Goal: Task Accomplishment & Management: Complete application form

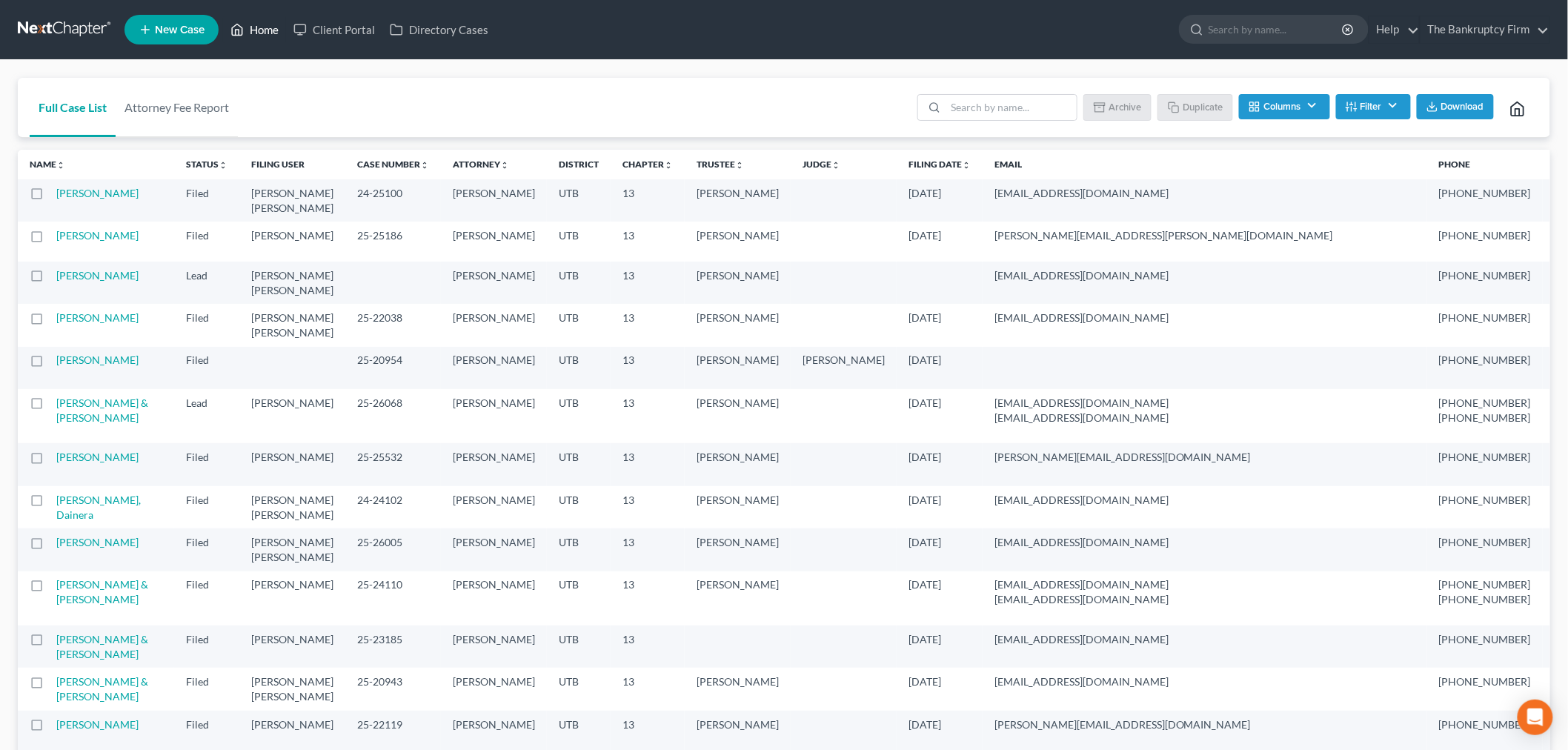
click at [244, 30] on icon at bounding box center [237, 30] width 13 height 18
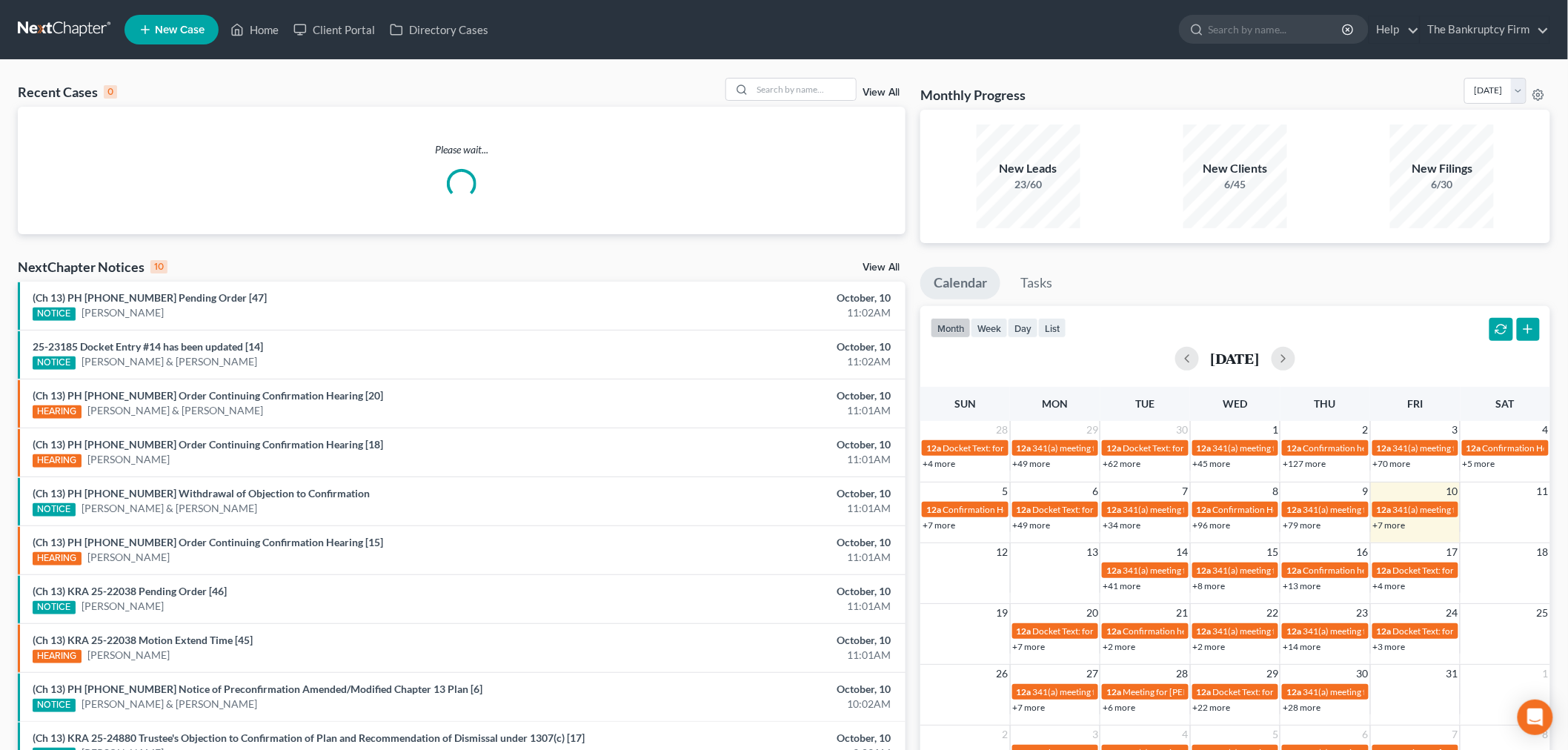
click at [876, 90] on link "View All" at bounding box center [881, 92] width 37 height 11
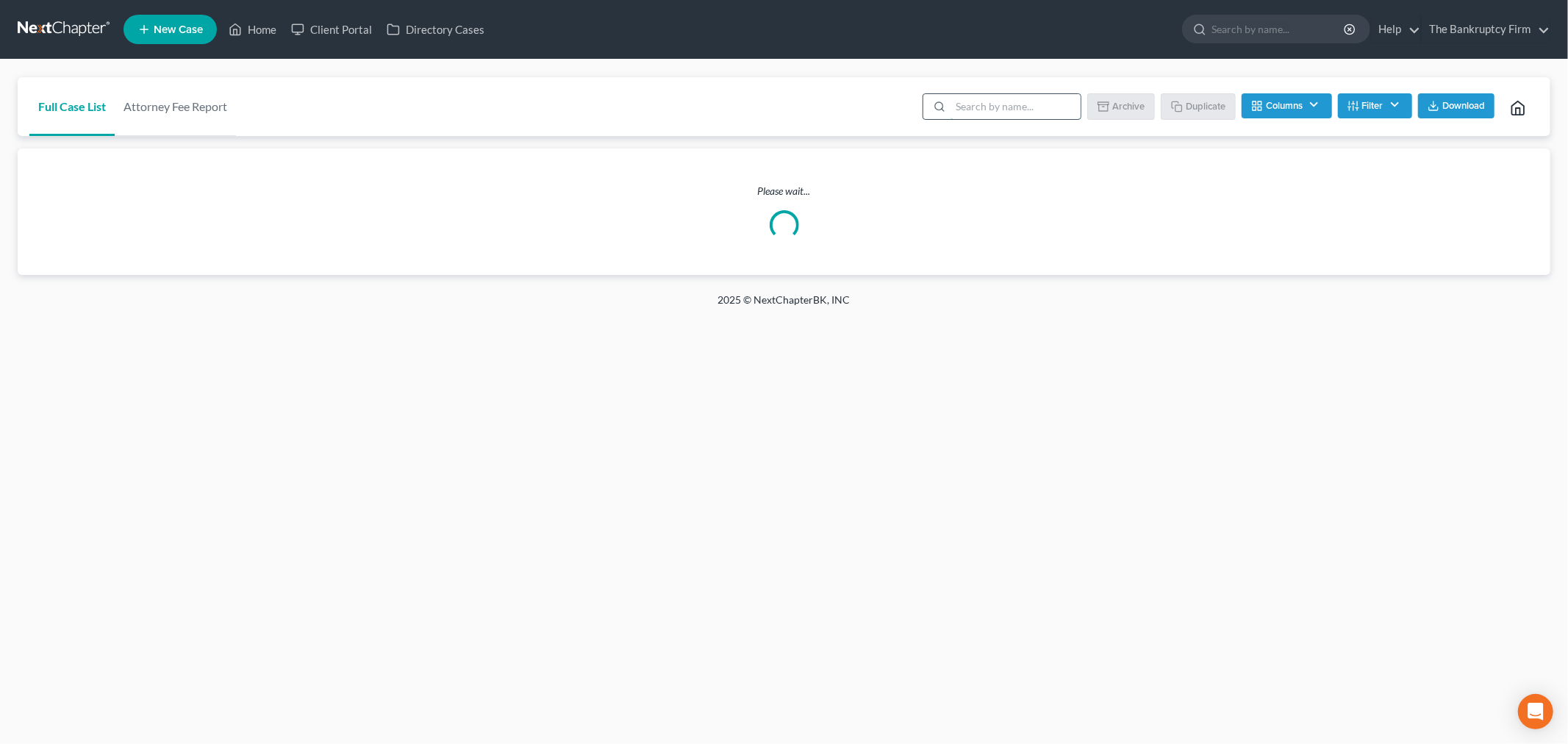
click at [1042, 108] on input "search" at bounding box center [1015, 106] width 130 height 25
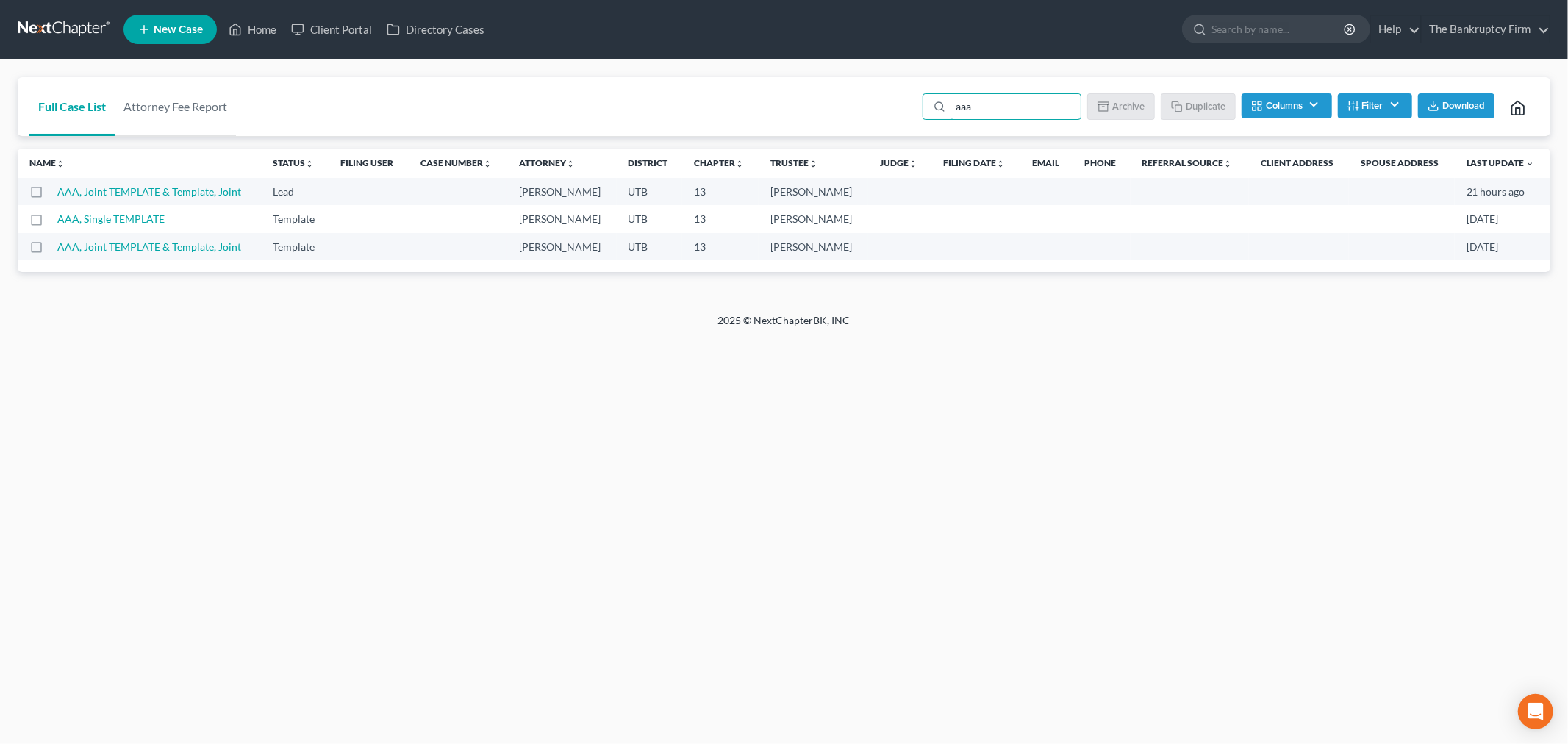
click at [50, 223] on label at bounding box center [50, 223] width 0 height 0
type input "aaa"
click at [56, 221] on input "checkbox" at bounding box center [61, 217] width 9 height 10
click at [1193, 103] on button "Duplicate" at bounding box center [1199, 105] width 73 height 25
checkbox input "false"
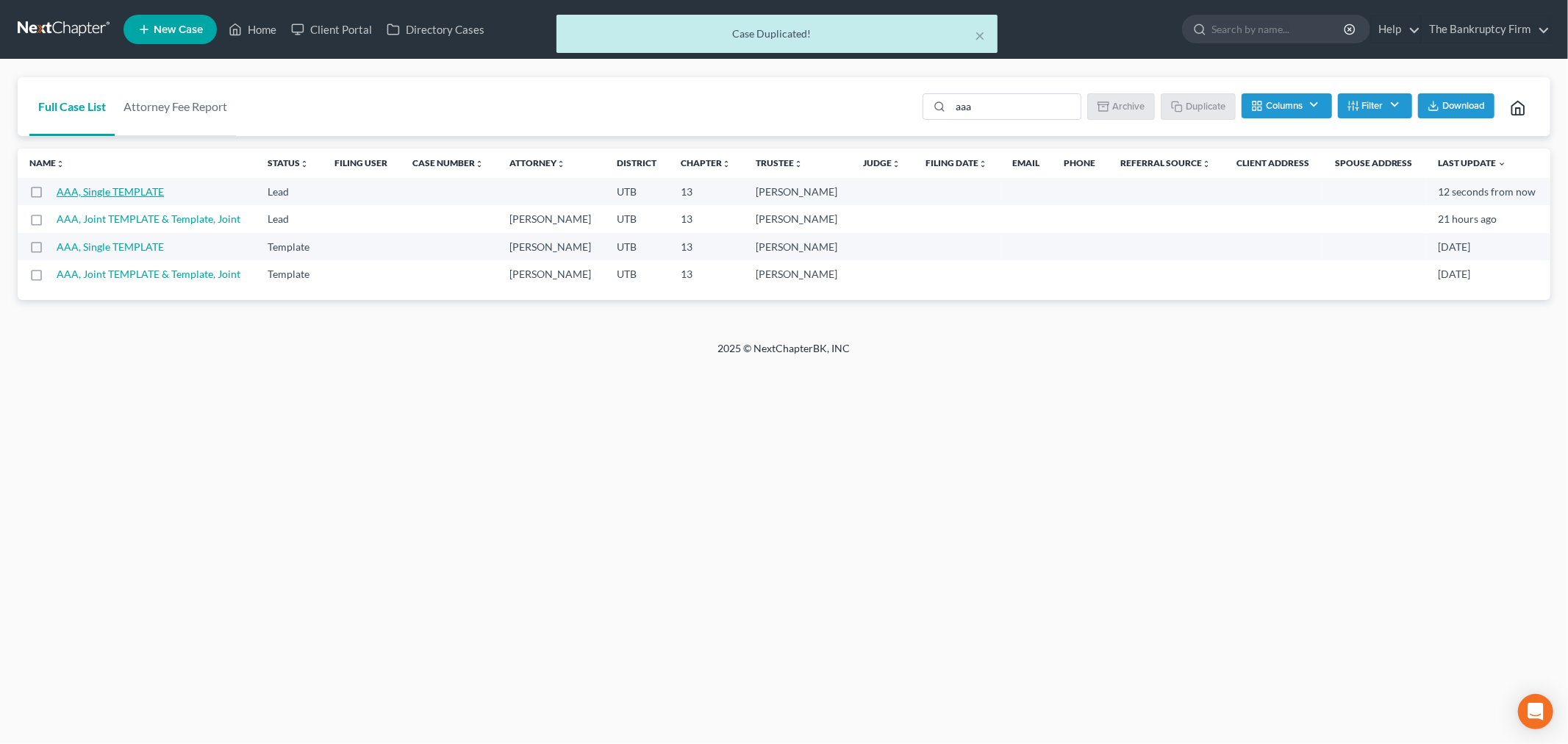
click at [137, 191] on link "AAA, Single TEMPLATE" at bounding box center [110, 191] width 107 height 12
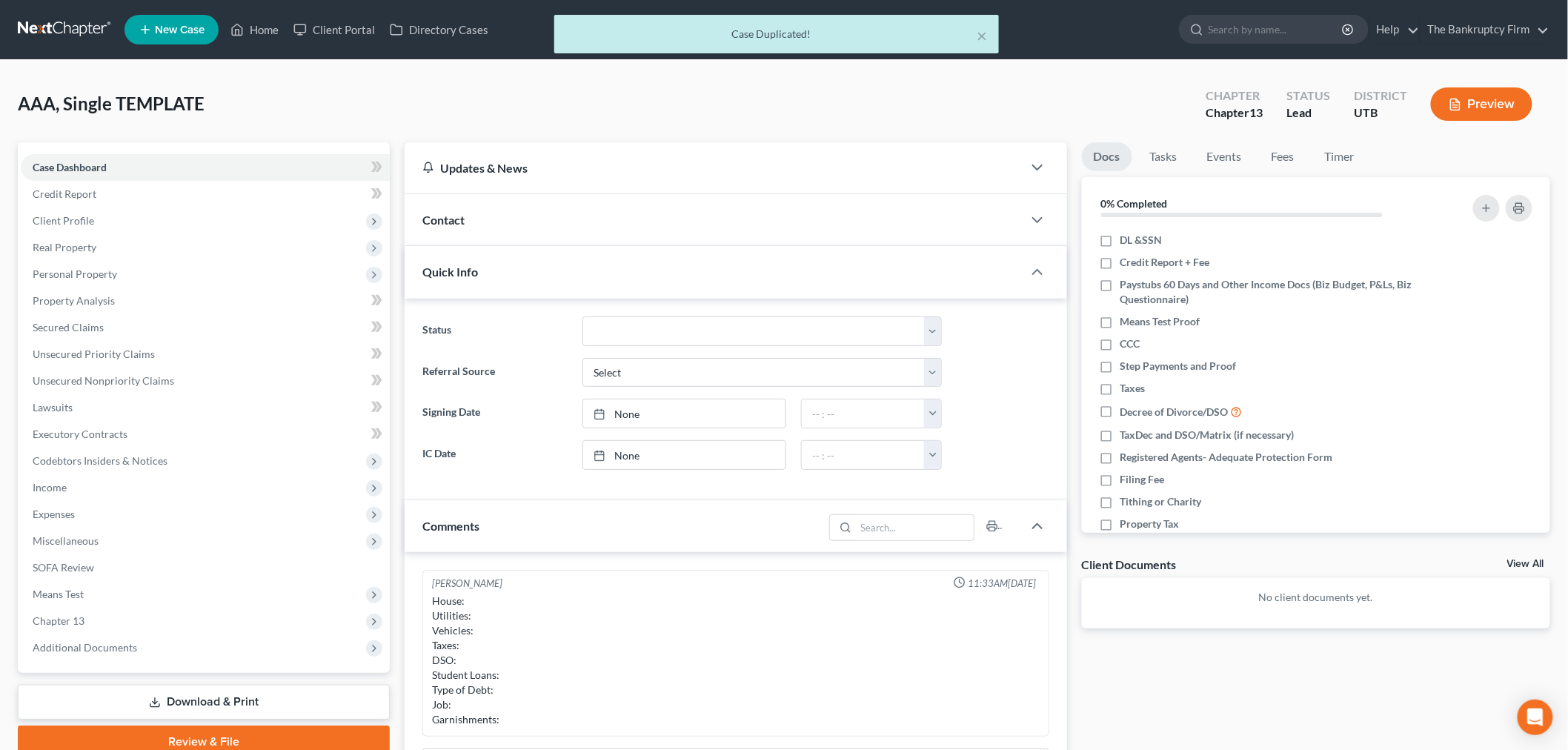
click at [591, 214] on div "Contact" at bounding box center [714, 219] width 618 height 51
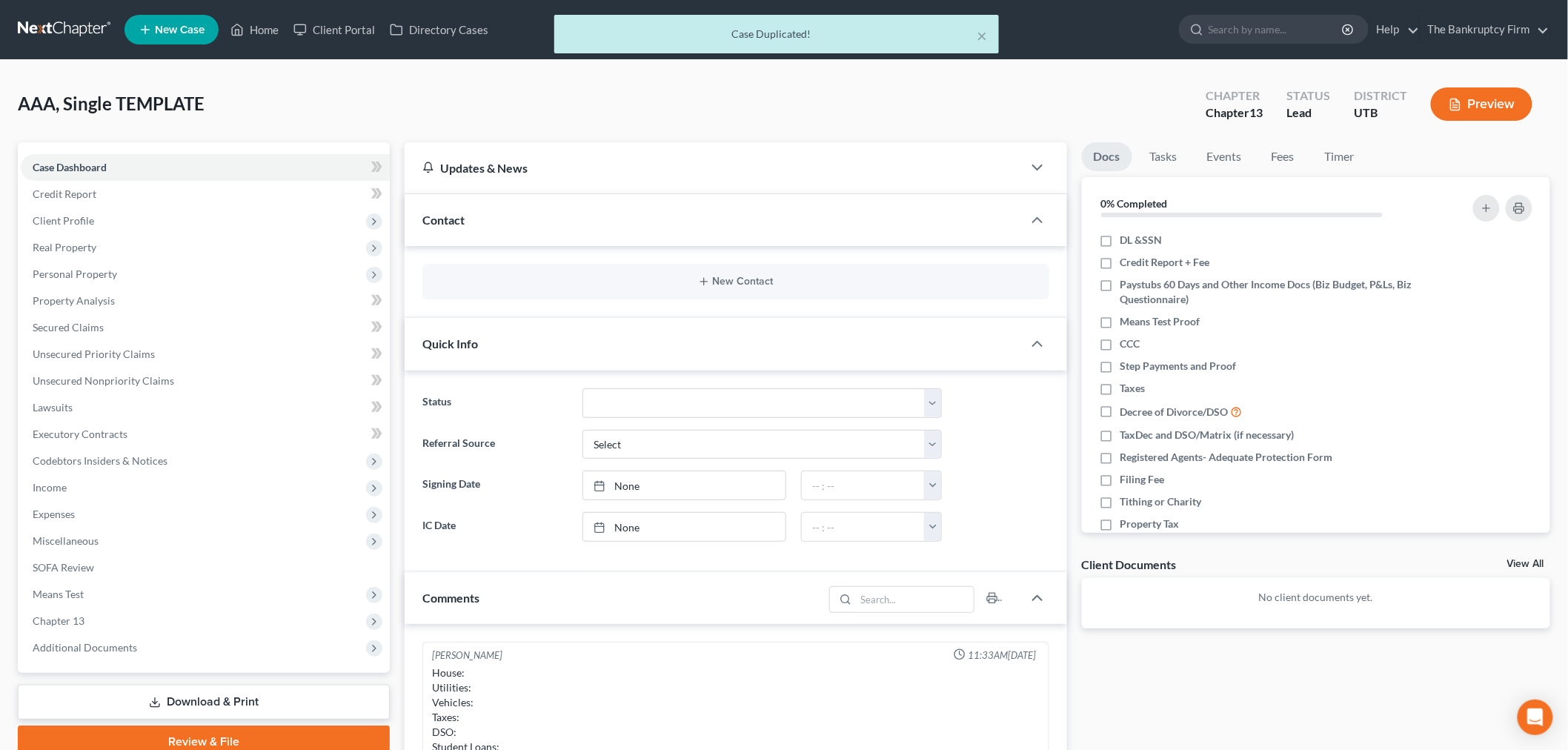
click at [609, 294] on div "New Contact" at bounding box center [735, 282] width 627 height 35
click at [629, 284] on button "New Contact" at bounding box center [736, 282] width 603 height 11
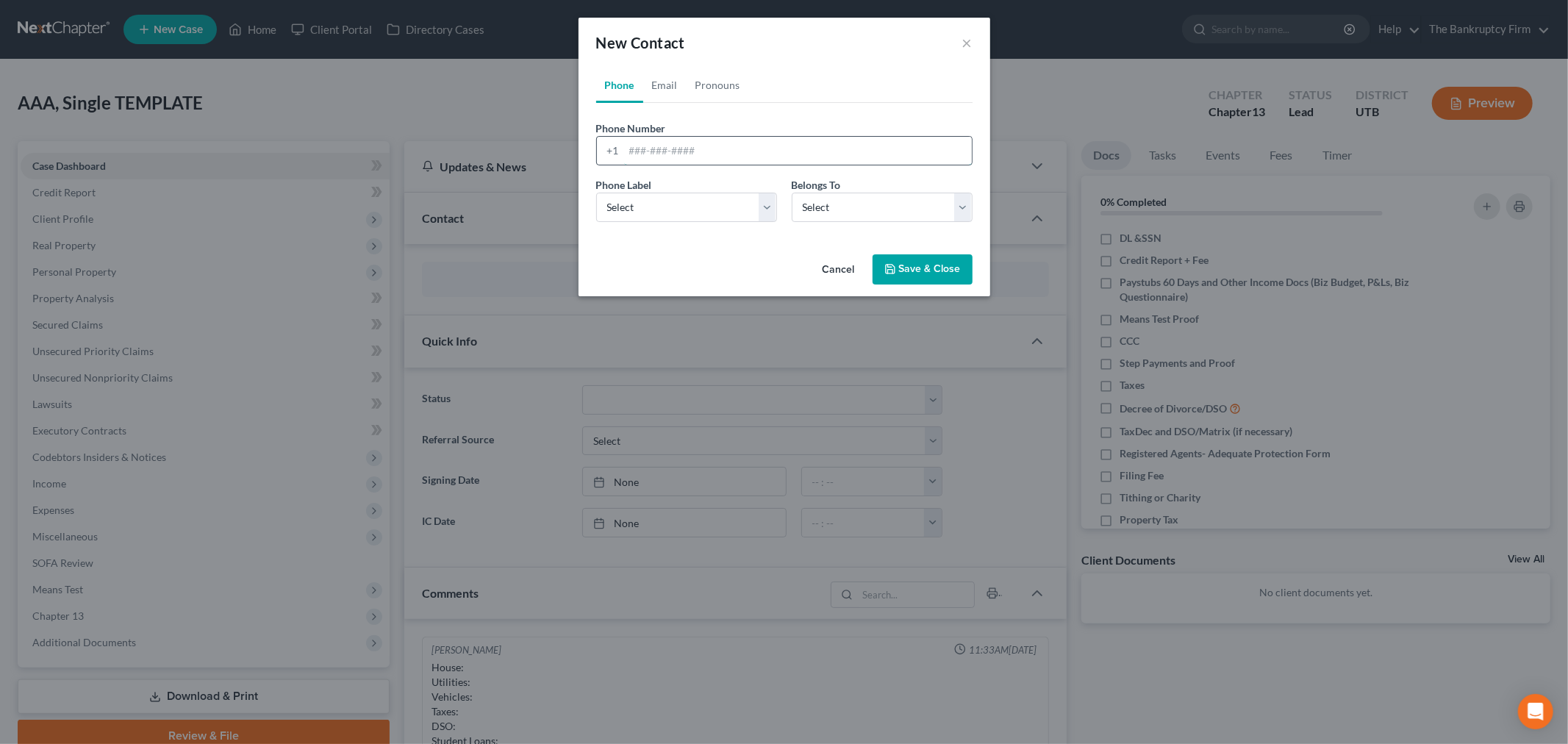
drag, startPoint x: 724, startPoint y: 161, endPoint x: 724, endPoint y: 142, distance: 19.0
click at [724, 160] on input "tel" at bounding box center [798, 150] width 348 height 28
type input "[PHONE_NUMBER]"
click at [738, 231] on div "Phone Label * Select Mobile Home Work Other Belongs To * Select Client Other" at bounding box center [784, 206] width 391 height 57
click at [740, 220] on select "Select Mobile Home Work Other" at bounding box center [687, 207] width 180 height 29
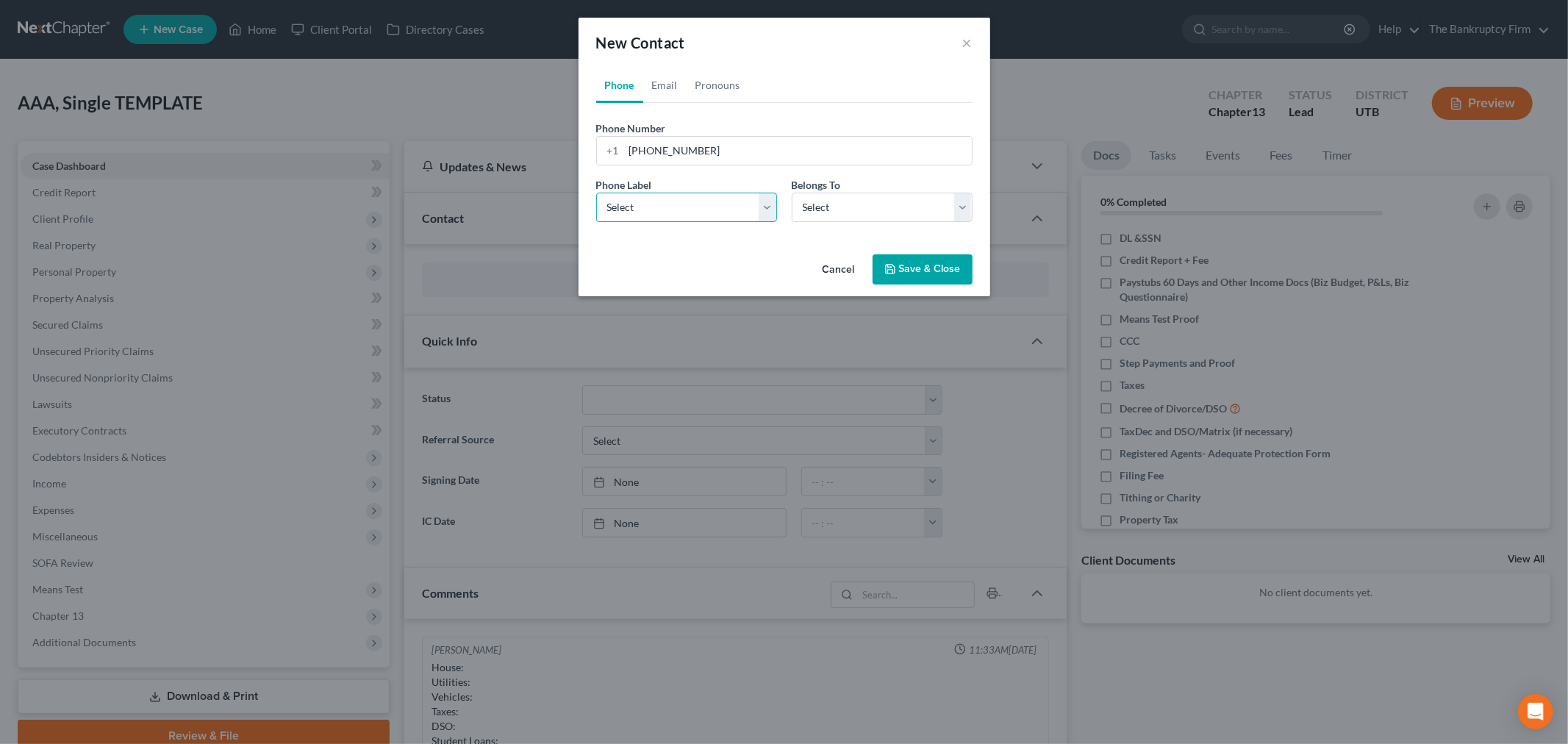
select select "0"
click at [596, 193] on select "Select Mobile Home Work Other" at bounding box center [687, 207] width 180 height 29
click at [813, 200] on select "Select Client Other" at bounding box center [882, 207] width 180 height 29
select select "0"
click at [792, 193] on select "Select Client Other" at bounding box center [882, 207] width 180 height 29
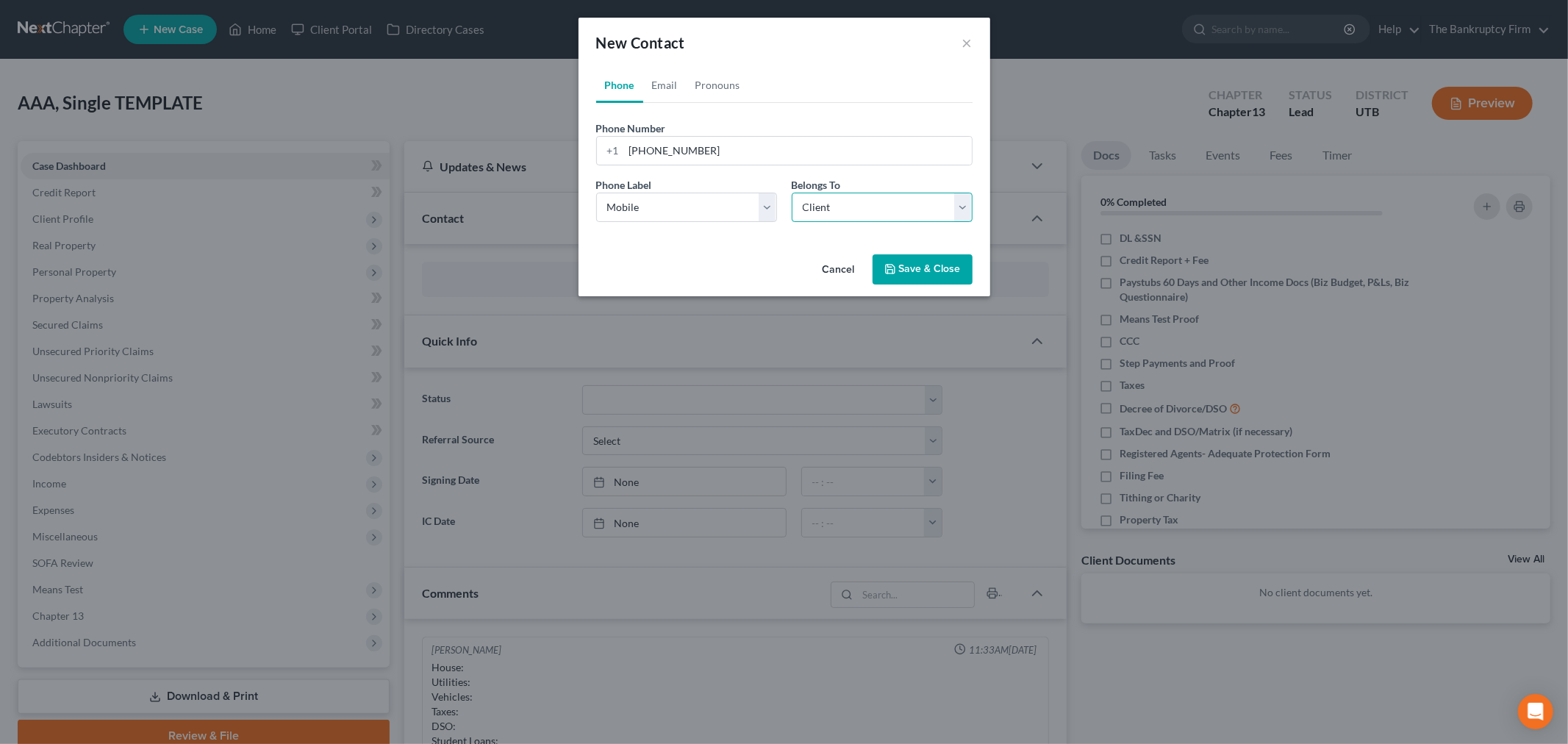
select select "0"
click at [659, 88] on link "Email" at bounding box center [665, 85] width 44 height 35
click at [678, 142] on input "email" at bounding box center [798, 150] width 348 height 28
click at [656, 147] on input "adiranjusticee" at bounding box center [798, 150] width 348 height 28
click at [717, 156] on input "adrianjusticee" at bounding box center [798, 150] width 348 height 28
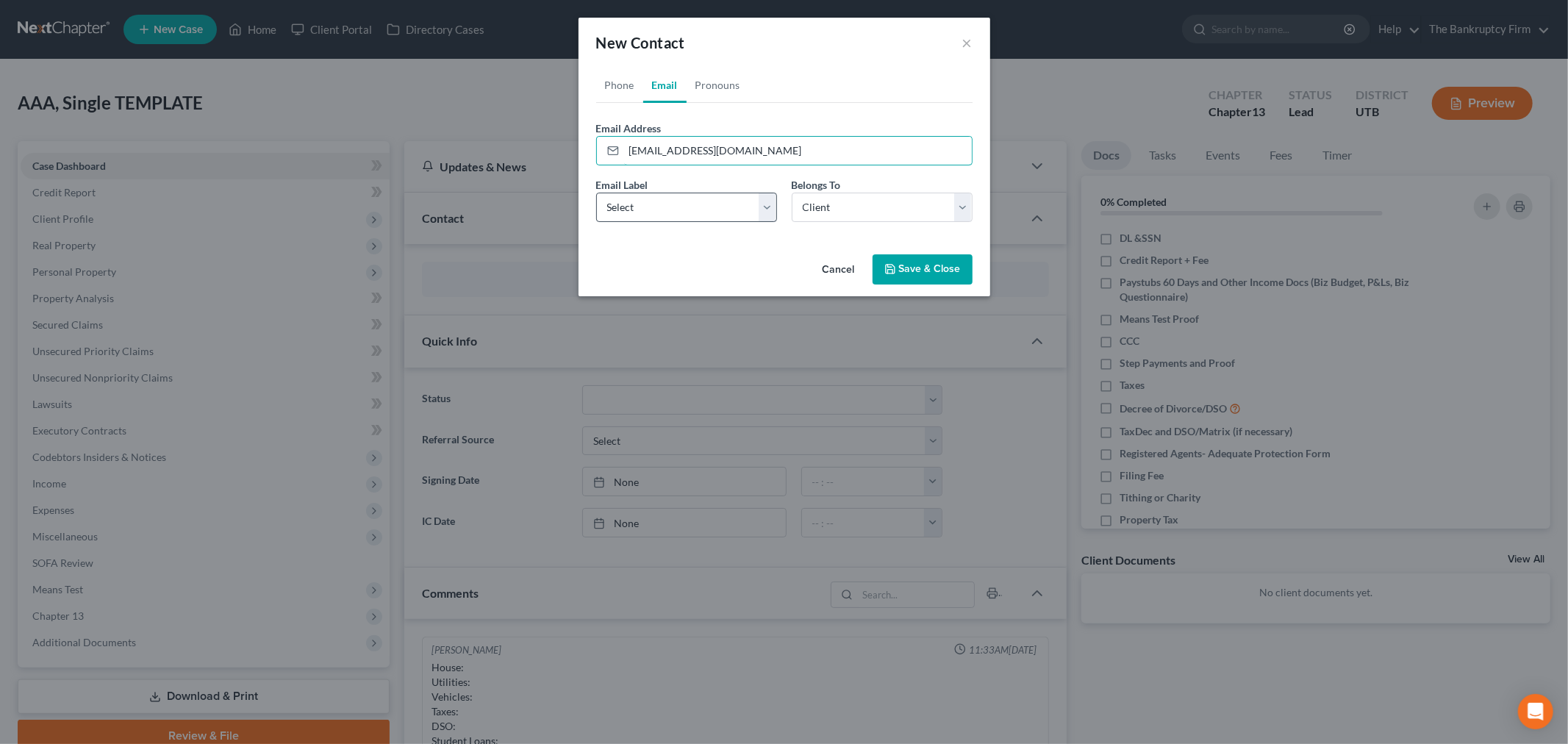
type input "[EMAIL_ADDRESS][DOMAIN_NAME]"
click at [731, 214] on select "Select Home Work Other" at bounding box center [687, 207] width 180 height 29
select select "0"
click at [596, 193] on select "Select Home Work Other" at bounding box center [687, 207] width 180 height 29
drag, startPoint x: 835, startPoint y: 200, endPoint x: 847, endPoint y: 203, distance: 12.4
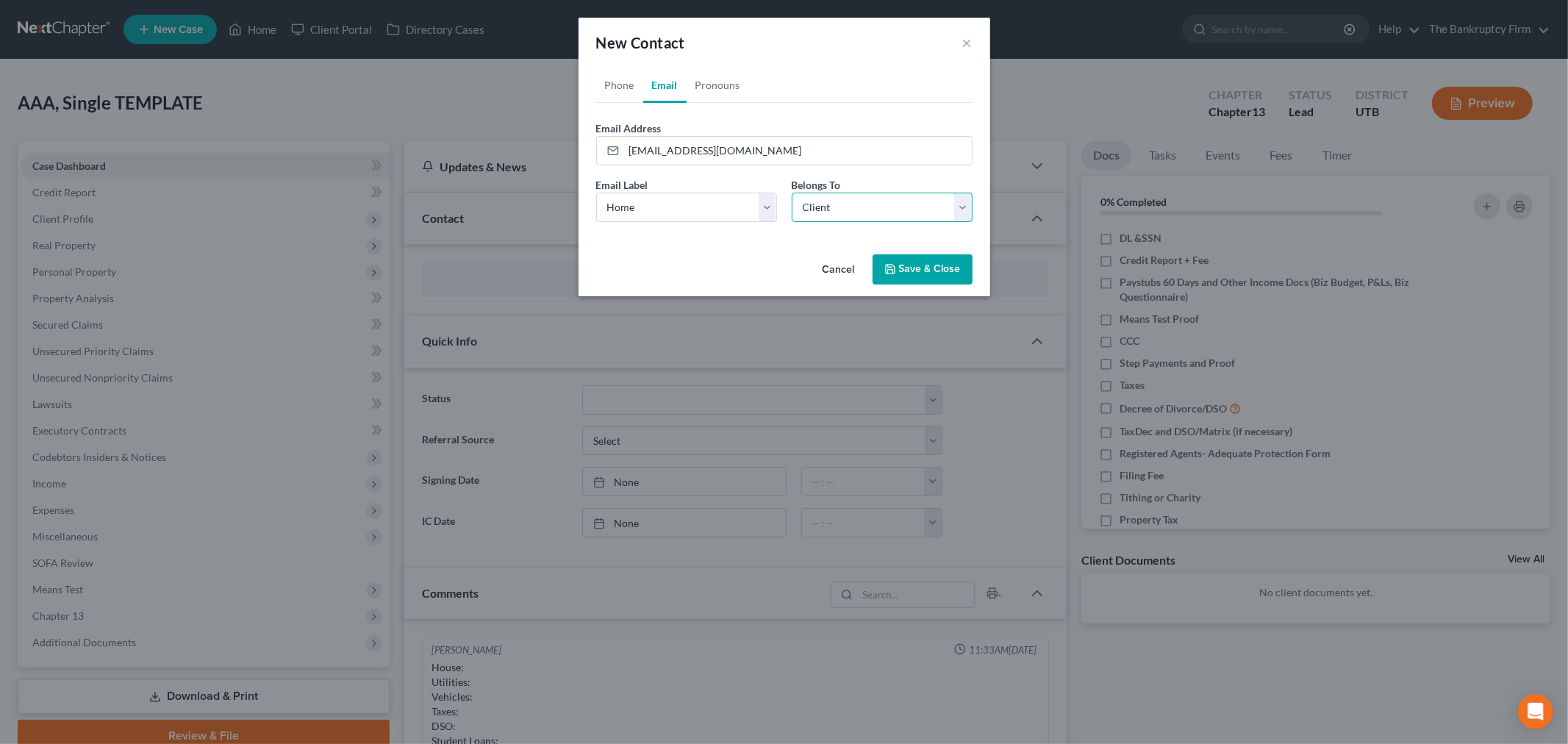
click at [839, 201] on select "Select Client Other" at bounding box center [882, 207] width 180 height 29
click at [792, 193] on select "Select Client Other" at bounding box center [882, 207] width 180 height 29
click at [896, 262] on button "Save & Close" at bounding box center [922, 270] width 100 height 31
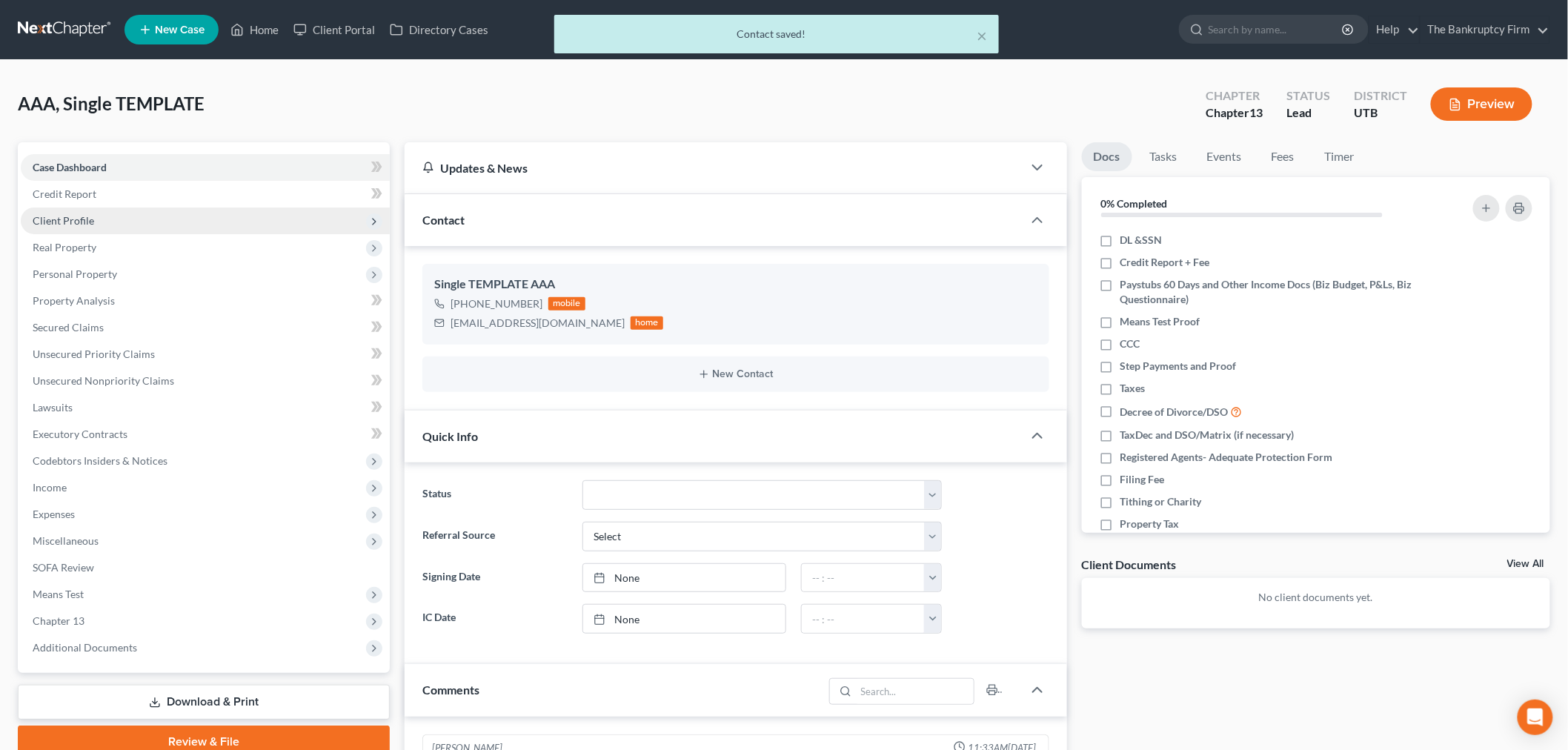
click at [133, 218] on span "Client Profile" at bounding box center [206, 221] width 370 height 27
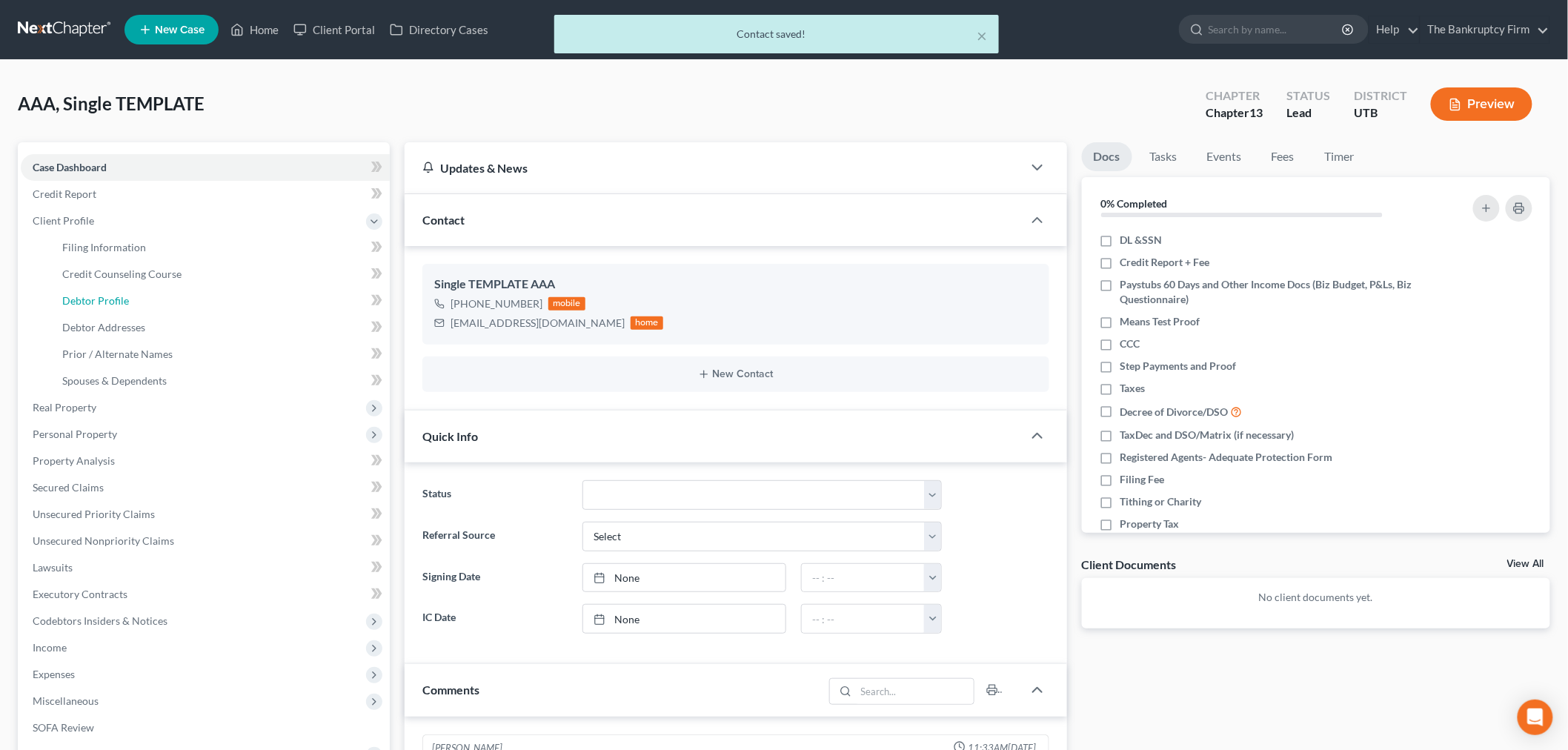
drag, startPoint x: 174, startPoint y: 301, endPoint x: 370, endPoint y: 290, distance: 196.3
click at [174, 301] on link "Debtor Profile" at bounding box center [220, 301] width 340 height 27
select select "1"
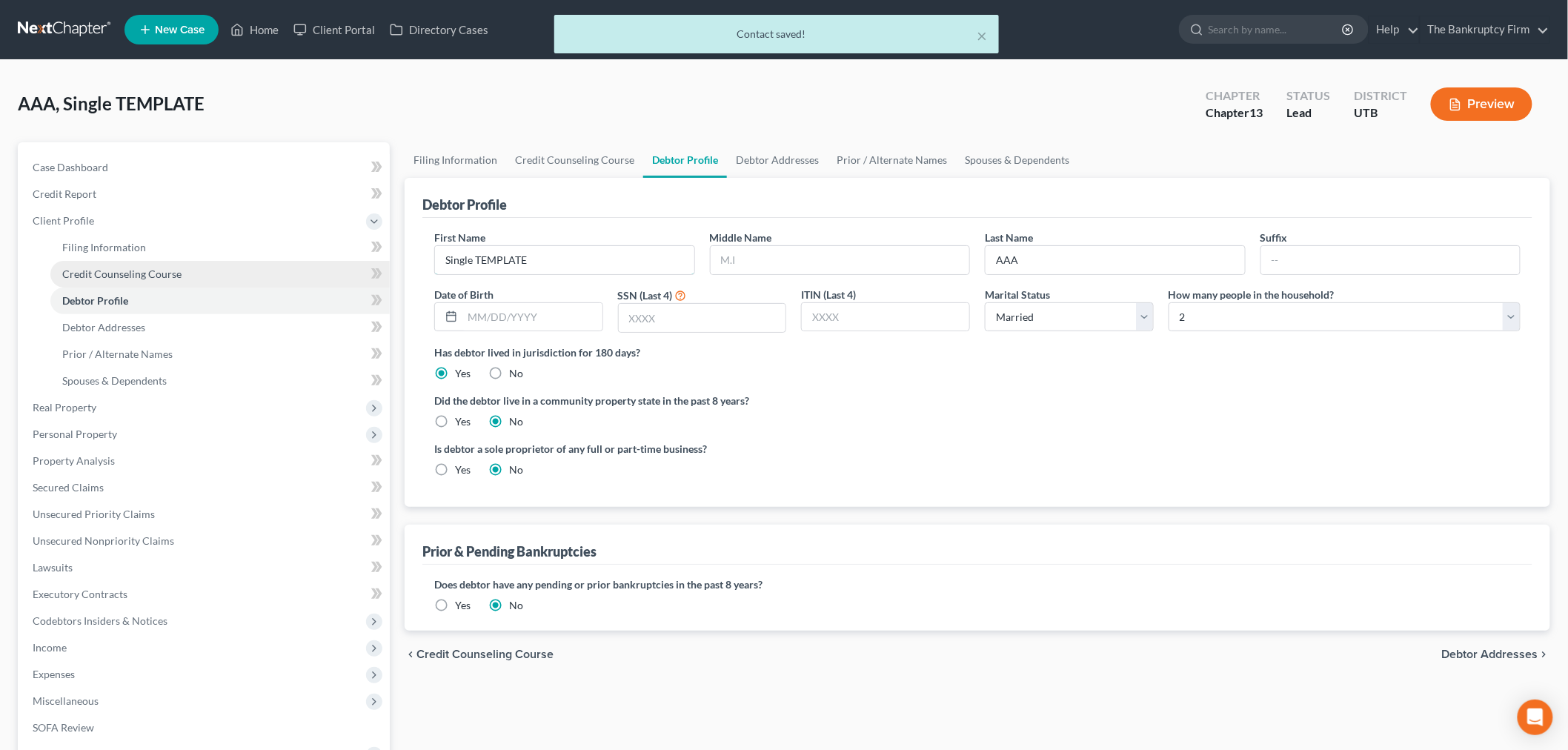
drag, startPoint x: 537, startPoint y: 248, endPoint x: 358, endPoint y: 268, distance: 180.1
click at [351, 272] on div "Petition Navigation Case Dashboard Payments Invoices Payments Payments Credit R…" at bounding box center [784, 531] width 1548 height 777
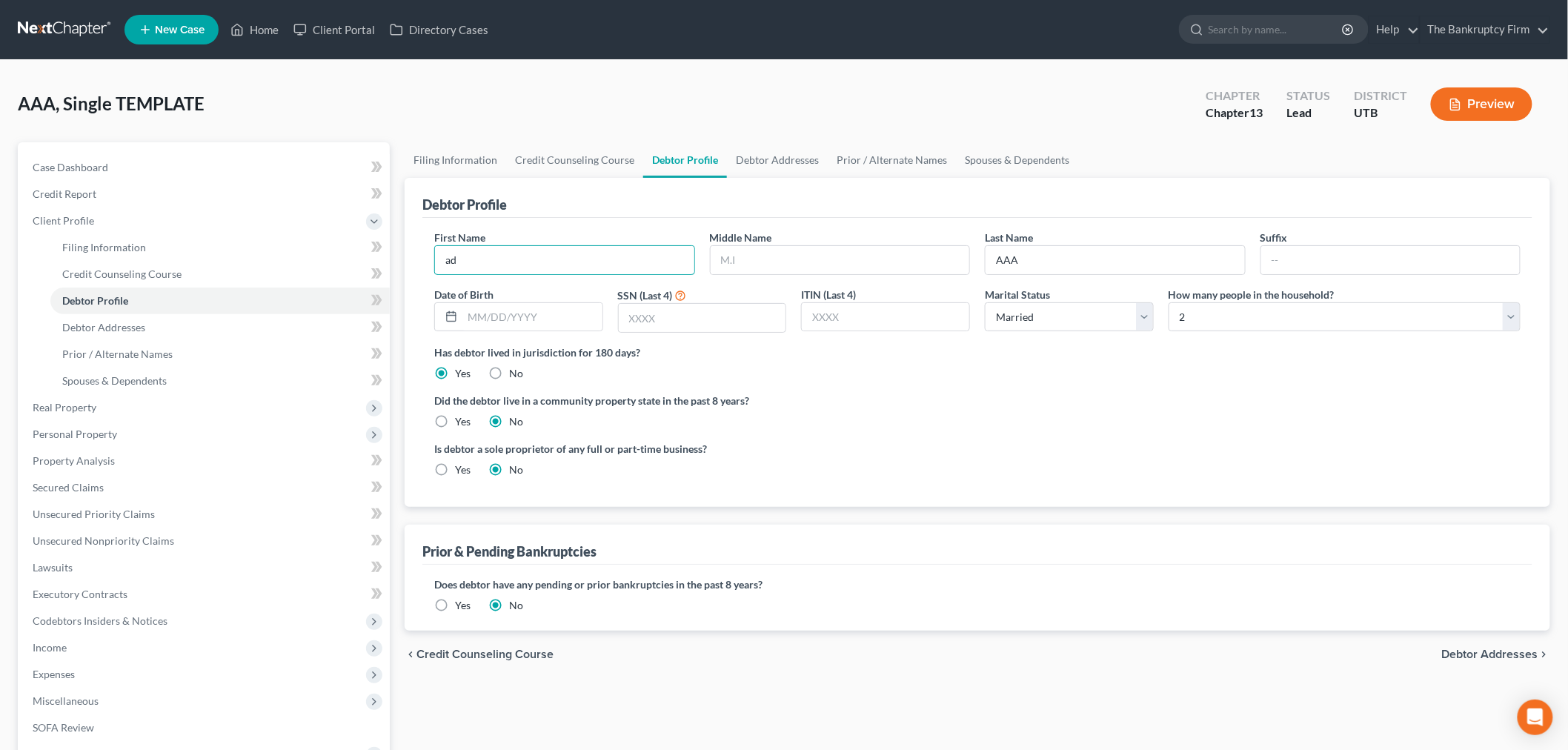
type input "a"
type input "[PERSON_NAME]"
drag, startPoint x: 989, startPoint y: 248, endPoint x: 961, endPoint y: 248, distance: 28.0
click at [961, 248] on div "First Name [PERSON_NAME] Middle Name Last Name AAA Suffix Date of Birth SSN (La…" at bounding box center [977, 287] width 1101 height 115
type input "[PERSON_NAME]"
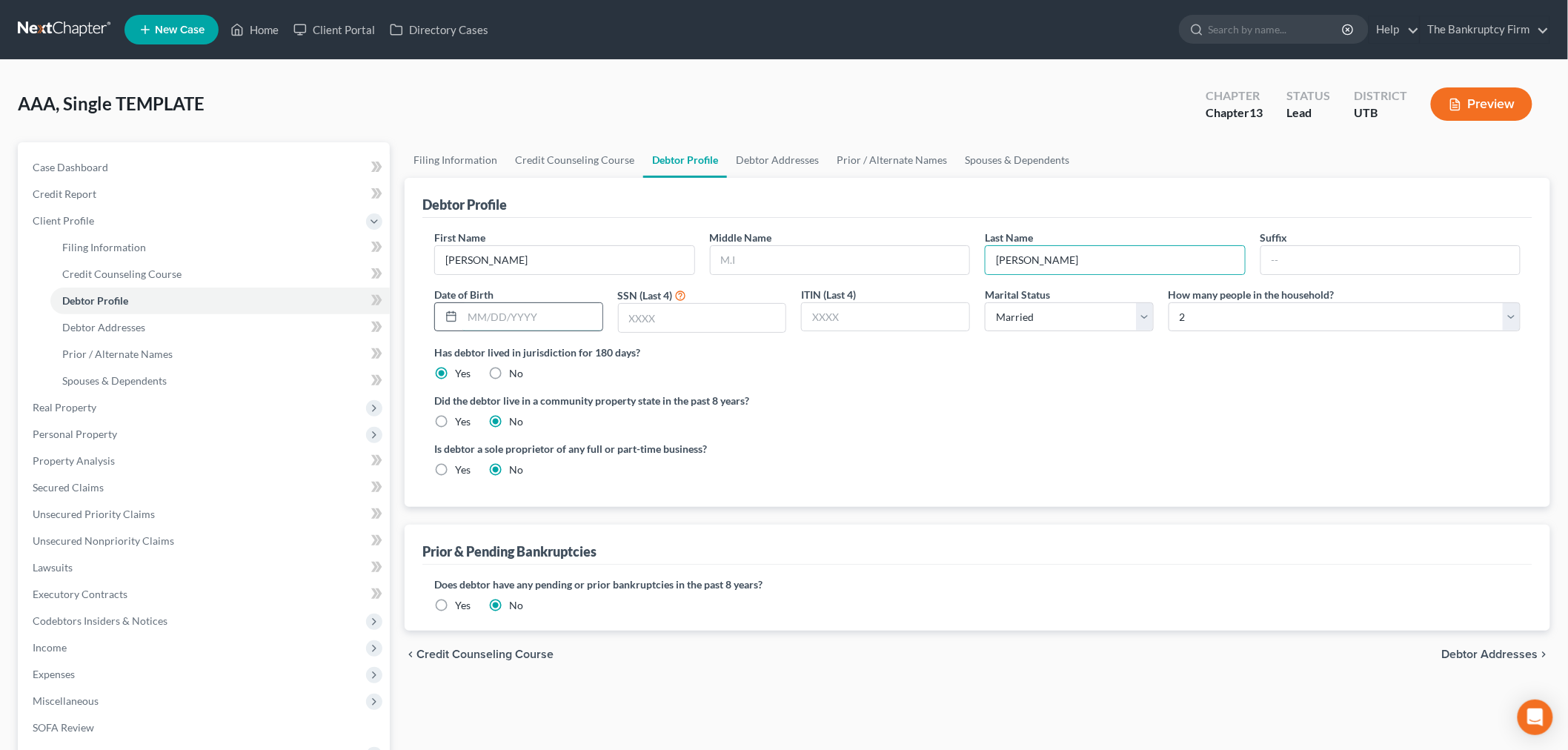
click at [520, 313] on input "text" at bounding box center [532, 317] width 140 height 28
click at [480, 315] on input "09071995" at bounding box center [532, 317] width 140 height 28
click at [497, 314] on input "09/071995" at bounding box center [532, 317] width 140 height 28
type input "[DATE]"
click at [677, 308] on input "text" at bounding box center [702, 317] width 168 height 28
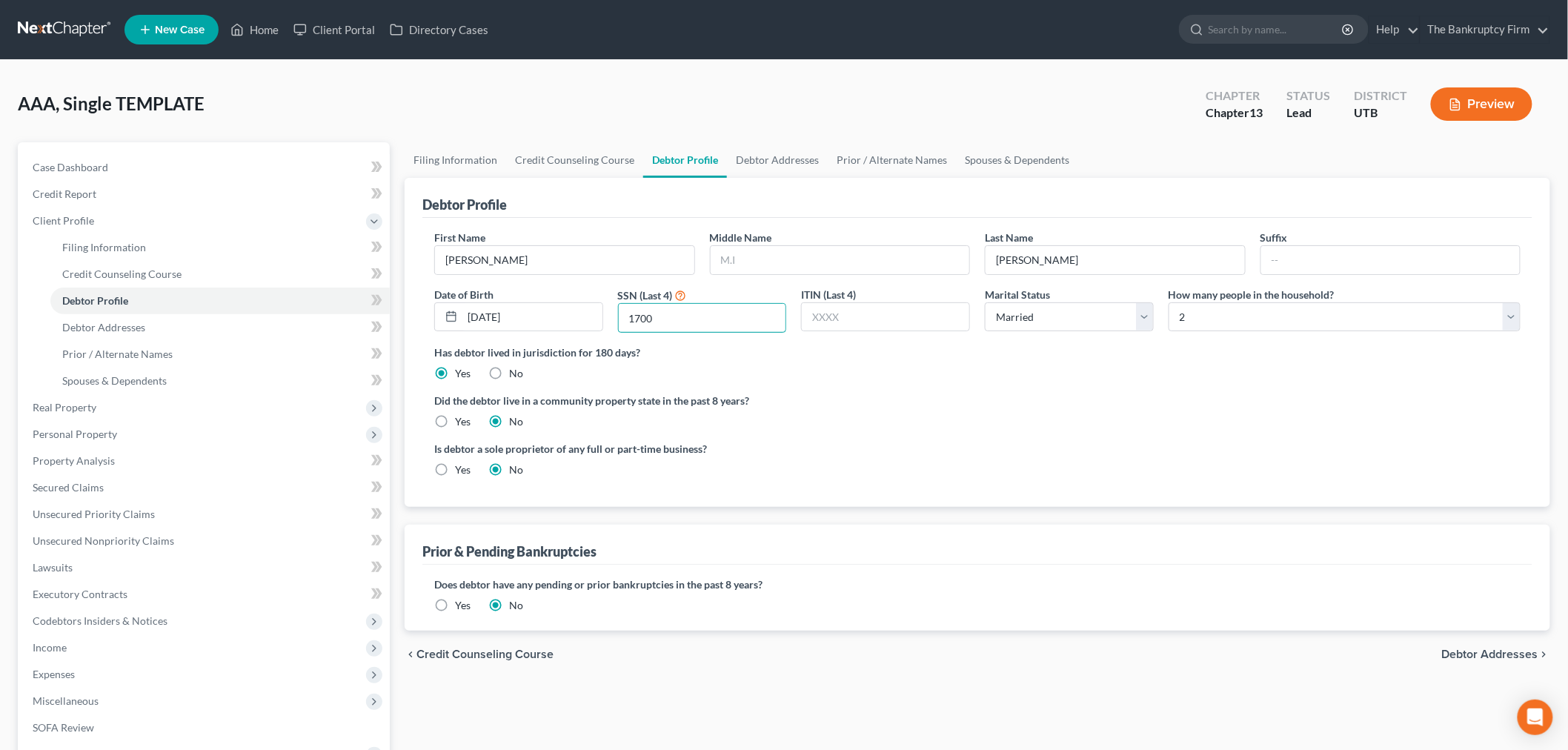
type input "1700"
click at [1178, 528] on div "Prior & Pending Bankruptcies" at bounding box center [977, 545] width 1110 height 40
click at [1114, 314] on select "Select Single Married Separated Divorced Widowed" at bounding box center [1069, 317] width 169 height 30
select select "0"
click at [985, 303] on select "Select Single Married Separated Divorced Widowed" at bounding box center [1069, 317] width 169 height 30
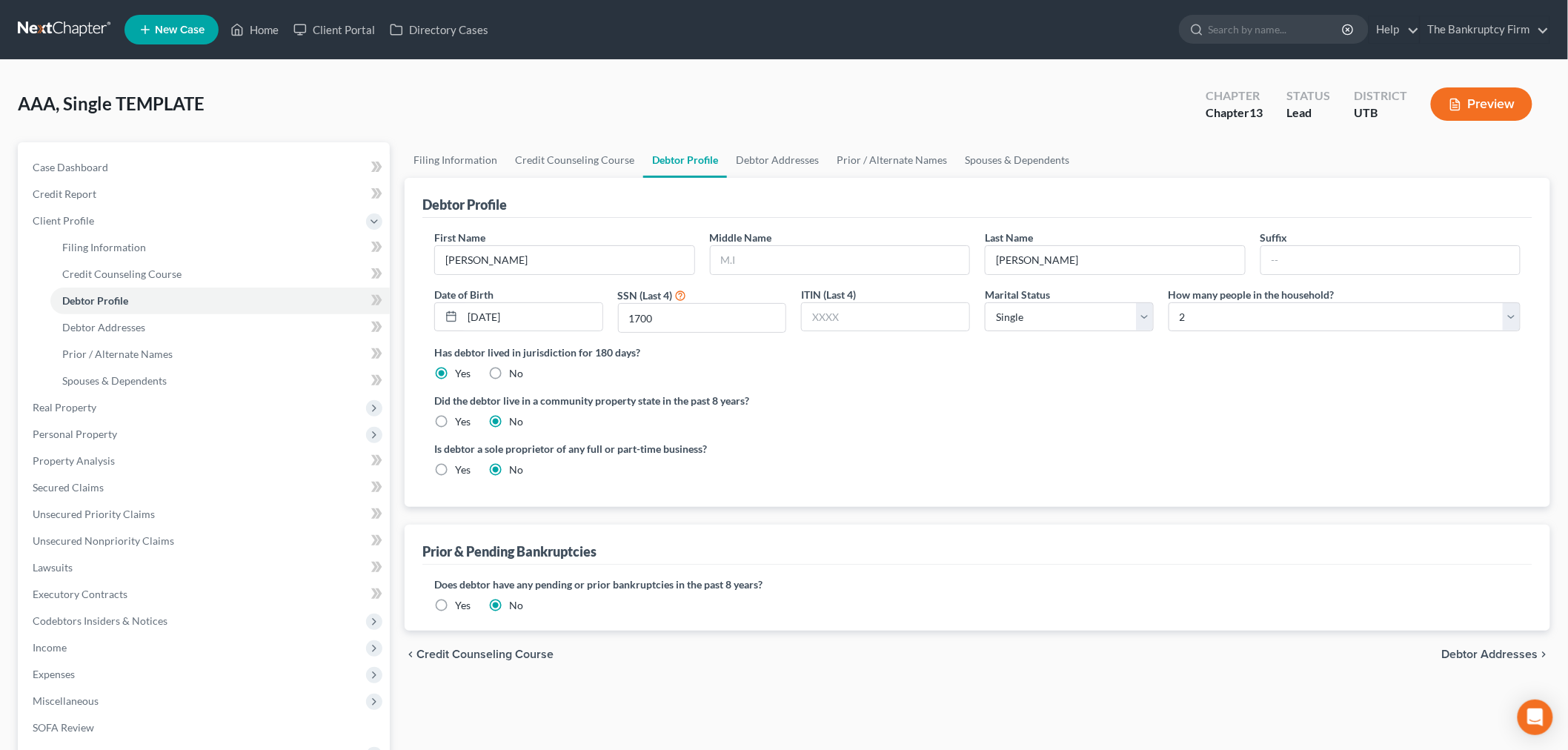
click at [1221, 357] on label "Has debtor lived in jurisdiction for 180 days?" at bounding box center [977, 352] width 1086 height 15
click at [1231, 317] on select "Select 1 2 3 4 5 6 7 8 9 10 11 12 13 14 15 16 17 18 19 20" at bounding box center [1345, 317] width 352 height 30
select select "0"
click at [1169, 303] on select "Select 1 2 3 4 5 6 7 8 9 10 11 12 13 14 15 16 17 18 19 20" at bounding box center [1345, 317] width 352 height 30
click at [1160, 346] on label "Has debtor lived in jurisdiction for 180 days?" at bounding box center [977, 352] width 1086 height 15
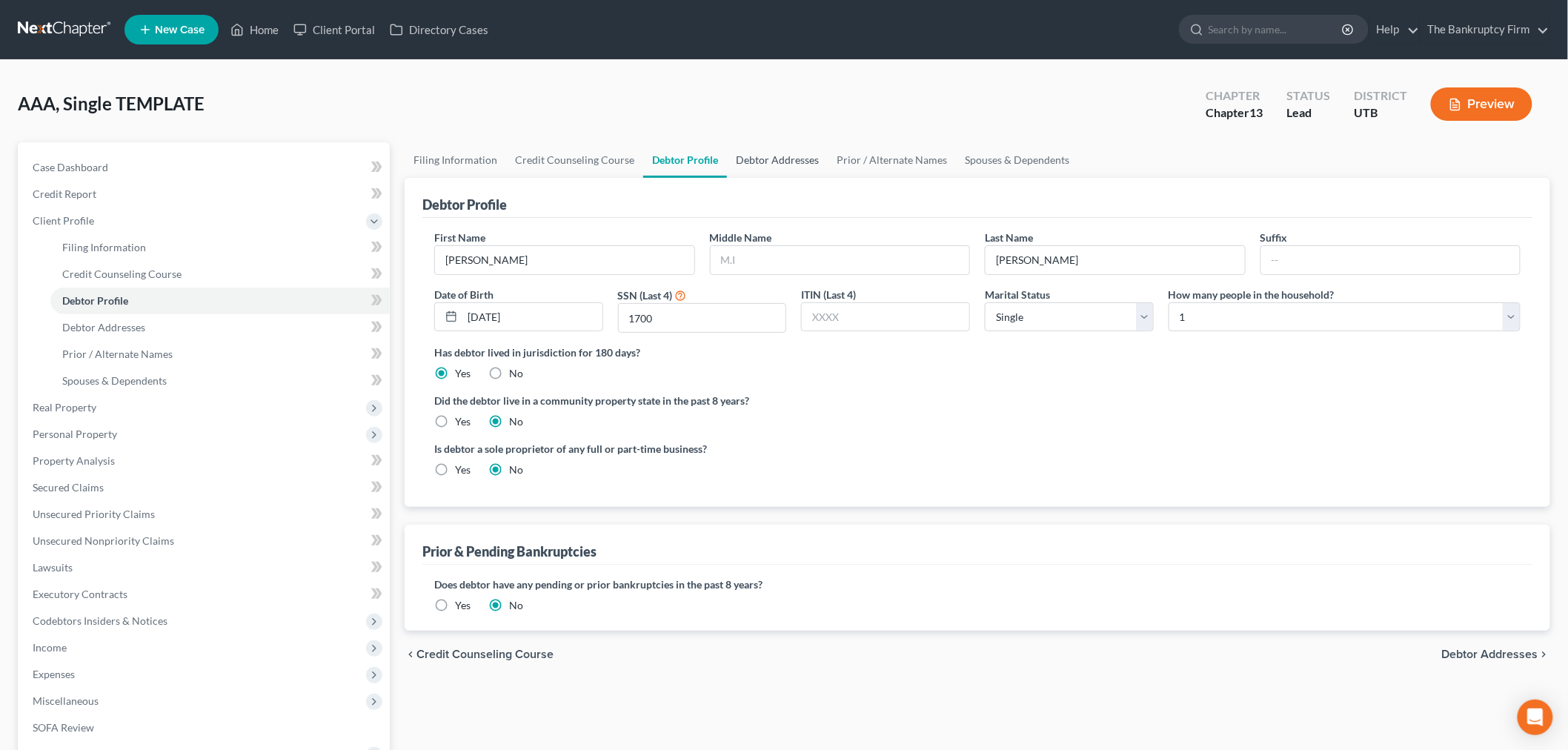
click at [779, 152] on link "Debtor Addresses" at bounding box center [776, 160] width 101 height 35
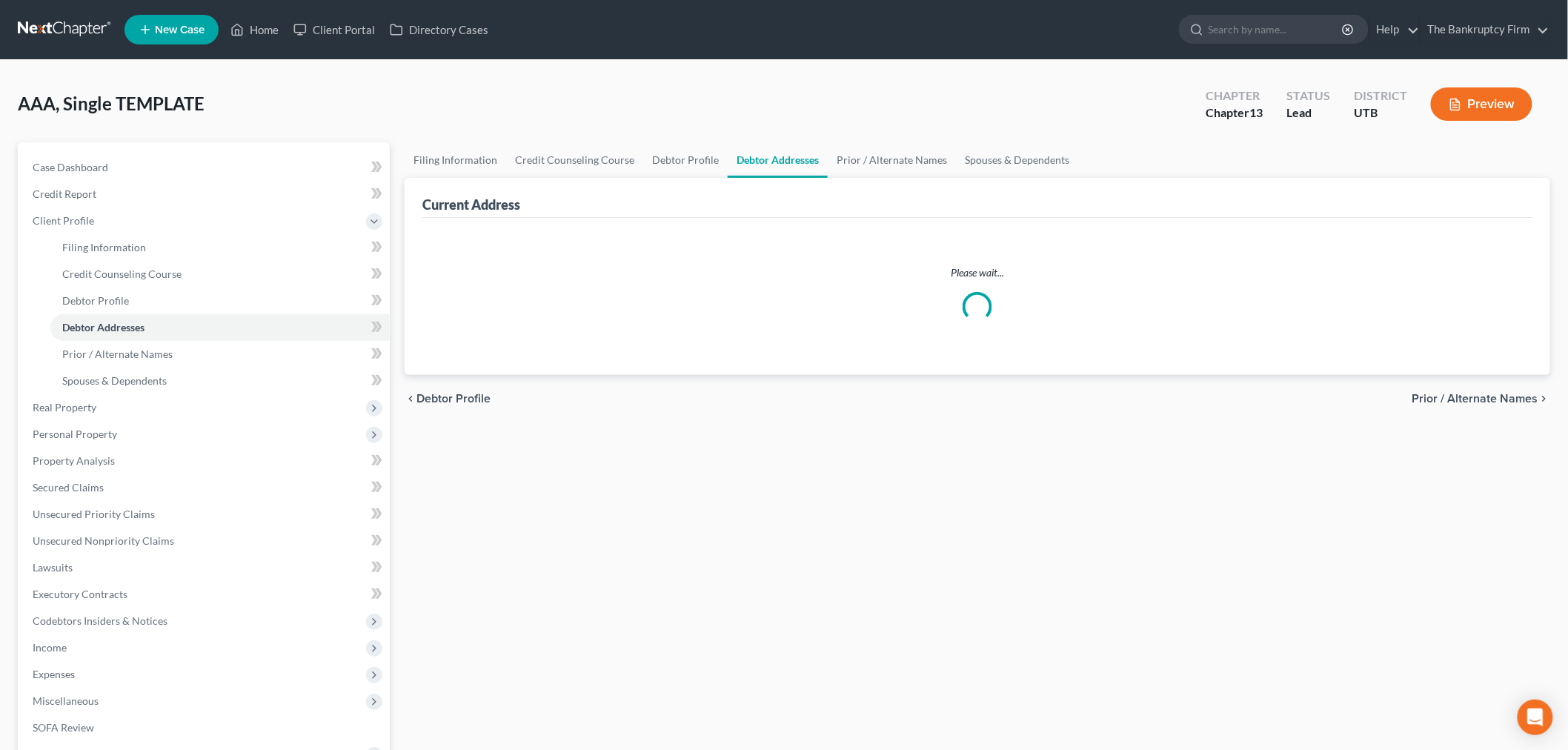
select select "0"
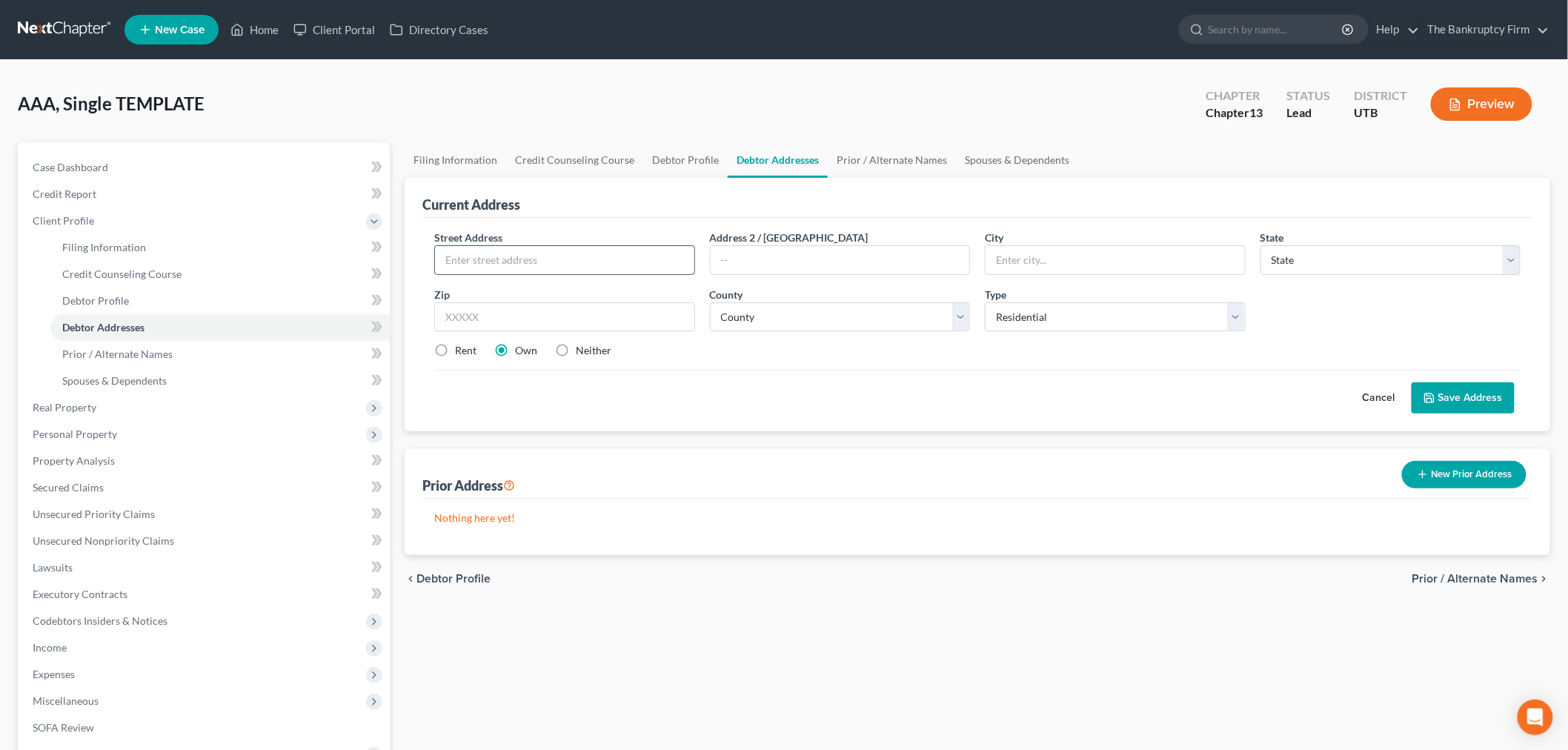
click at [547, 246] on input "text" at bounding box center [564, 260] width 259 height 28
type input "[STREET_ADDRESS]"
click at [592, 301] on div "Zip *" at bounding box center [565, 309] width 276 height 45
click at [580, 319] on input "text" at bounding box center [565, 317] width 261 height 30
type input "84041"
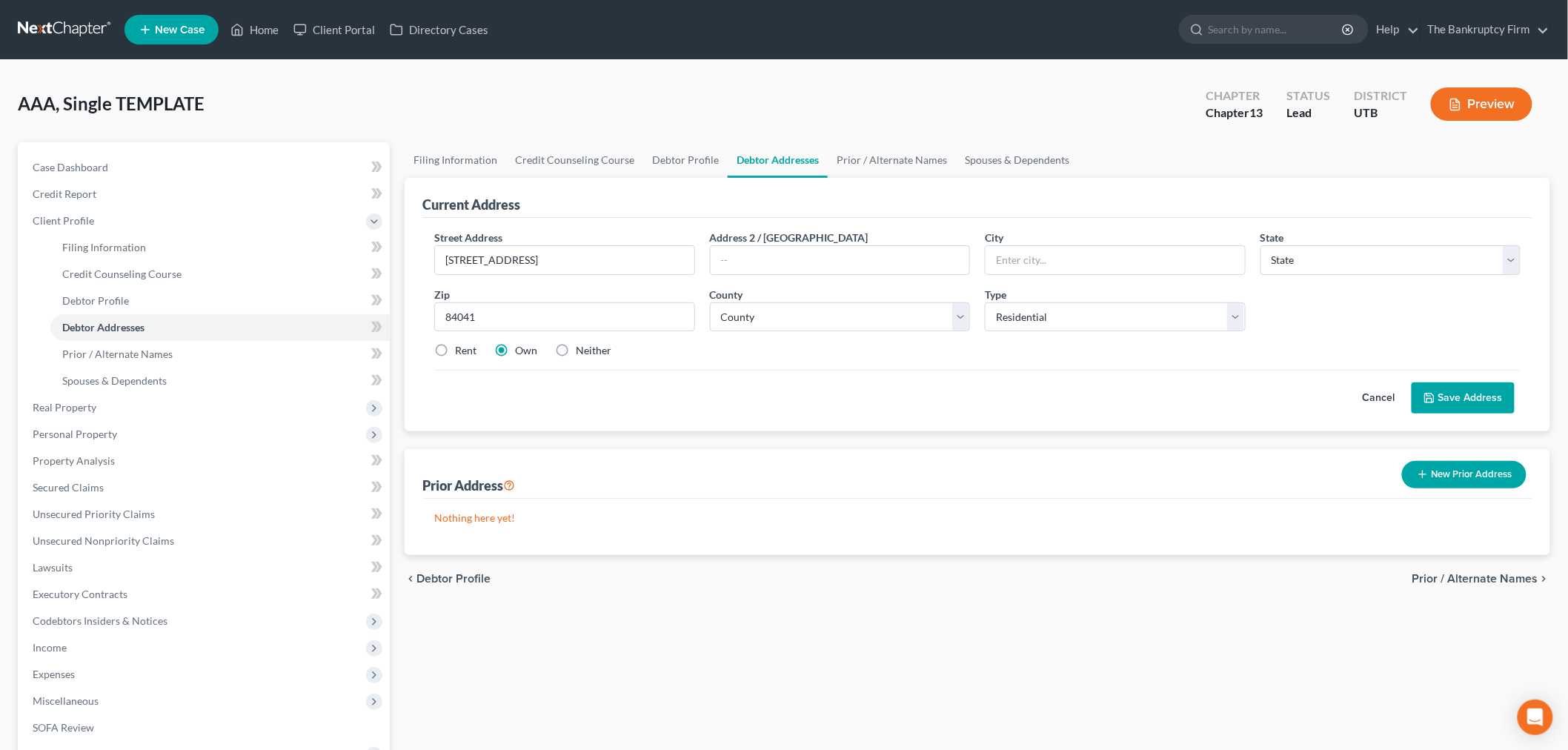
click at [1146, 638] on div "Filing Information Credit Counseling Course Debtor Profile Debtor Addresses Pri…" at bounding box center [977, 531] width 1160 height 777
type input "[PERSON_NAME]"
select select "46"
click at [455, 352] on label "Rent" at bounding box center [465, 350] width 21 height 14
click at [461, 352] on input "Rent" at bounding box center [466, 348] width 10 height 10
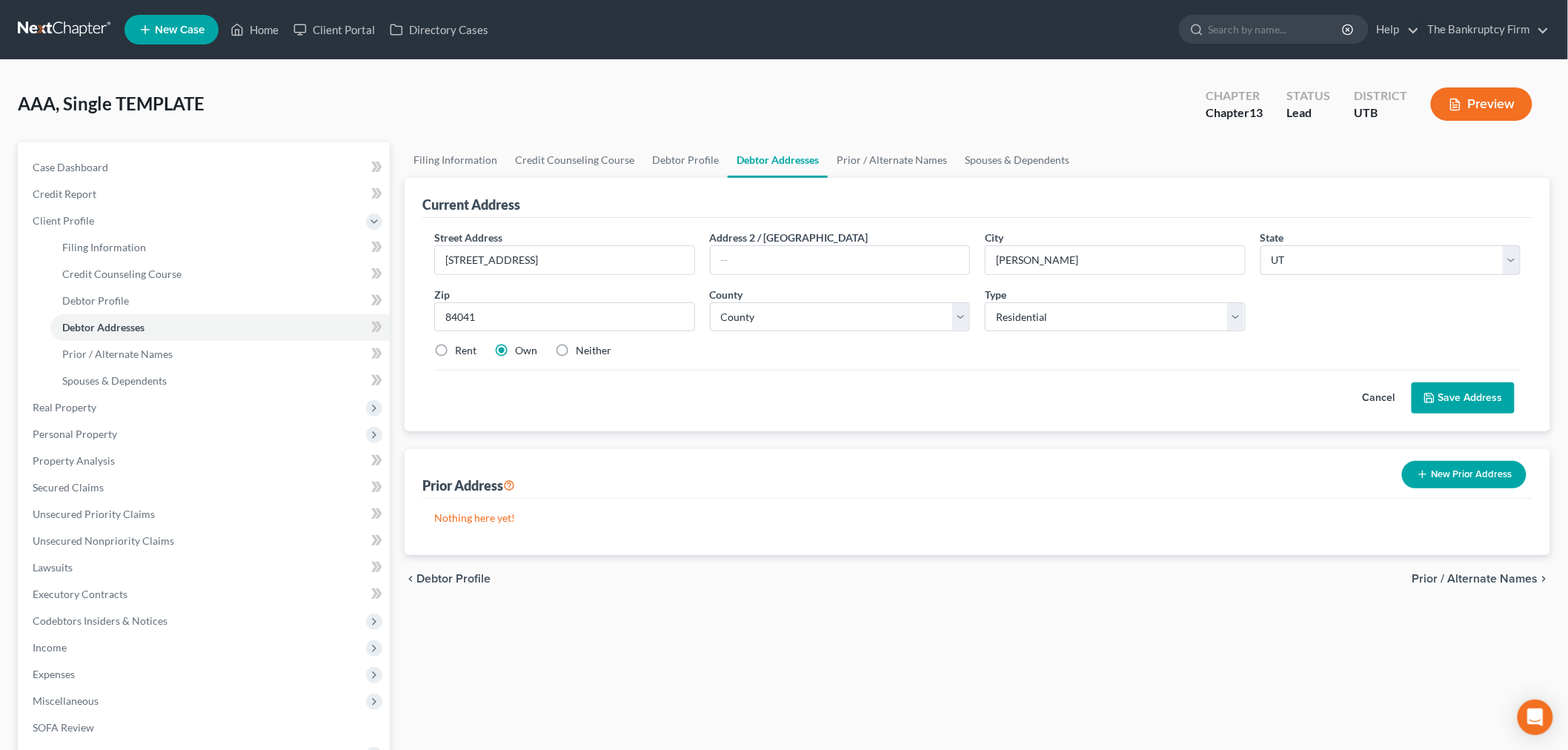
radio input "true"
drag, startPoint x: 953, startPoint y: 357, endPoint x: 964, endPoint y: 338, distance: 22.0
click at [956, 356] on div "Rent Own Neither" at bounding box center [977, 350] width 1101 height 14
click at [576, 358] on label "Neither" at bounding box center [594, 350] width 35 height 14
click at [582, 353] on input "Neither" at bounding box center [587, 348] width 10 height 10
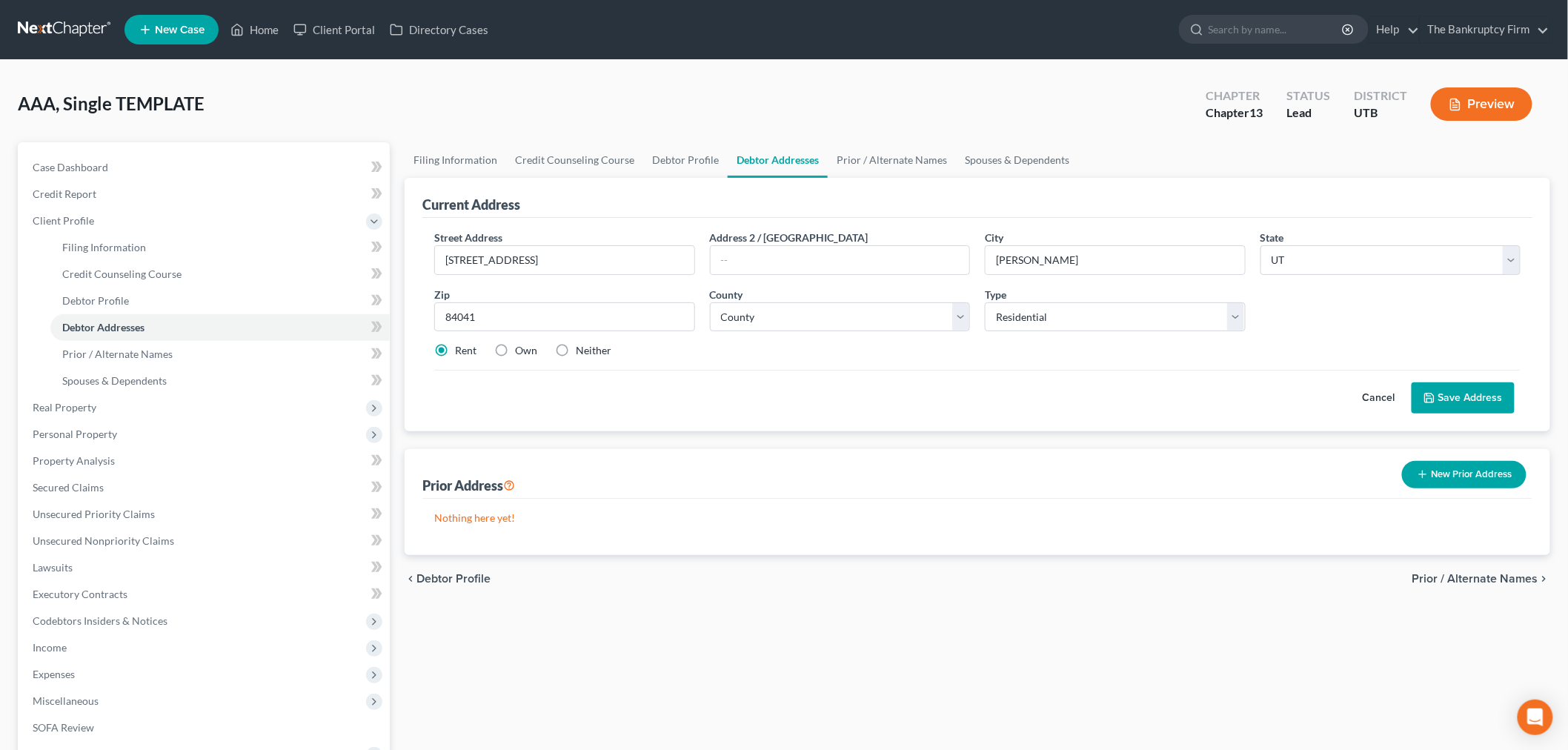
radio input "true"
click at [960, 324] on select "County [GEOGRAPHIC_DATA] [GEOGRAPHIC_DATA] [GEOGRAPHIC_DATA] [GEOGRAPHIC_DATA] …" at bounding box center [840, 317] width 261 height 30
select select "5"
click at [710, 303] on select "County [GEOGRAPHIC_DATA] [GEOGRAPHIC_DATA] [GEOGRAPHIC_DATA] [GEOGRAPHIC_DATA] …" at bounding box center [840, 317] width 261 height 30
click at [1465, 392] on button "Save Address" at bounding box center [1464, 398] width 103 height 32
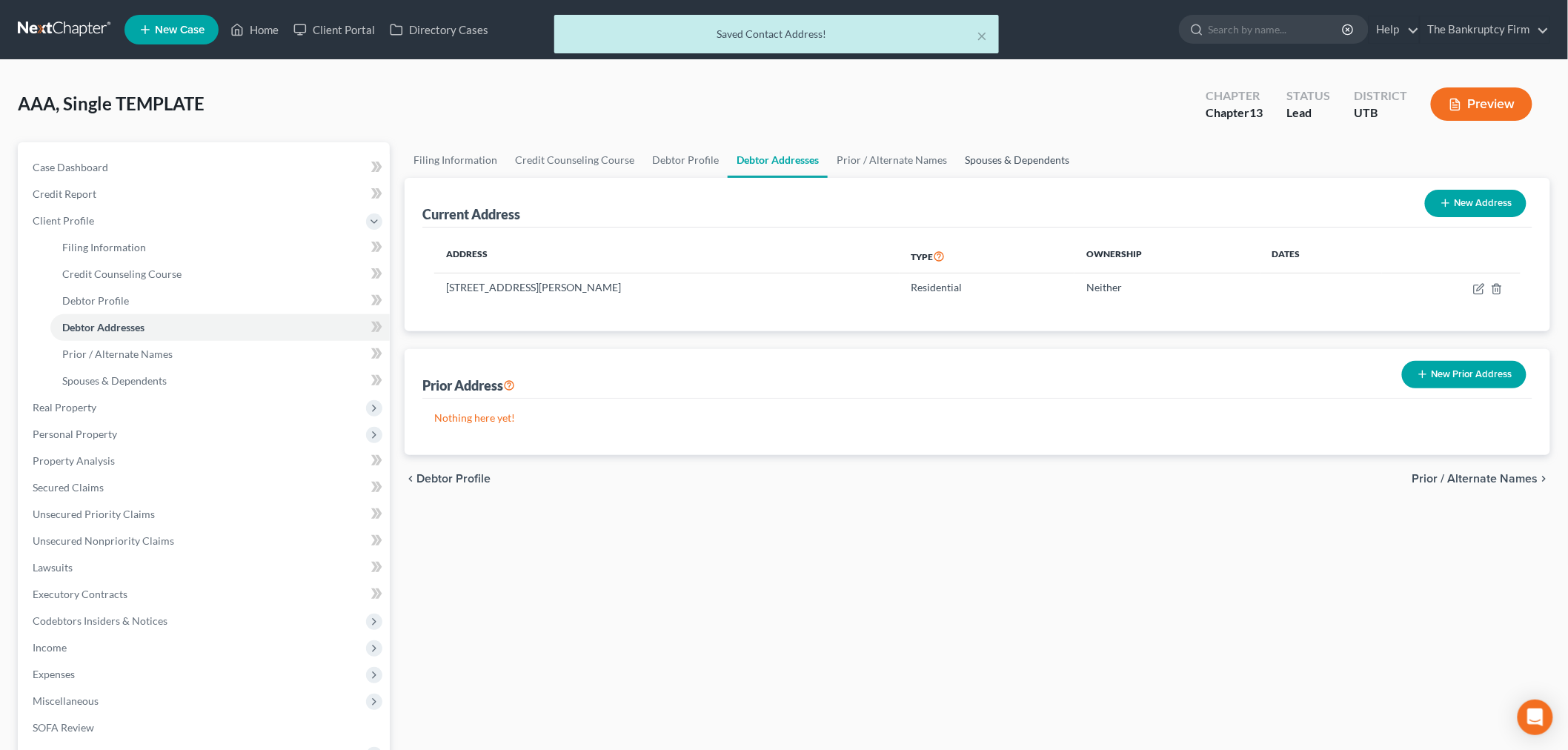
click at [991, 165] on link "Spouses & Dependents" at bounding box center [1018, 160] width 123 height 35
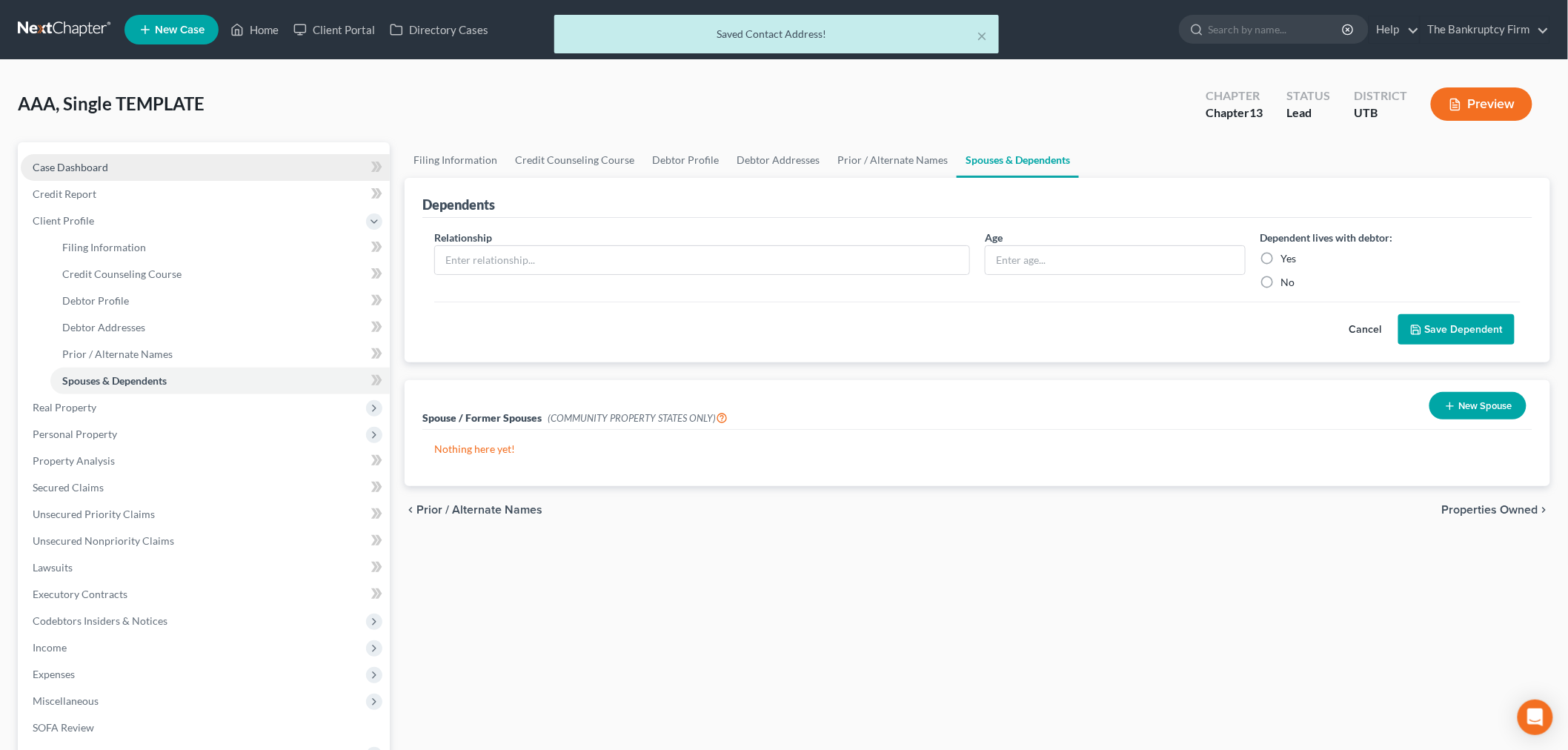
click at [101, 170] on span "Case Dashboard" at bounding box center [70, 167] width 76 height 12
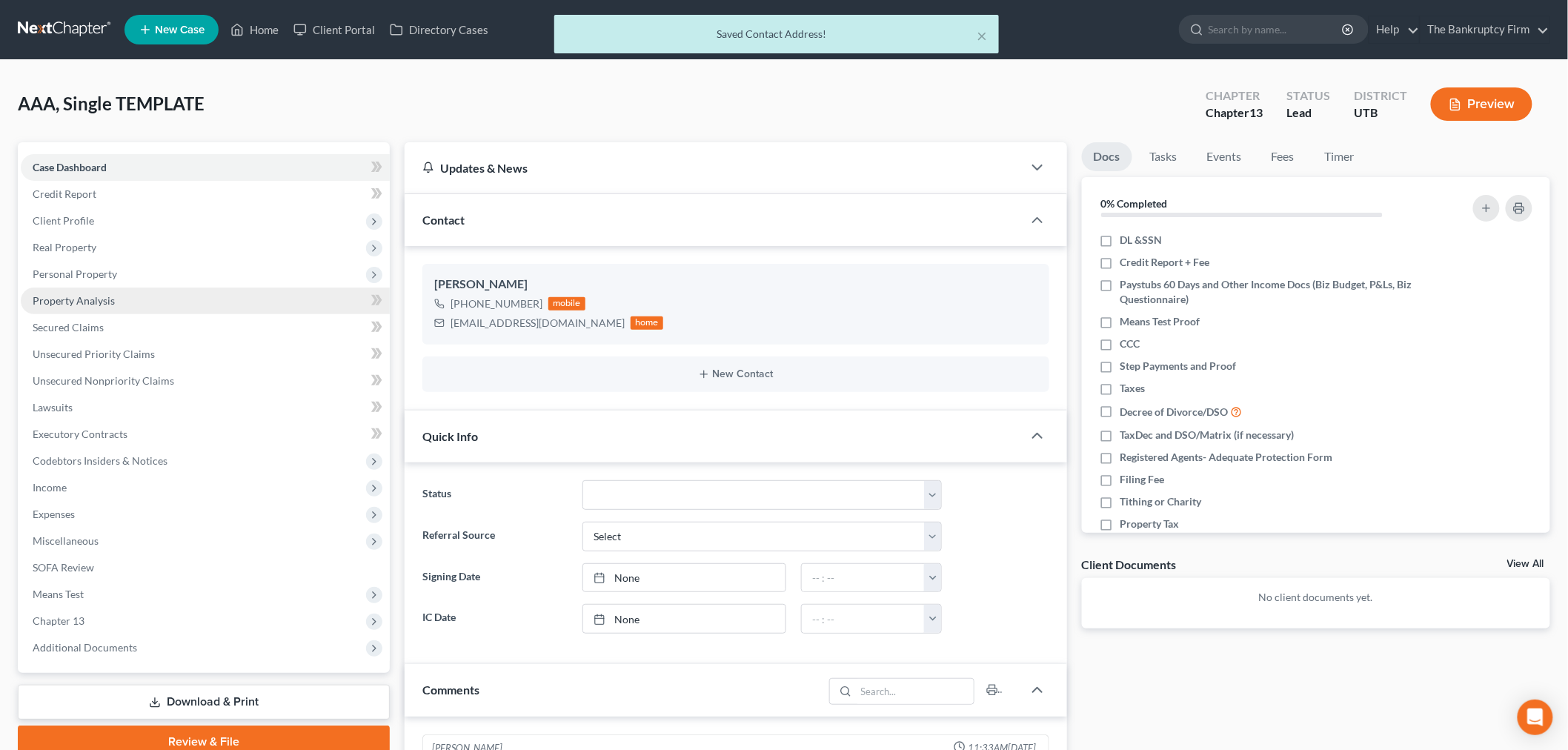
click at [123, 301] on link "Property Analysis" at bounding box center [206, 301] width 370 height 27
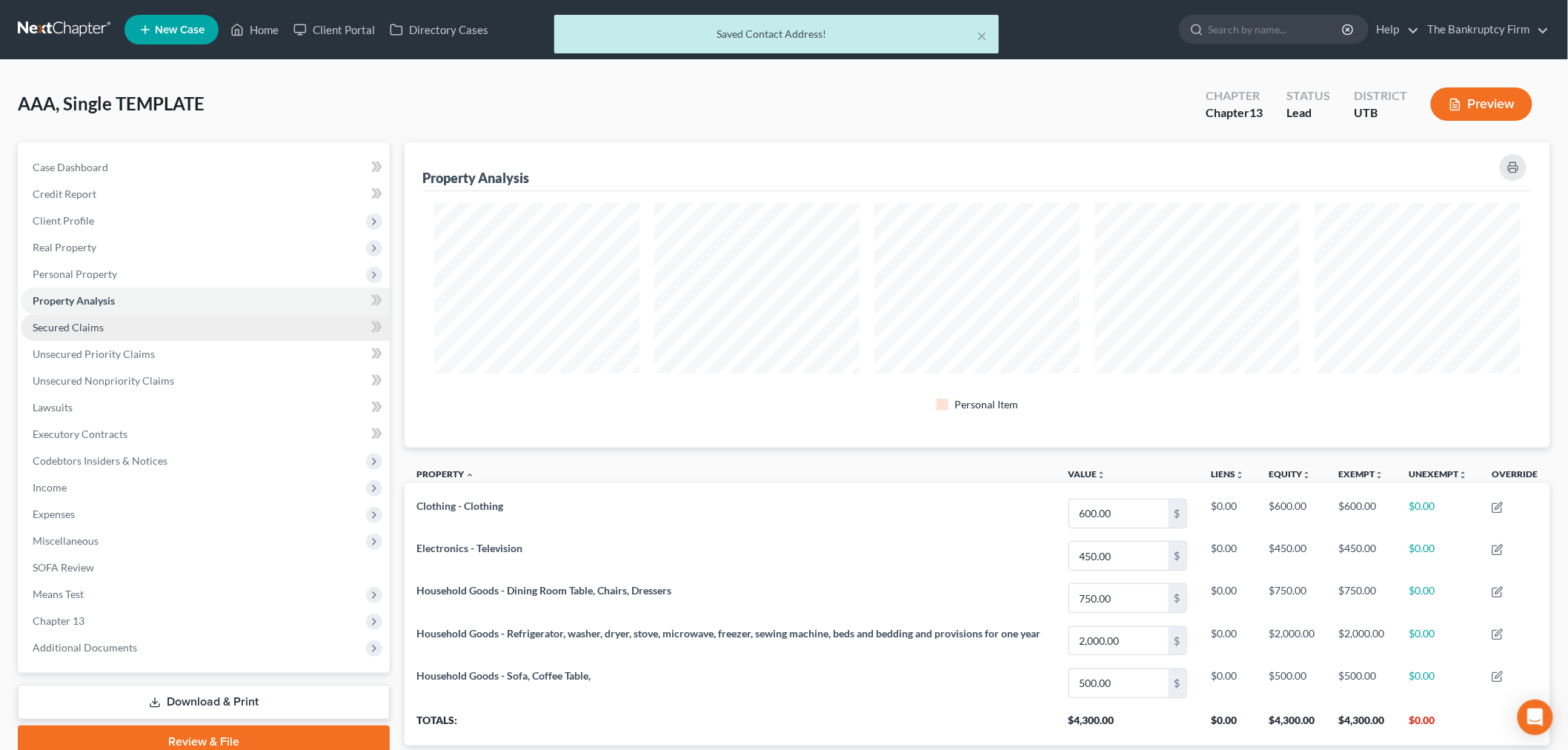
scroll to position [306, 1146]
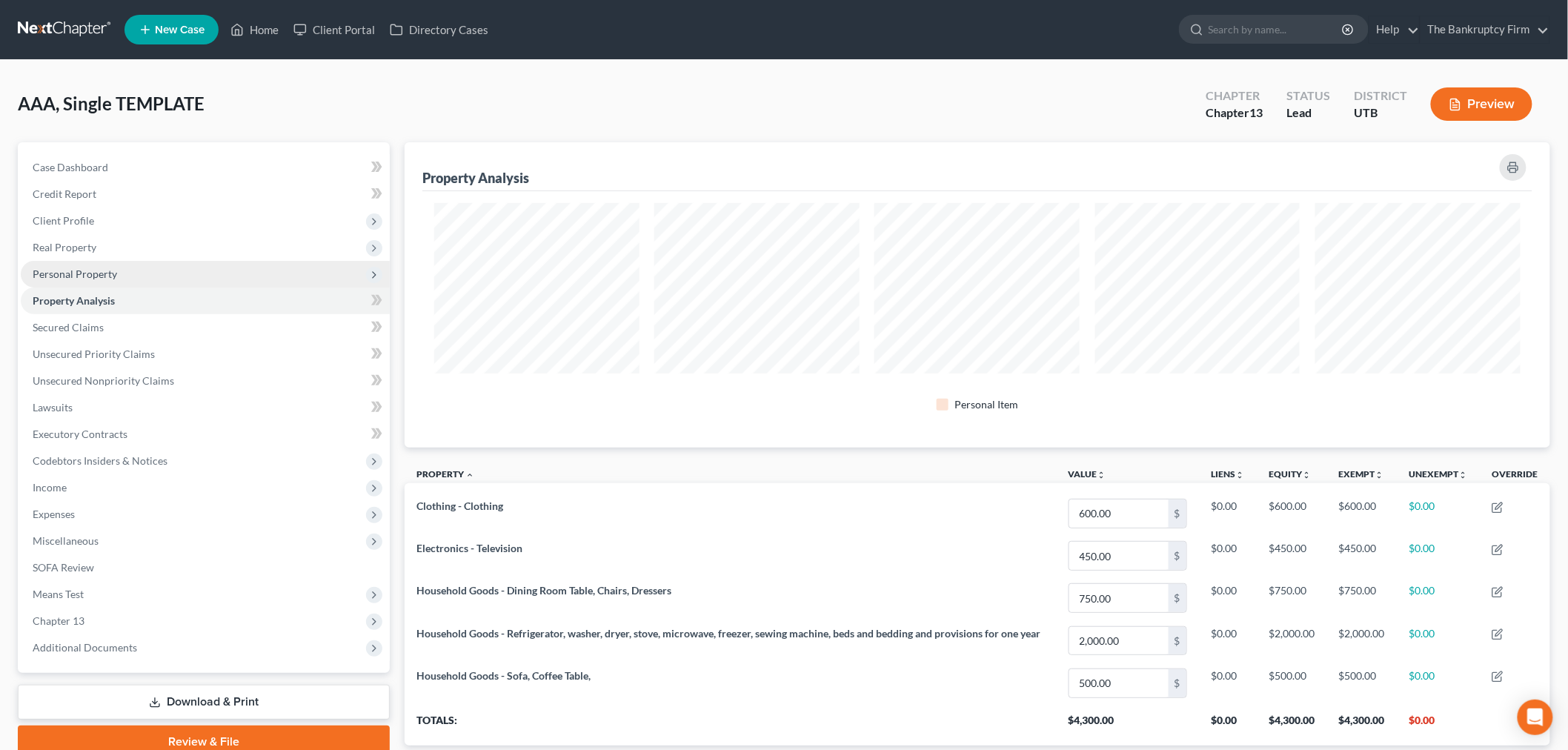
click at [149, 268] on span "Personal Property" at bounding box center [206, 275] width 370 height 27
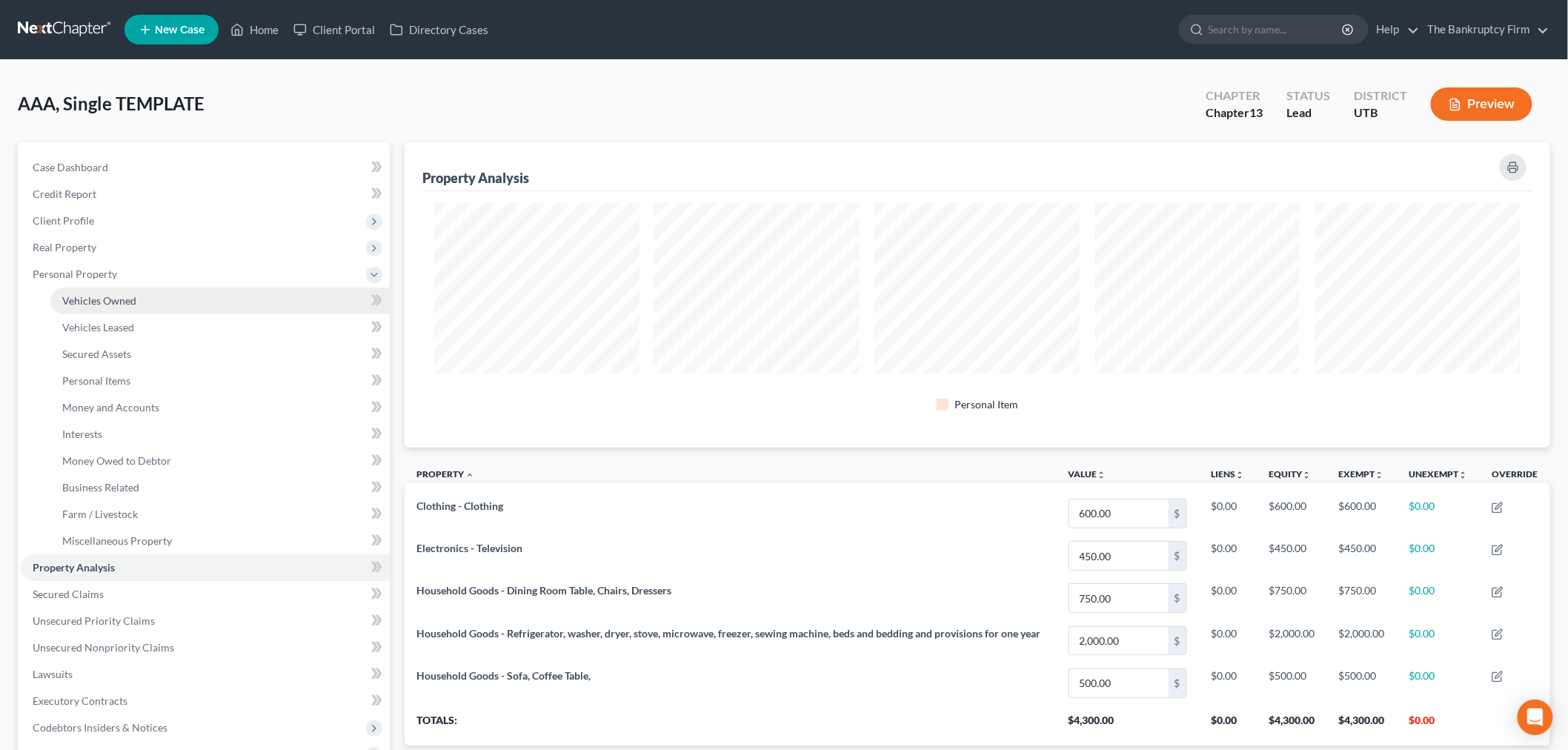
click at [136, 299] on link "Vehicles Owned" at bounding box center [220, 301] width 340 height 27
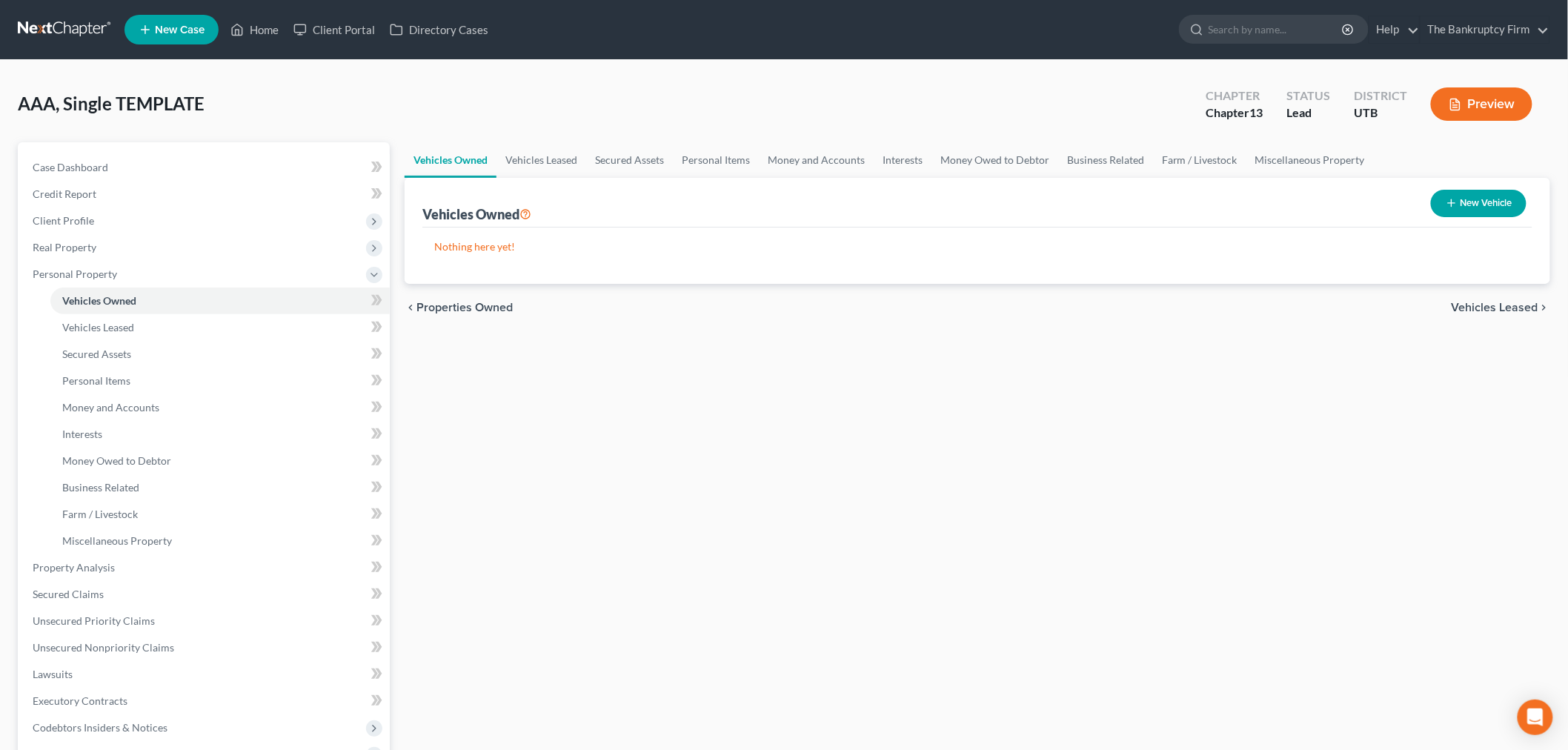
click at [1482, 203] on button "New Vehicle" at bounding box center [1479, 203] width 96 height 28
select select "0"
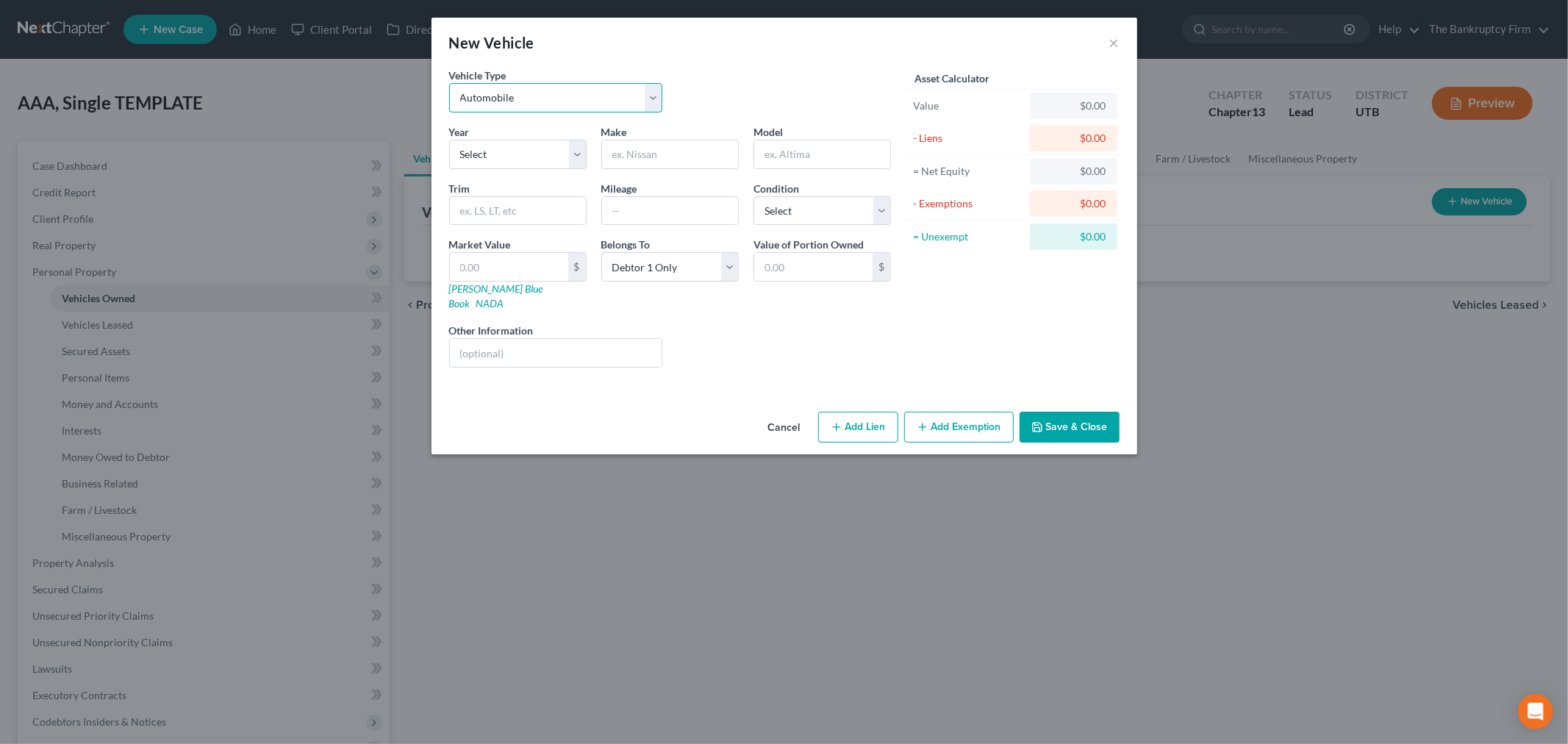
click at [618, 109] on select "Select Automobile Truck Trailer Watercraft Aircraft Motor Home Atv Other Vehicle" at bounding box center [556, 97] width 214 height 29
click at [449, 83] on select "Select Automobile Truck Trailer Watercraft Aircraft Motor Home Atv Other Vehicle" at bounding box center [556, 97] width 214 height 29
drag, startPoint x: 510, startPoint y: 161, endPoint x: 532, endPoint y: 158, distance: 22.2
click at [511, 162] on select "Select 2026 2025 2024 2023 2022 2021 2020 2019 2018 2017 2016 2015 2014 2013 20…" at bounding box center [518, 154] width 138 height 29
select select "7"
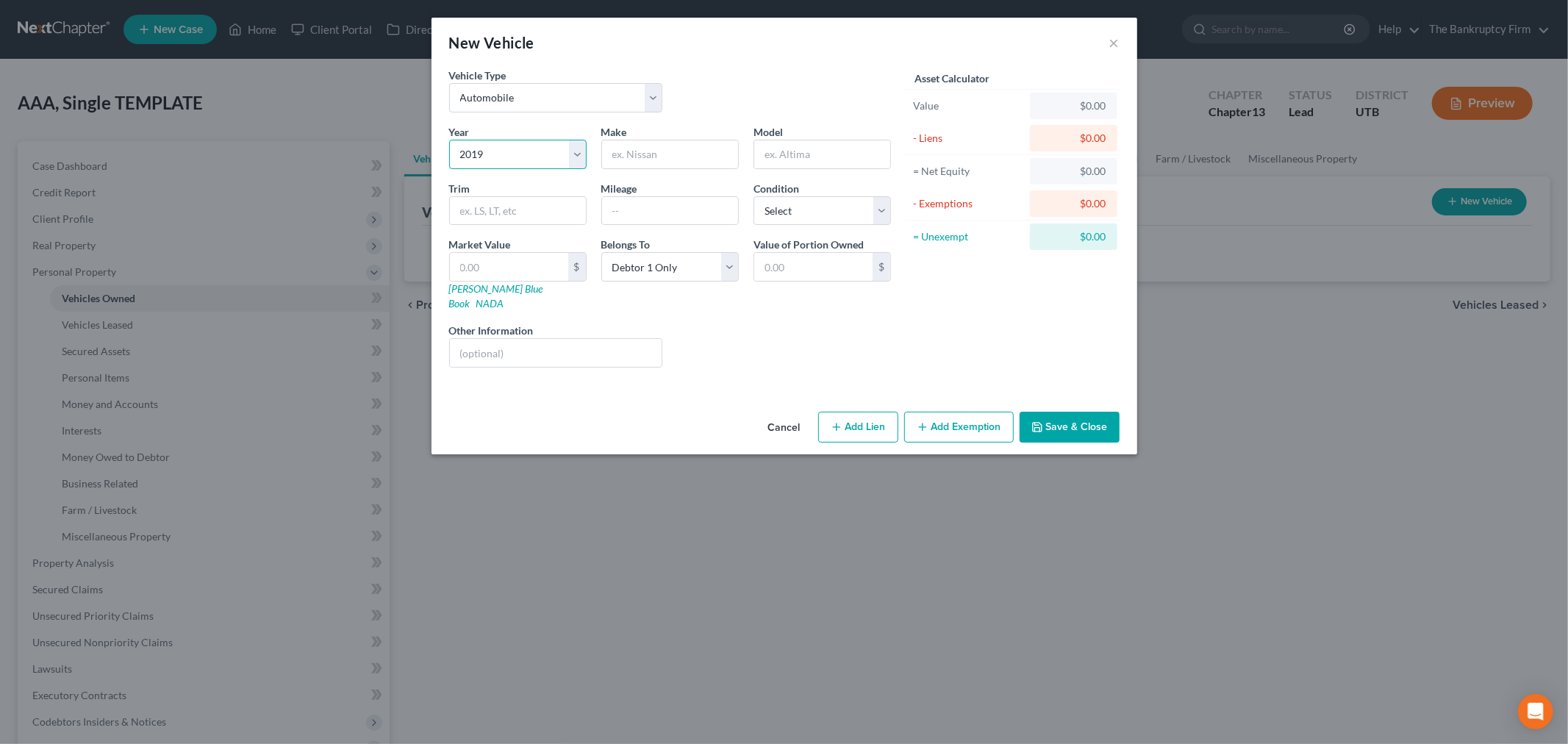
click at [449, 140] on select "Select 2026 2025 2024 2023 2022 2021 2020 2019 2018 2017 2016 2015 2014 2013 20…" at bounding box center [518, 154] width 138 height 29
click at [636, 168] on div at bounding box center [670, 154] width 138 height 29
drag, startPoint x: 799, startPoint y: 209, endPoint x: 744, endPoint y: 199, distance: 55.9
click at [781, 210] on select "Select Excellent Very Good Good Fair Poor" at bounding box center [822, 211] width 138 height 29
click at [686, 163] on input "text" at bounding box center [670, 154] width 136 height 28
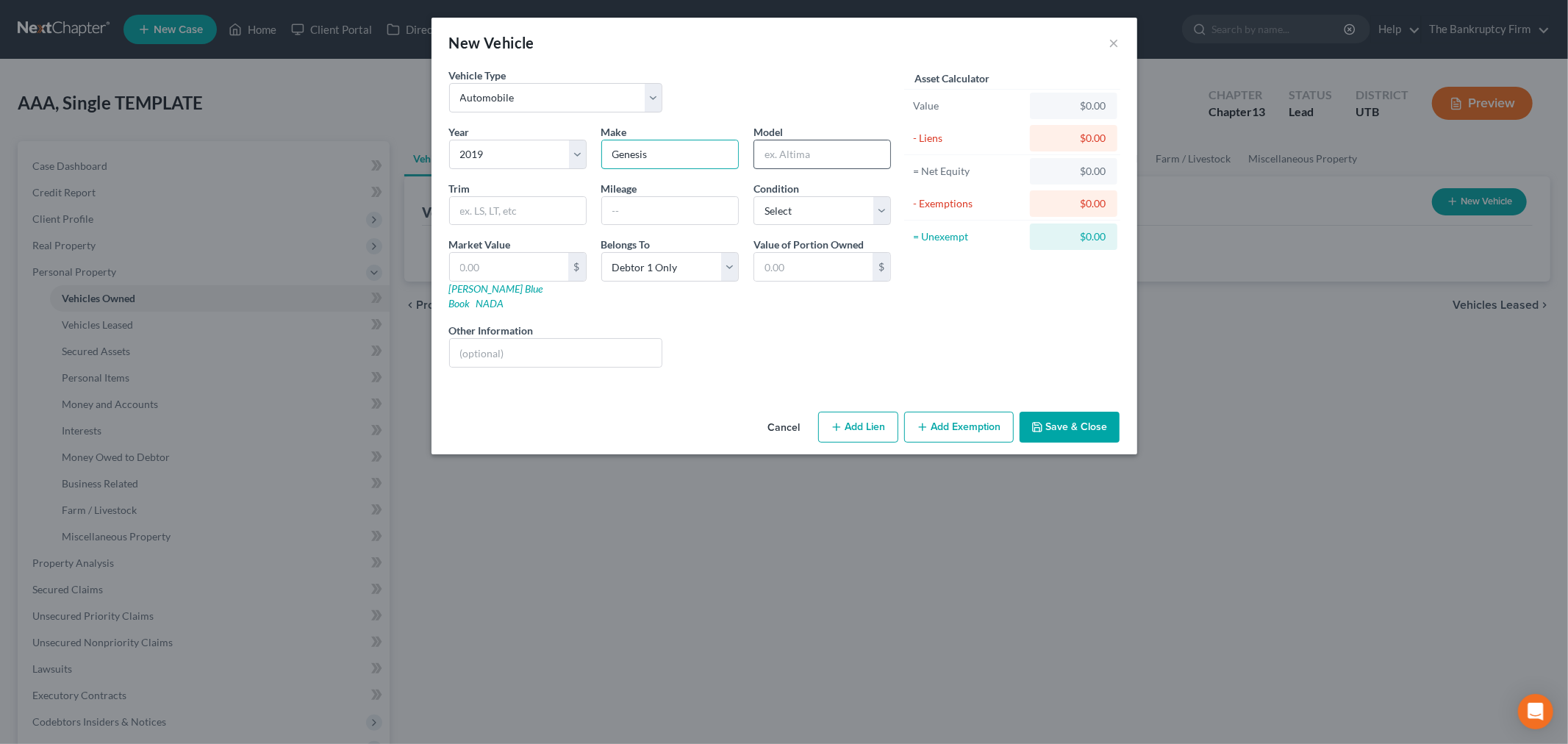
type input "Genesis"
click at [816, 161] on input "text" at bounding box center [822, 154] width 136 height 28
type input "G70"
click at [803, 370] on div "Vehicle Type Select Automobile Truck Trailer Watercraft Aircraft Motor Home Atv…" at bounding box center [784, 237] width 706 height 338
click at [652, 223] on input "text" at bounding box center [670, 210] width 136 height 28
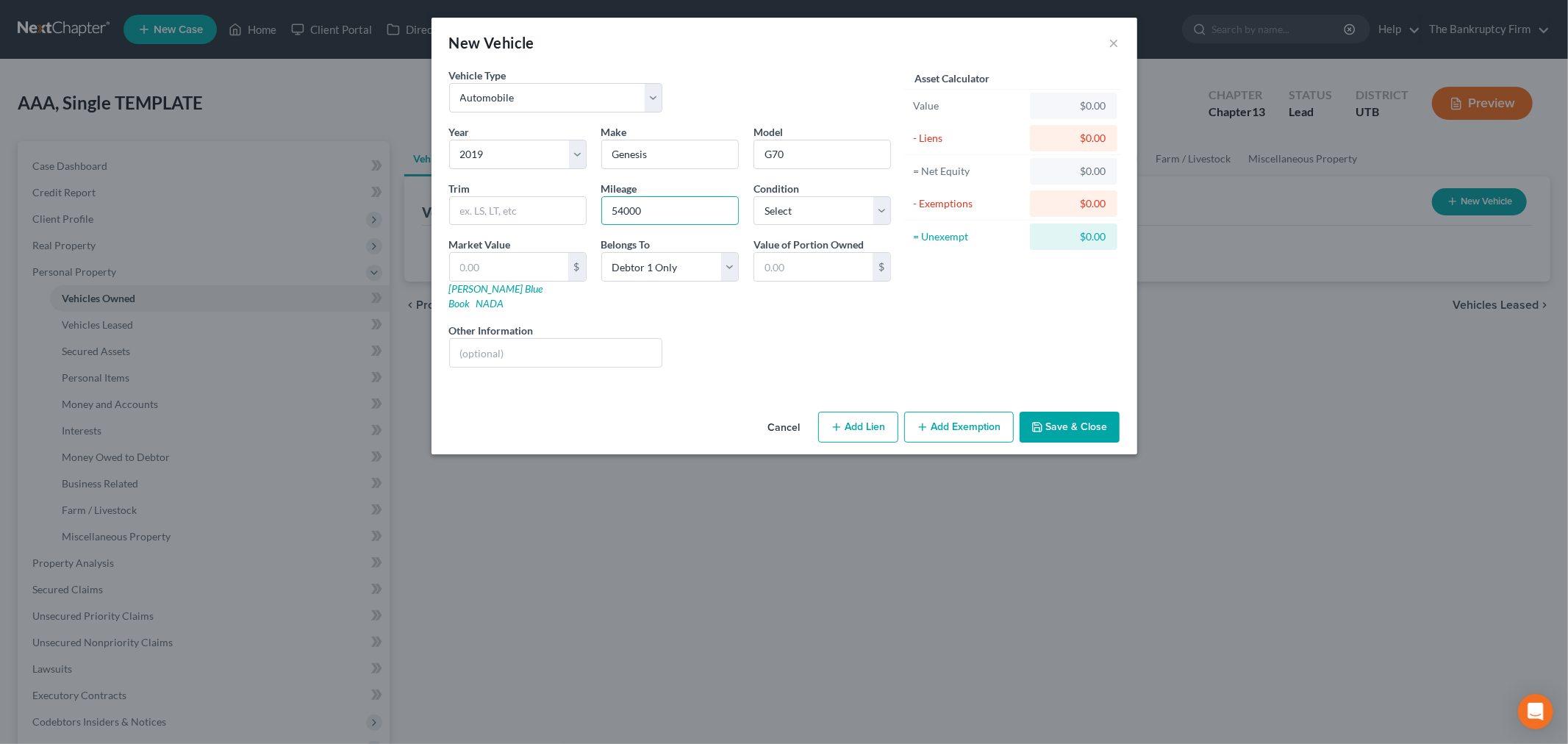
type input "54000"
click at [1023, 308] on div "Asset Calculator Value $0.00 - Liens $0.00 = Net Equity $0.00 - Exemptions $0.0…" at bounding box center [1012, 223] width 229 height 312
click at [517, 271] on input "text" at bounding box center [509, 266] width 119 height 28
type input "1"
type input "1.00"
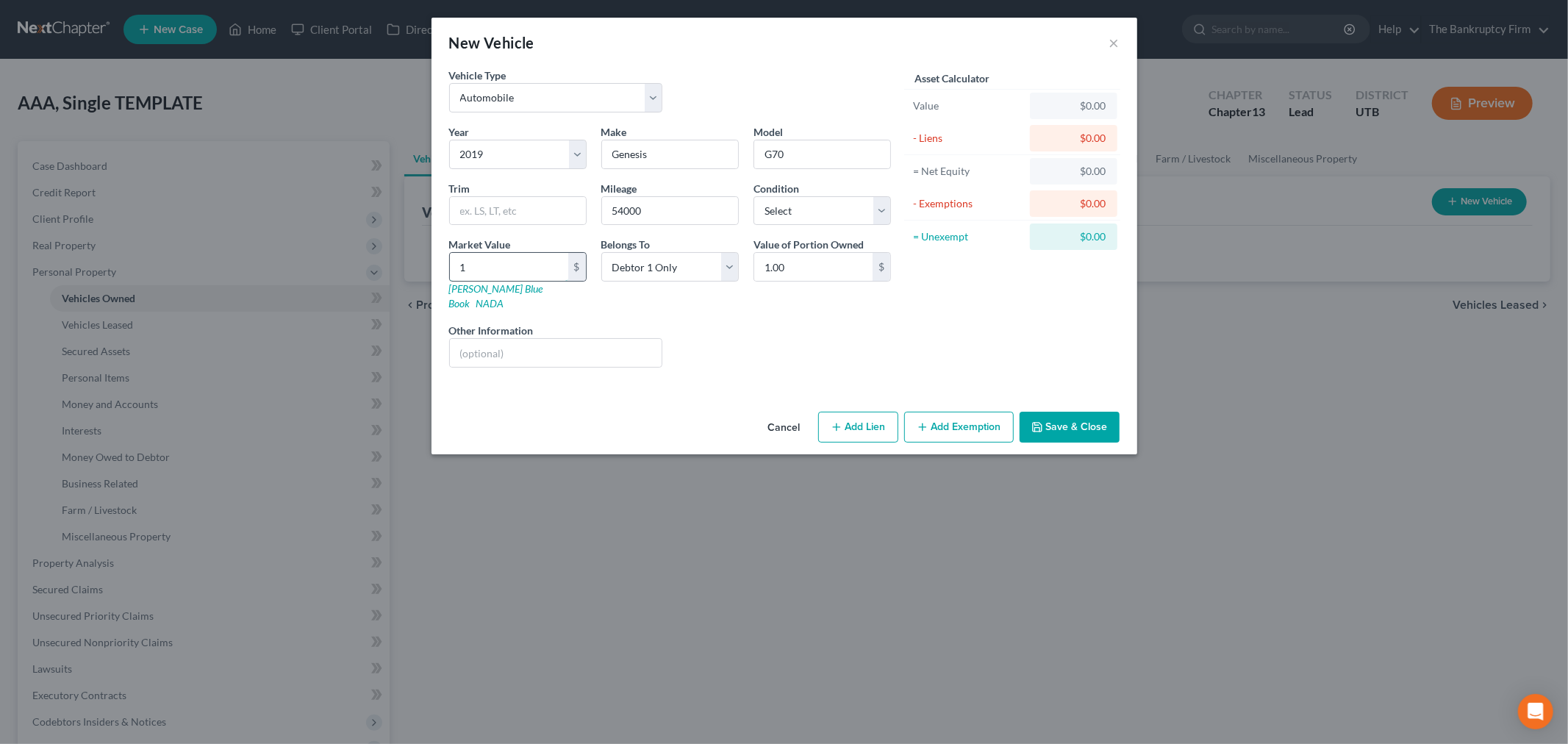
type input "15"
type input "15.00"
type input "150"
type input "150.00"
type input "1500"
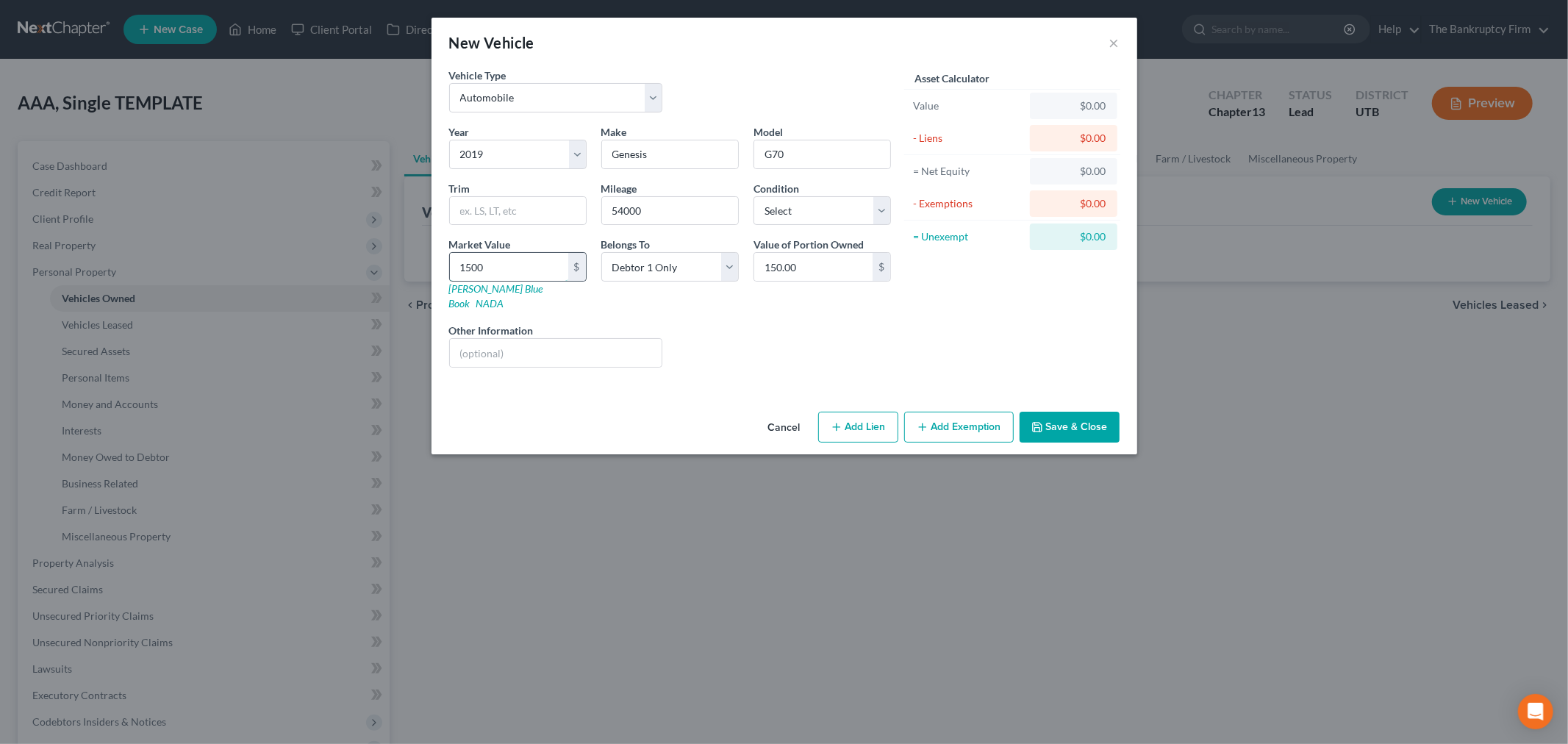
type input "1,500.00"
type input "1,5000"
type input "15,000.00"
type input "15,000"
click at [775, 335] on div "Liens Select" at bounding box center [784, 345] width 229 height 45
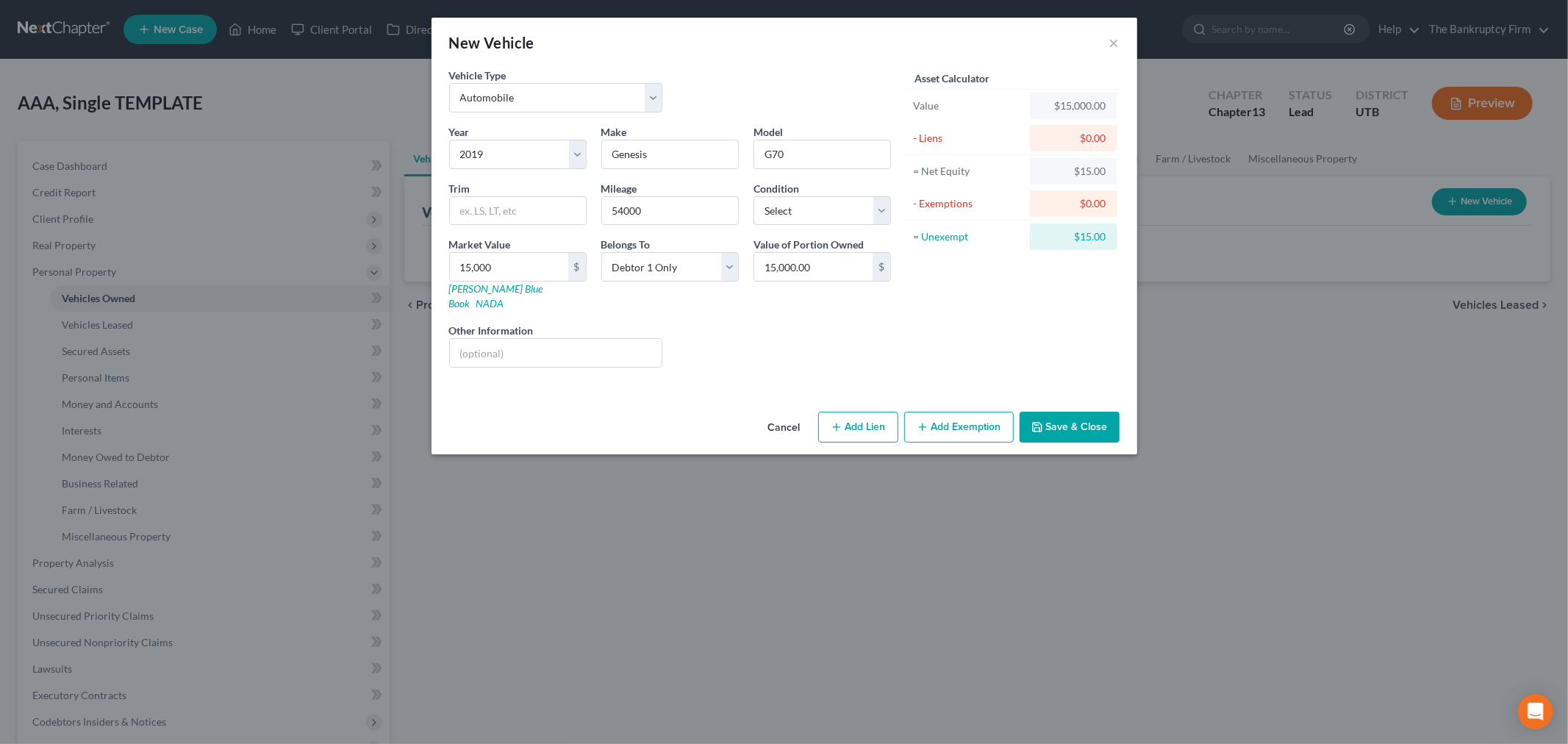
click at [1060, 412] on button "Save & Close" at bounding box center [1069, 428] width 100 height 31
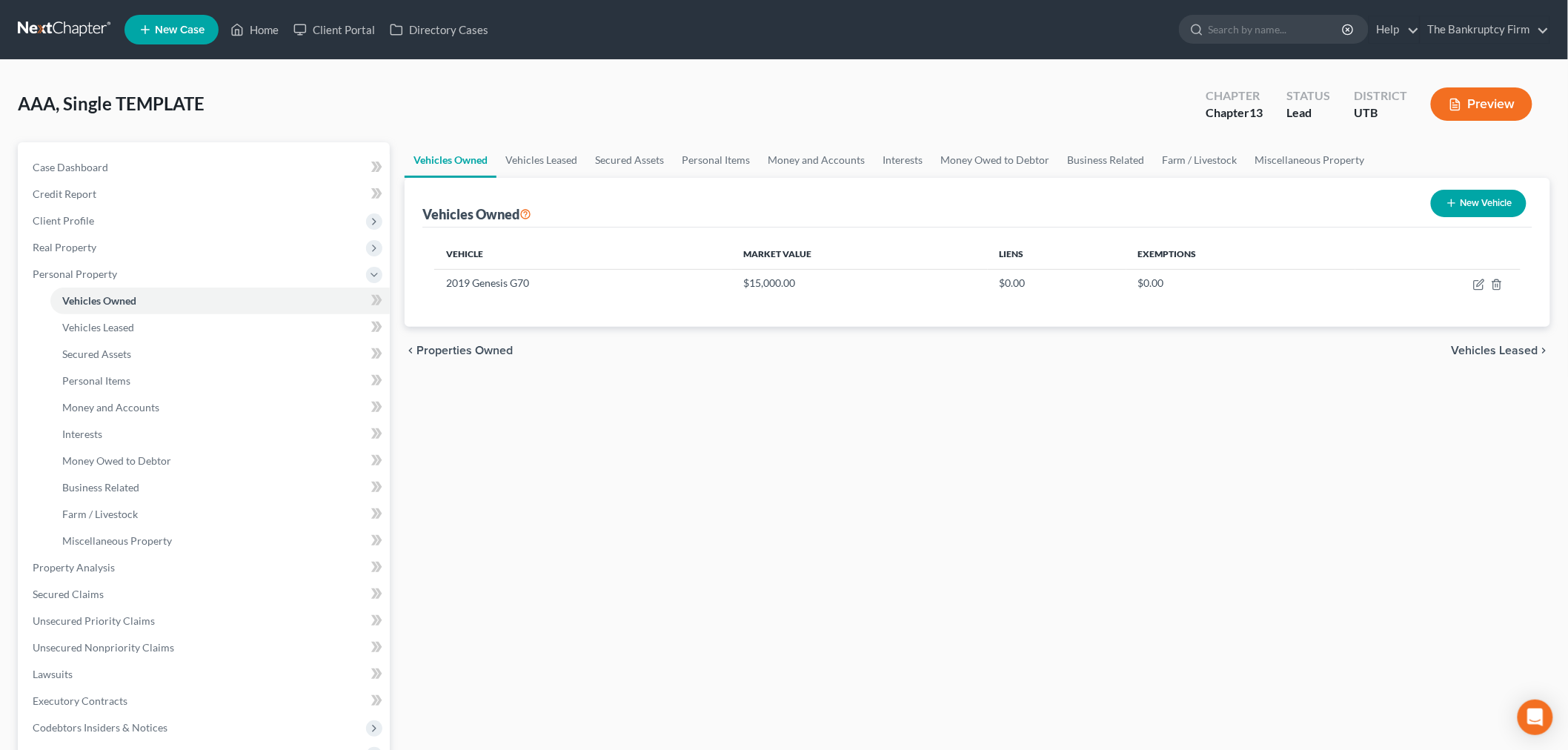
click at [1149, 476] on div "Vehicles Owned Vehicles Leased Secured Assets Personal Items Money and Accounts…" at bounding box center [977, 584] width 1160 height 883
click at [149, 173] on link "Case Dashboard" at bounding box center [206, 168] width 370 height 27
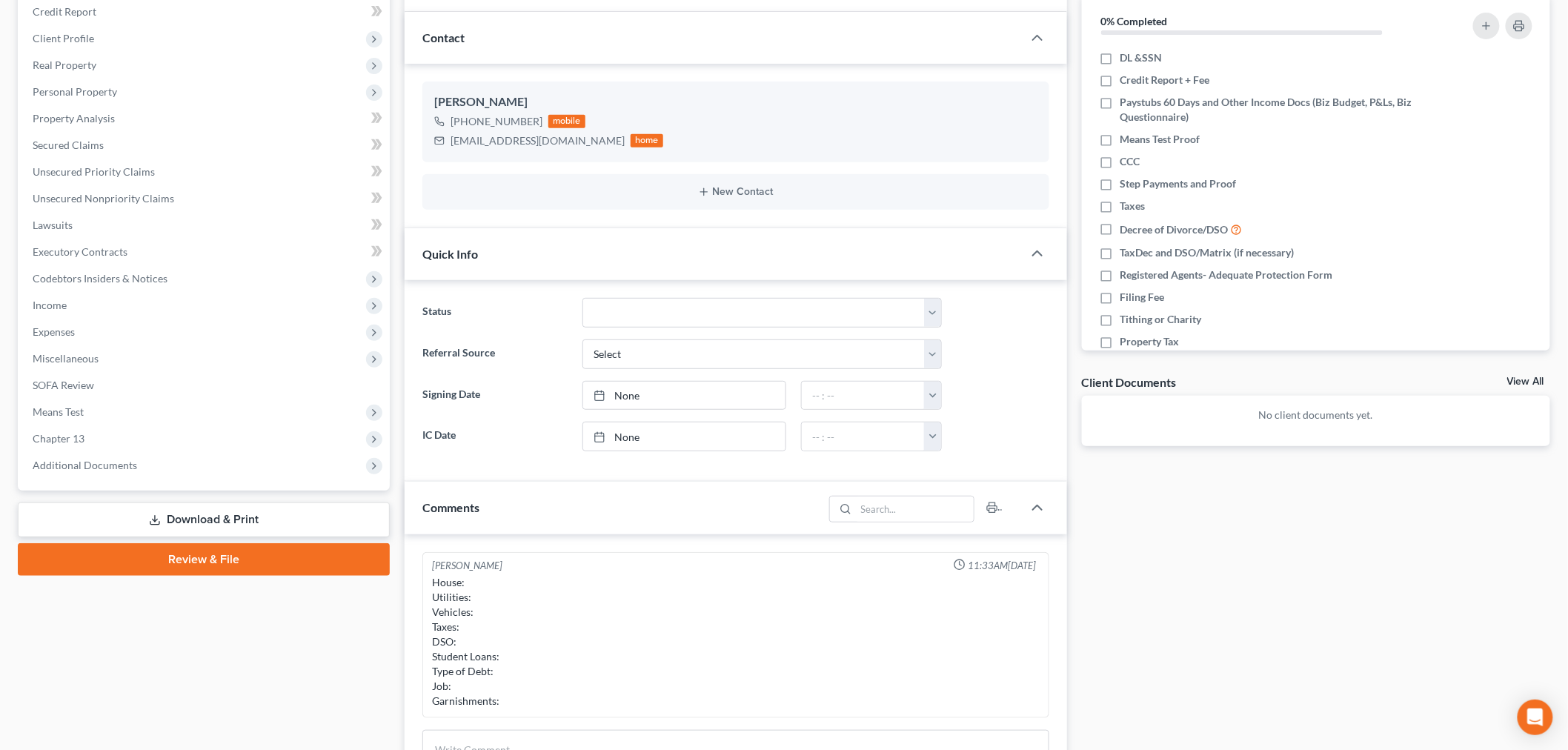
scroll to position [309, 0]
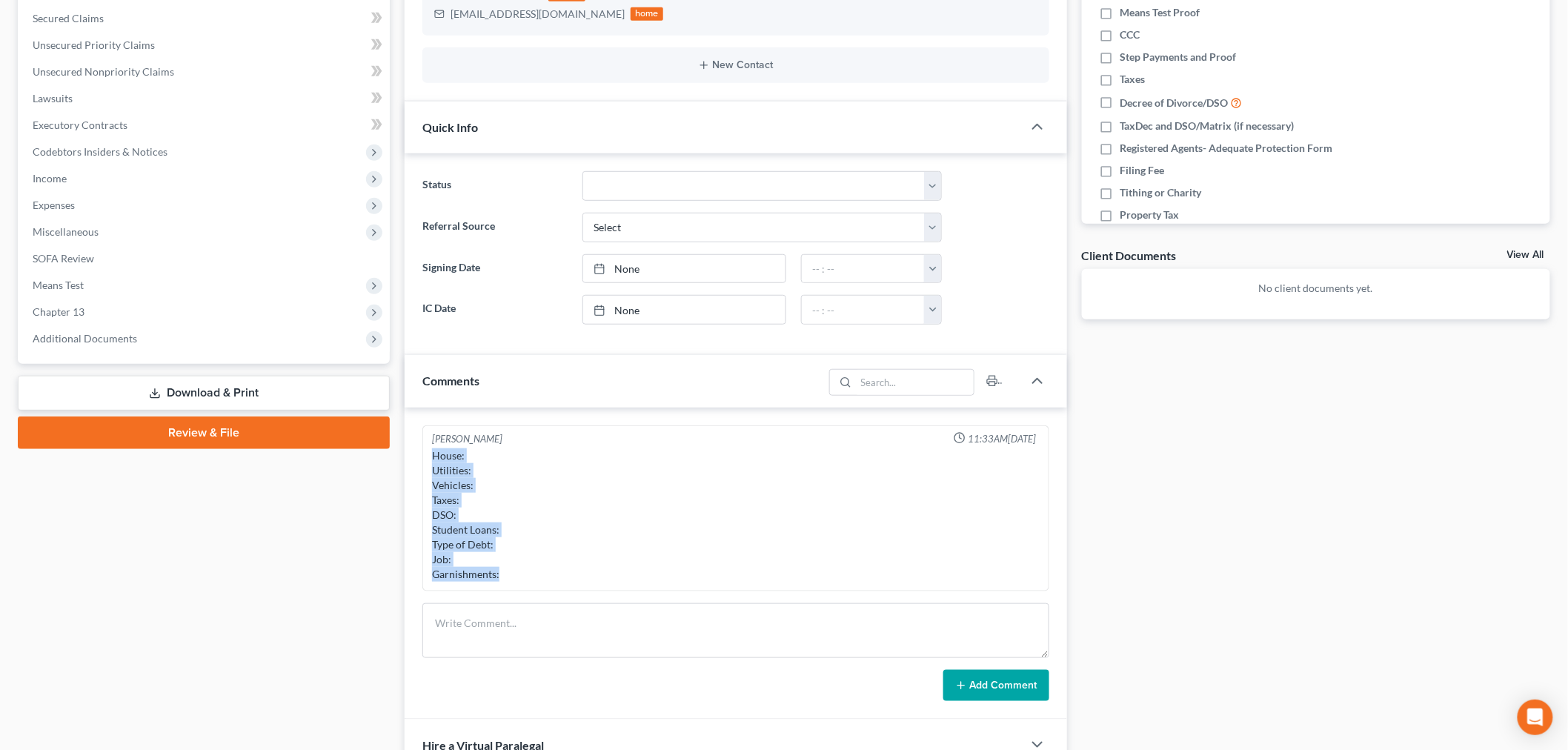
drag, startPoint x: 432, startPoint y: 450, endPoint x: 568, endPoint y: 602, distance: 204.0
click at [569, 602] on div "[PERSON_NAME] 11:33AM[DATE] House: Utilities: Vehicles: Taxes: DSO: Student Loa…" at bounding box center [736, 564] width 662 height 312
copy div "House: Utilities: Vehicles: Taxes: DSO: Student Loans: Type of Debt: Job: Garni…"
click at [663, 623] on textarea at bounding box center [735, 630] width 627 height 55
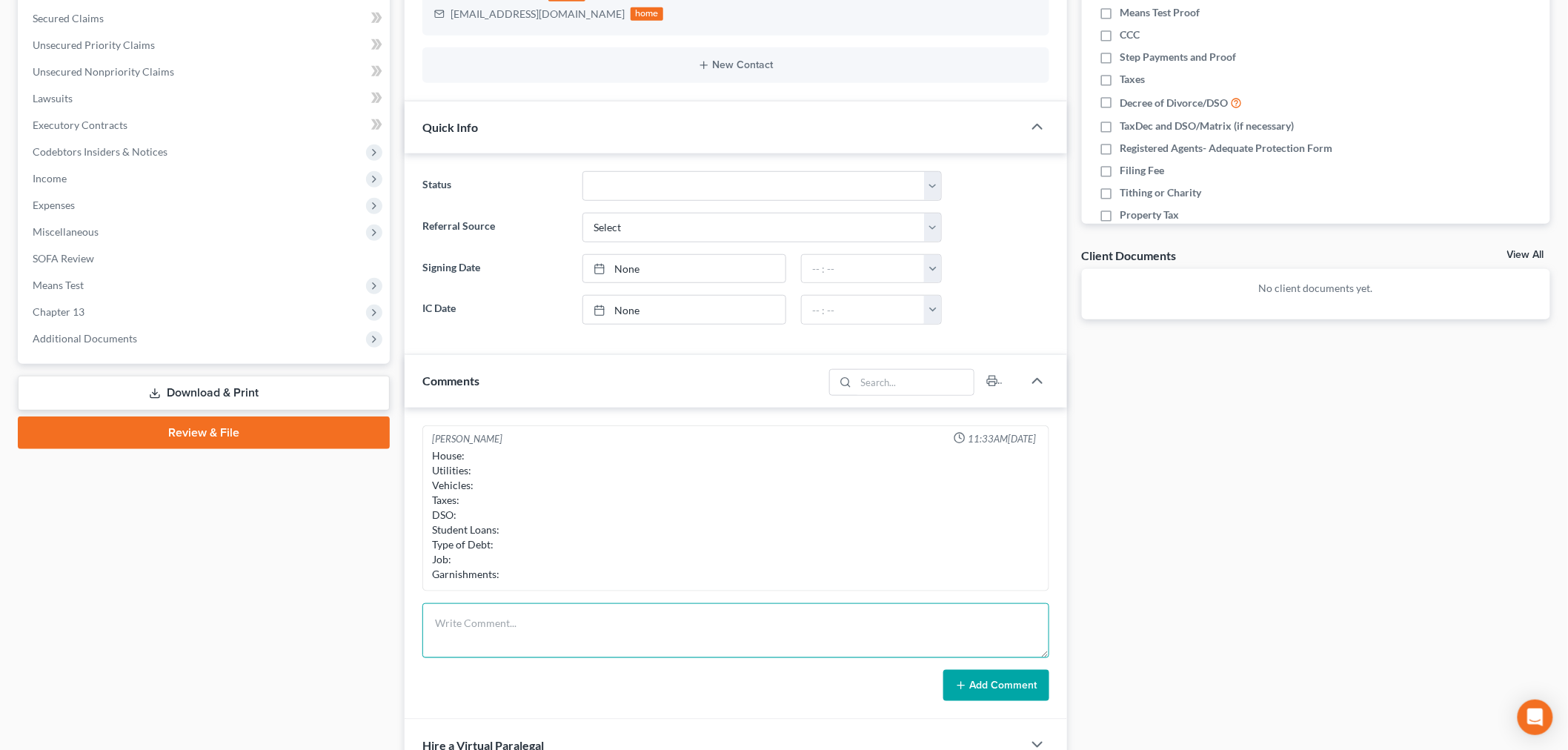
paste textarea "House: Utilities: Vehicles: Taxes: DSO: Student Loans: Type of Debt: Job: Garni…"
drag, startPoint x: 1039, startPoint y: 651, endPoint x: 989, endPoint y: 731, distance: 94.3
click at [1055, 750] on html "Home New Case Client Portal Directory Cases The Bankruptcy Firm [EMAIL_ADDRESS]…" at bounding box center [784, 311] width 1568 height 1242
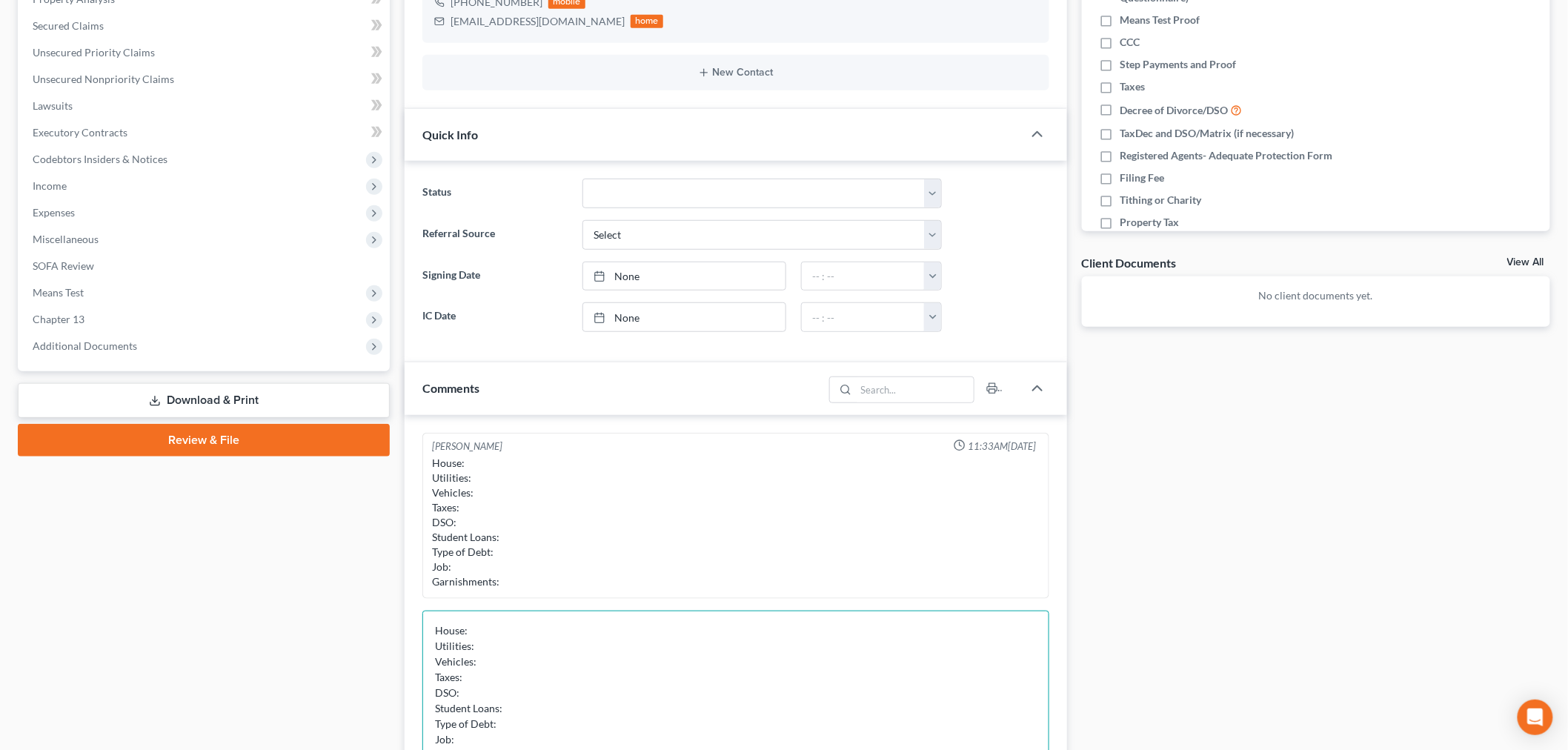
scroll to position [392, 0]
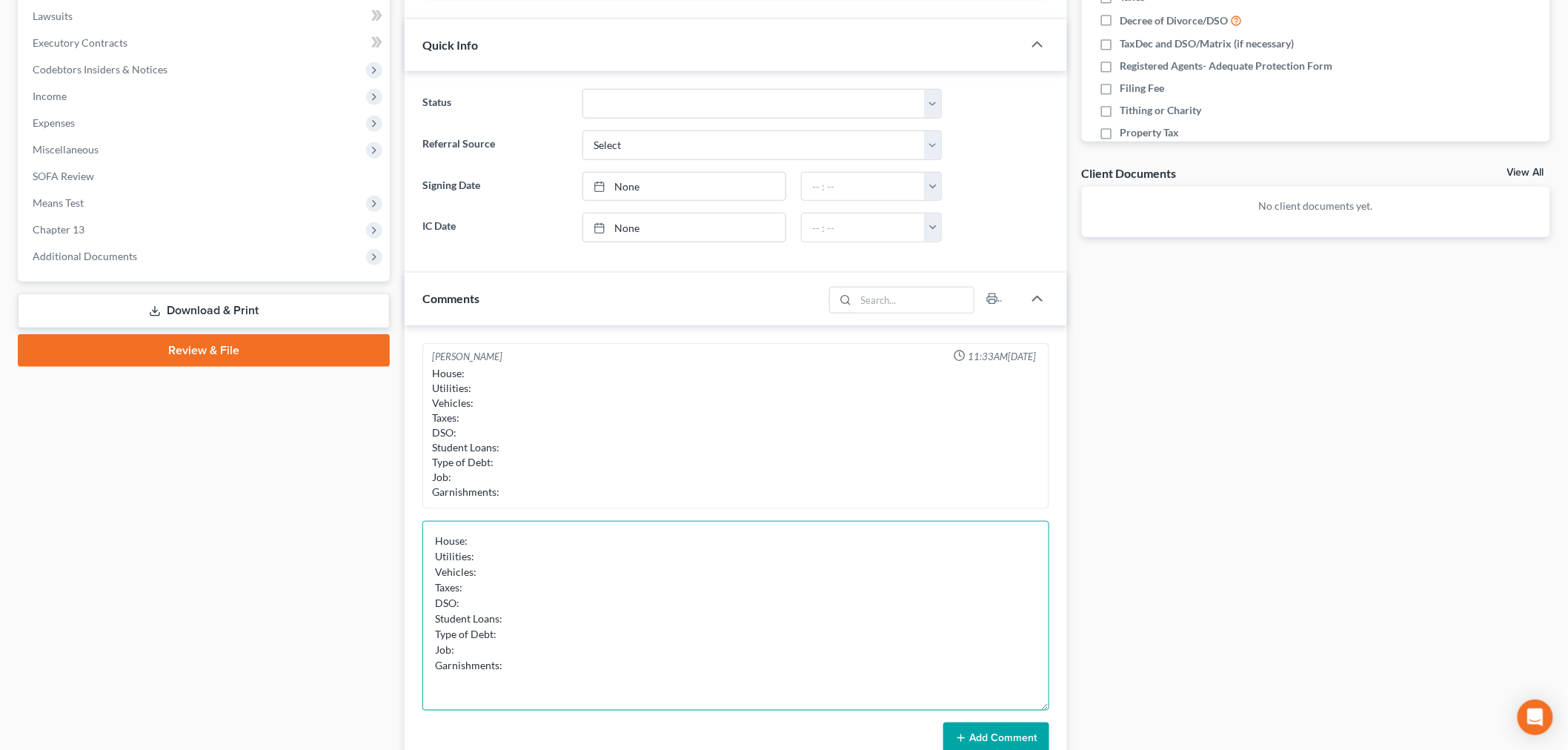
click at [564, 539] on textarea "House: Utilities: Vehicles: Taxes: DSO: Student Loans: Type of Debt: Job: Garni…" at bounding box center [735, 616] width 627 height 190
click at [564, 536] on textarea "House: No Utilities: Vehicles: Taxes: DSO: Student Loans: Type of Debt: Job: Ga…" at bounding box center [735, 616] width 627 height 190
click at [540, 559] on textarea "House: (Contributes 500$ monthly to live with dad) Utilities: Vehicles: Taxes: …" at bounding box center [735, 616] width 627 height 190
click at [532, 560] on textarea "House: (Contributes 500$ monthly to live with dad) Utilities: Vehicles: Taxes: …" at bounding box center [735, 616] width 627 height 190
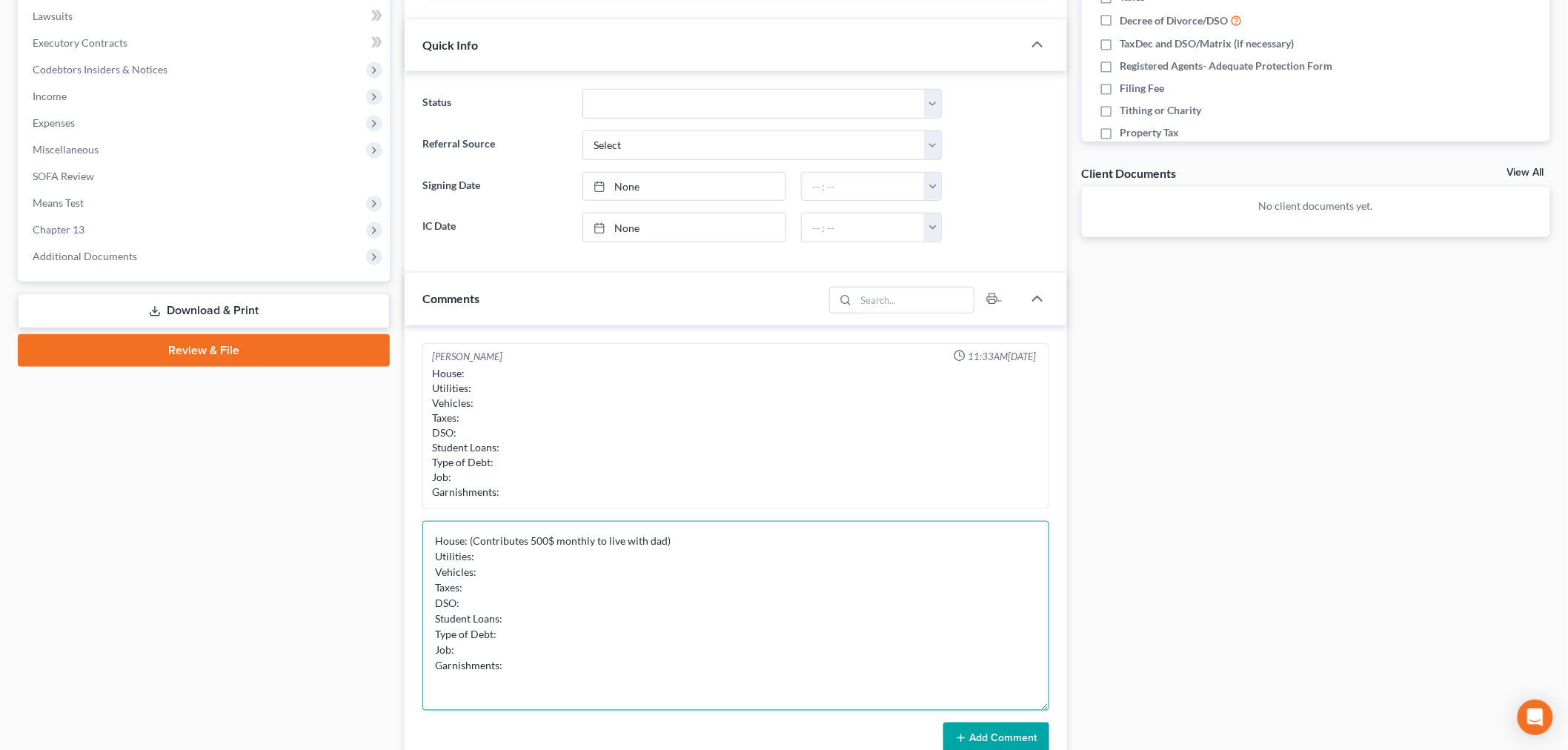
click at [530, 566] on textarea "House: (Contributes 500$ monthly to live with dad) Utilities: Vehicles: Taxes: …" at bounding box center [735, 616] width 627 height 190
click at [477, 570] on textarea "House: (Contributes 500$ monthly to live with dad) Utilities: Vehicles: ($ 788 …" at bounding box center [735, 616] width 627 height 190
click at [610, 573] on textarea "House: (Contributes 500$ monthly to live with dad) Utilities: Vehicles: Current…" at bounding box center [735, 616] width 627 height 190
click at [526, 570] on textarea "House: (Contributes 500$ monthly to live with dad) Utilities: Vehicles: Current…" at bounding box center [735, 616] width 627 height 190
click at [612, 582] on textarea "House: (Contributes 500$ monthly to live with dad) Utilities: Vehicles: Current…" at bounding box center [735, 616] width 627 height 190
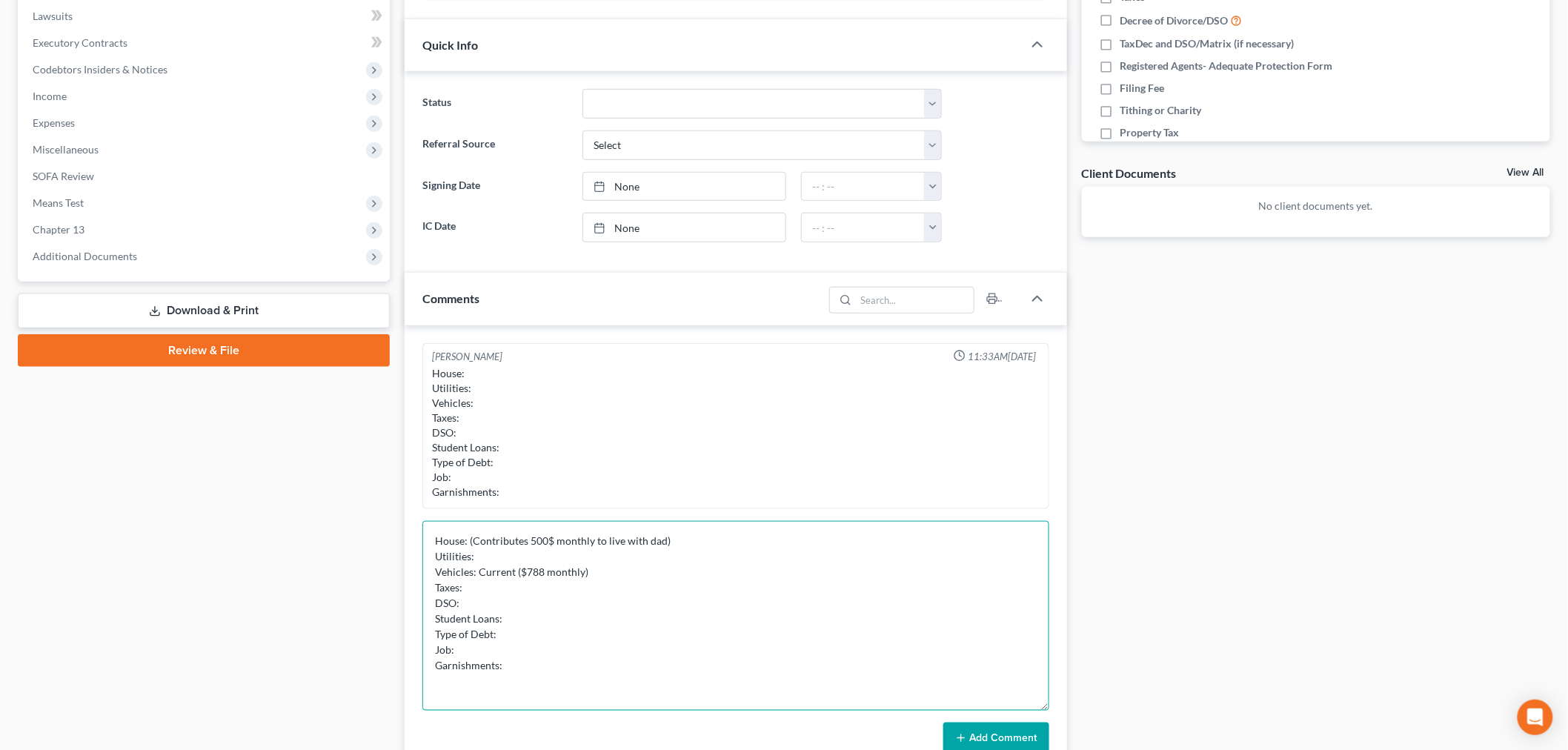
click at [616, 577] on textarea "House: (Contributes 500$ monthly to live with dad) Utilities: Vehicles: Current…" at bounding box center [735, 616] width 627 height 190
click at [498, 583] on textarea "House: (Contributes 500$ monthly to live with dad) Utilities: Vehicles: Current…" at bounding box center [735, 616] width 627 height 190
click at [616, 572] on textarea "House: (Contributes 500$ monthly to live with dad) Utilities: Vehicles: Current…" at bounding box center [735, 616] width 627 height 190
click at [569, 588] on textarea "House: (Contributes 500$ monthly to live with dad) Utilities: Vehicles: Current…" at bounding box center [735, 616] width 627 height 190
click at [550, 605] on textarea "House: (Contributes 500$ monthly to live with dad) Utilities: Vehicles: Current…" at bounding box center [735, 616] width 627 height 190
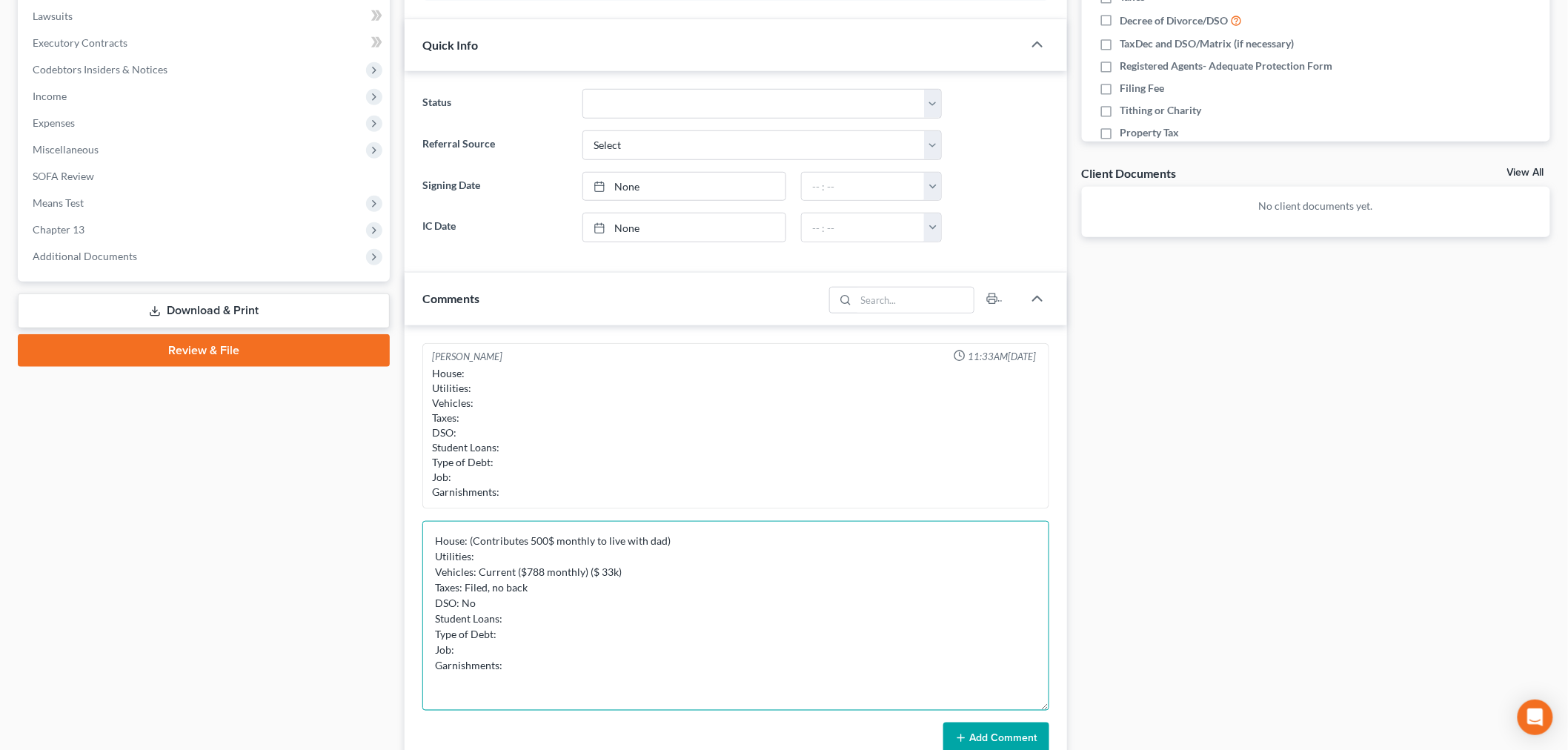
click at [628, 622] on textarea "House: (Contributes 500$ monthly to live with dad) Utilities: Vehicles: Current…" at bounding box center [735, 616] width 627 height 190
click at [563, 648] on textarea "House: (Contributes 500$ monthly to live with dad) Utilities: Vehicles: Current…" at bounding box center [735, 616] width 627 height 190
click at [573, 635] on textarea "House: (Contributes 500$ monthly to live with dad) Utilities: Vehicles: Current…" at bounding box center [735, 616] width 627 height 190
click at [532, 656] on textarea "House: (Contributes 500$ monthly to live with dad) Utilities: Vehicles: Current…" at bounding box center [735, 616] width 627 height 190
click at [567, 661] on textarea "House: (Contributes 500$ monthly to live with dad) Utilities: Vehicles: Current…" at bounding box center [735, 616] width 627 height 190
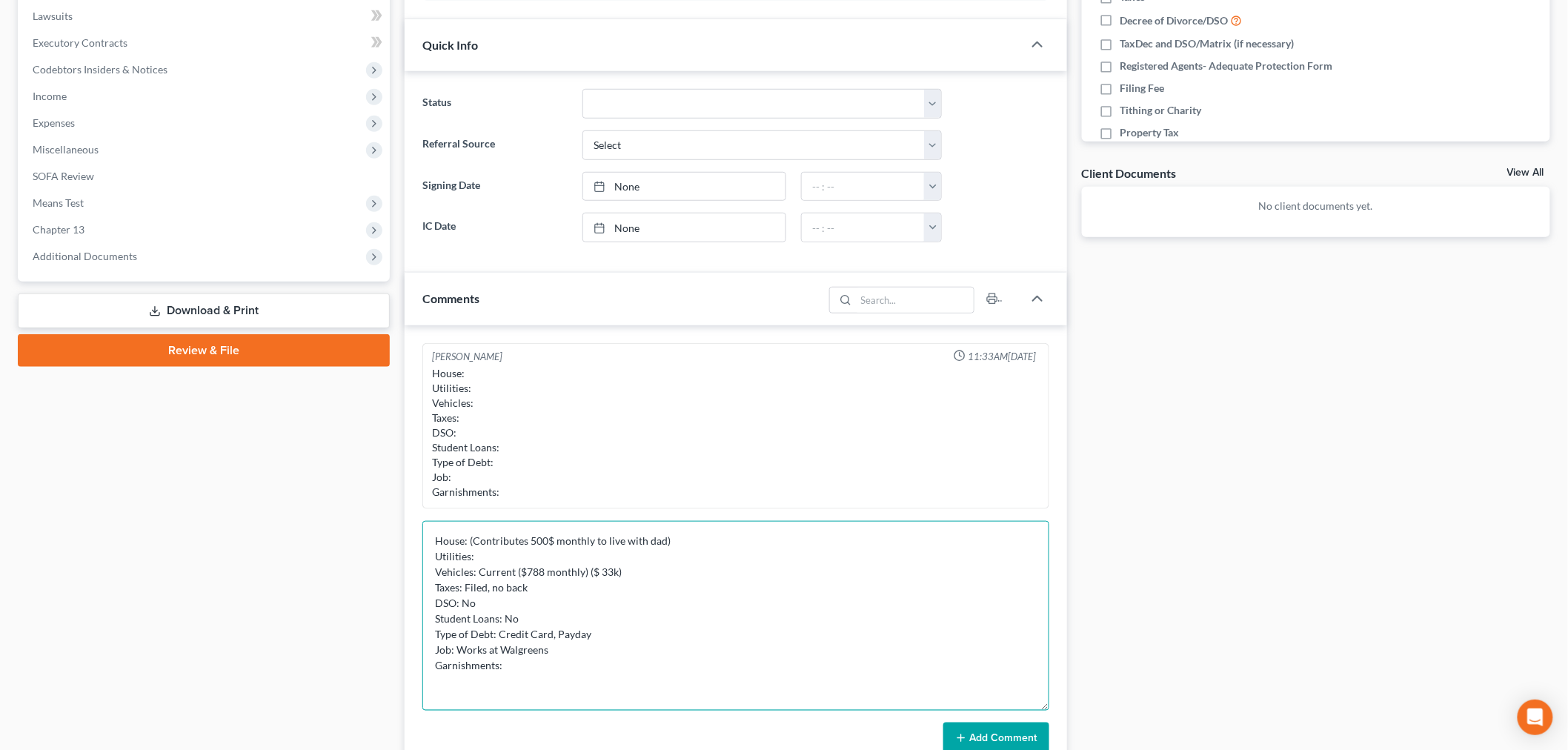
click at [576, 646] on textarea "House: (Contributes 500$ monthly to live with dad) Utilities: Vehicles: Current…" at bounding box center [735, 616] width 627 height 190
click at [564, 662] on textarea "House: (Contributes 500$ monthly to live with dad) Utilities: Vehicles: Current…" at bounding box center [735, 616] width 627 height 190
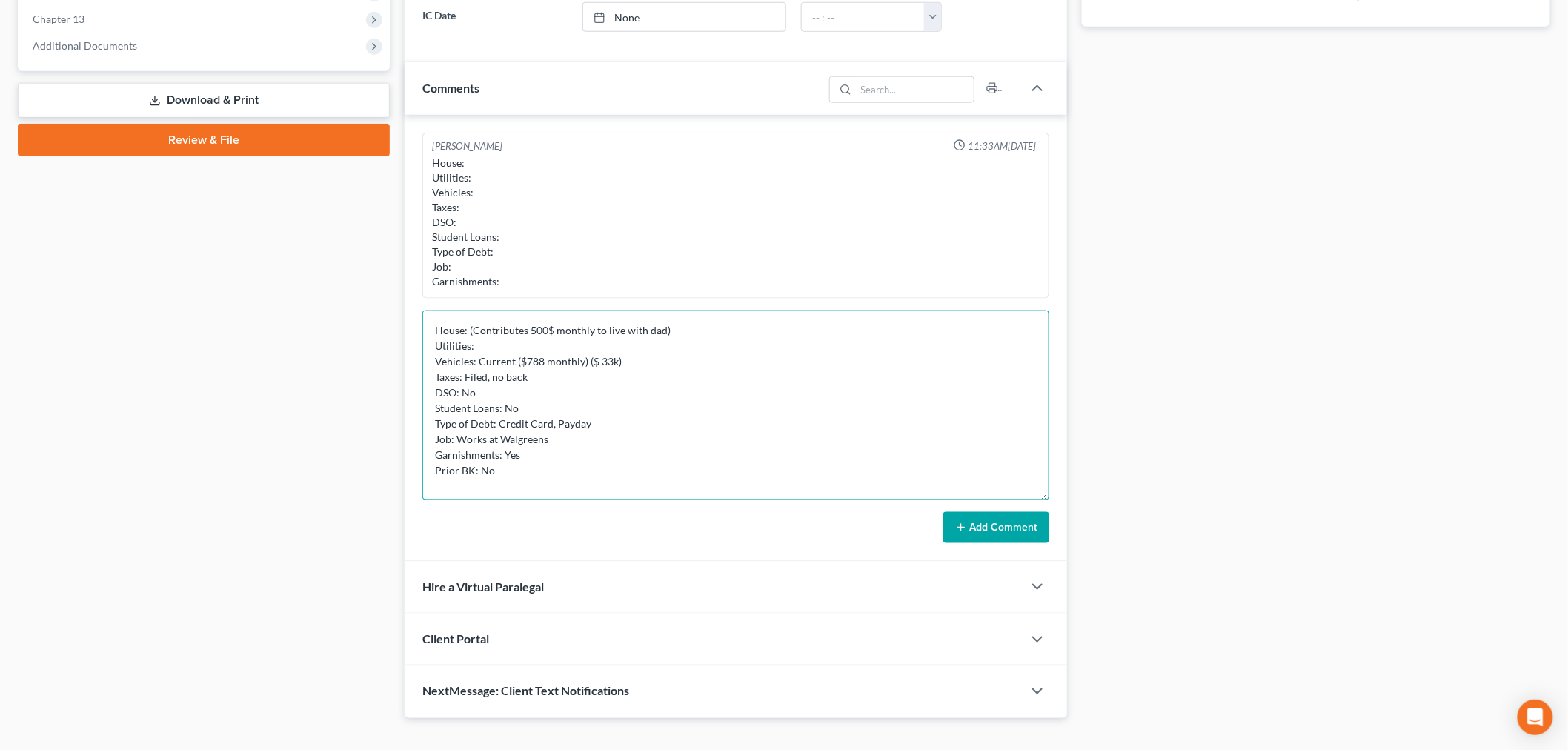
scroll to position [626, 0]
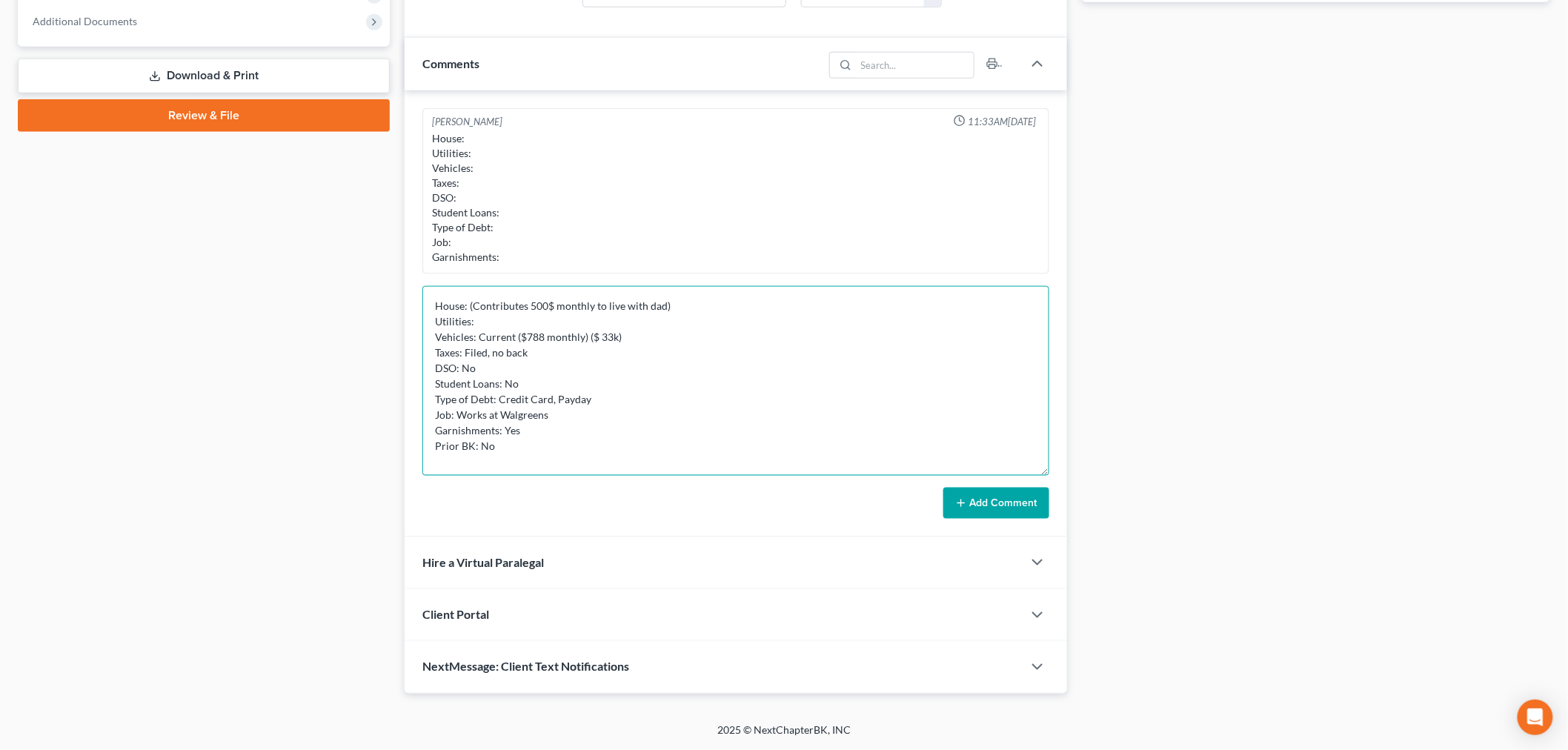
type textarea "House: (Contributes 500$ monthly to live with dad) Utilities: Vehicles: Current…"
click at [1008, 494] on button "Add Comment" at bounding box center [997, 503] width 106 height 32
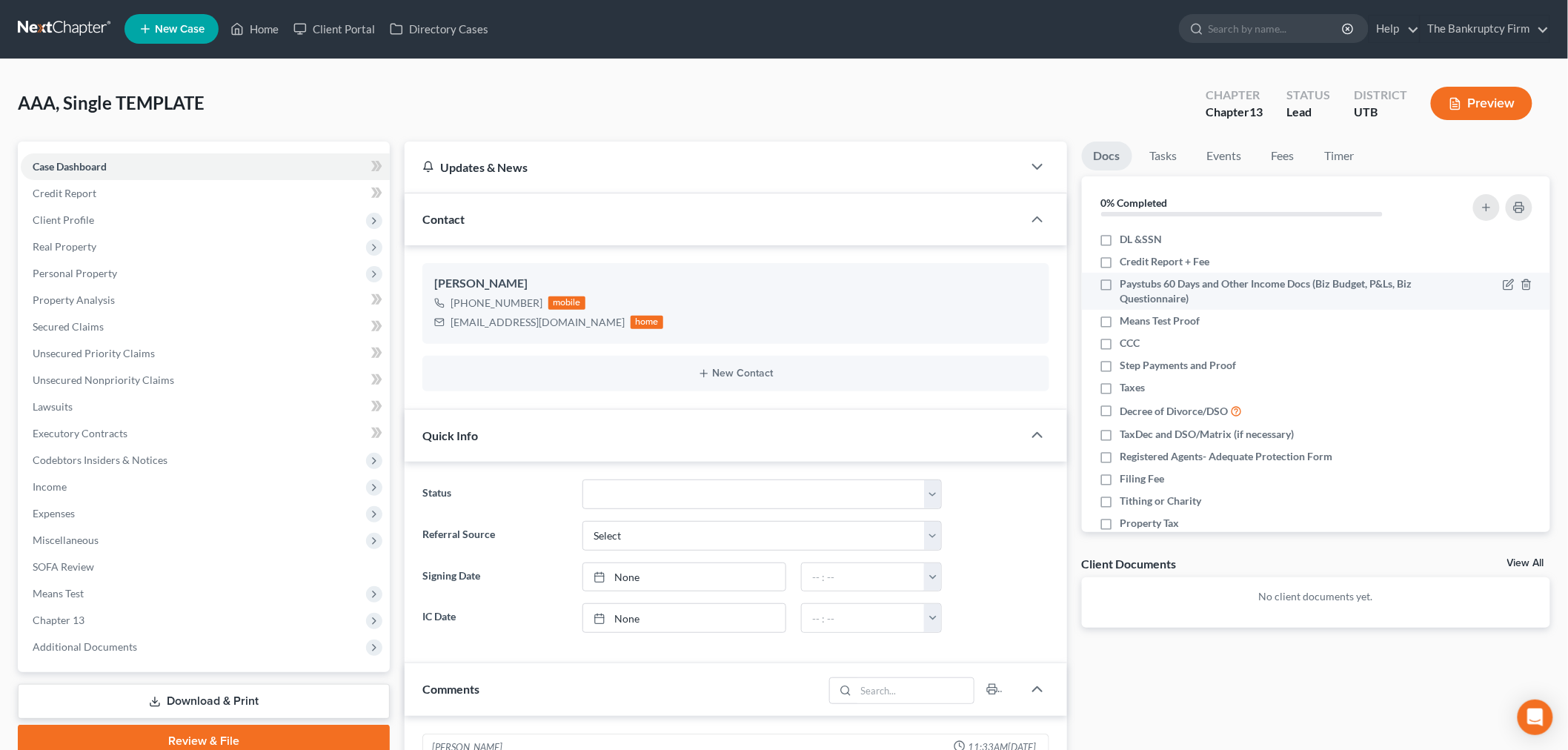
scroll to position [0, 0]
drag, startPoint x: 465, startPoint y: 301, endPoint x: 538, endPoint y: 307, distance: 73.2
click at [538, 307] on div "[PHONE_NUMBER] mobile" at bounding box center [549, 304] width 229 height 19
copy div "[PHONE_NUMBER]"
drag, startPoint x: 450, startPoint y: 320, endPoint x: 568, endPoint y: 327, distance: 118.2
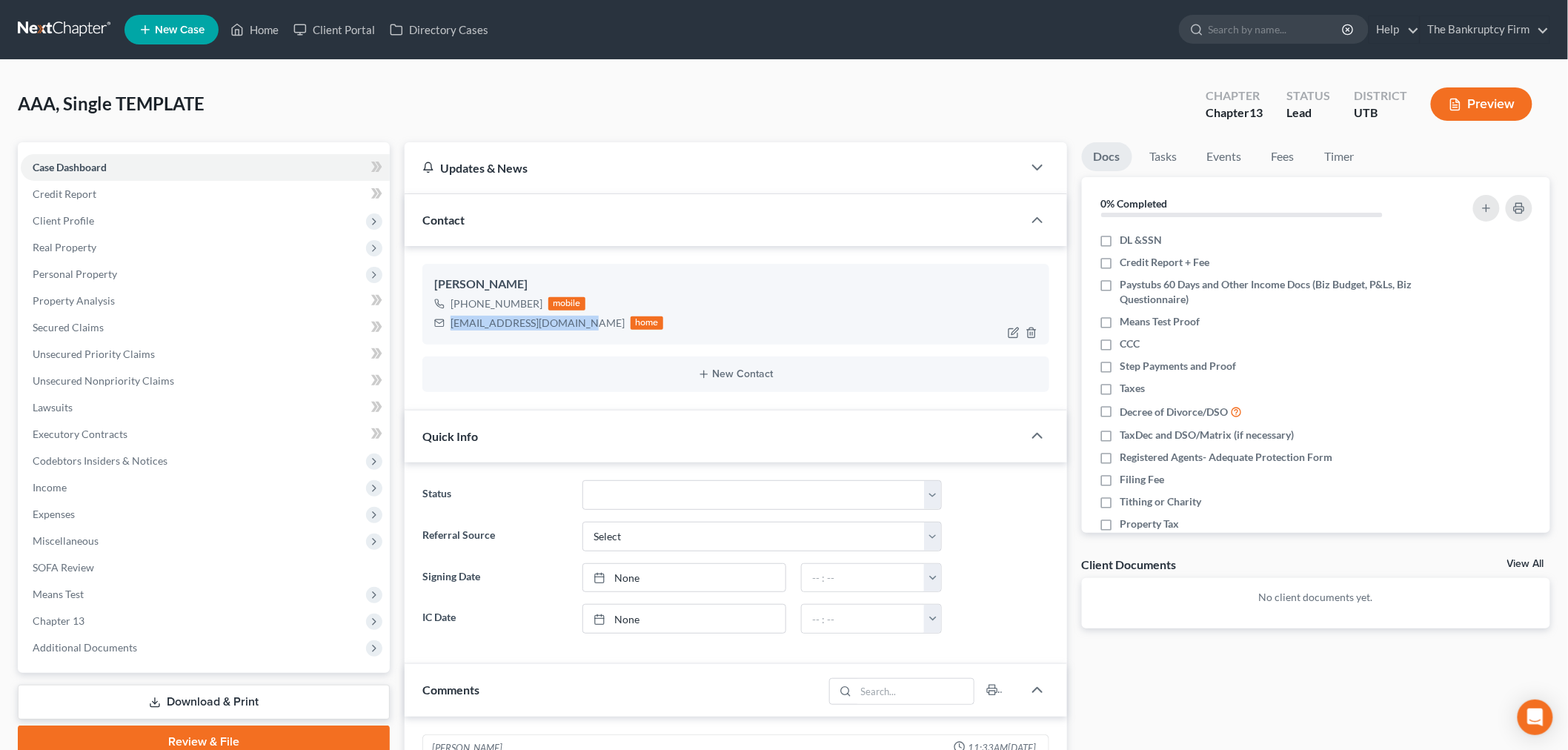
click at [568, 327] on div "[EMAIL_ADDRESS][DOMAIN_NAME]" at bounding box center [538, 323] width 174 height 14
copy div "[EMAIL_ADDRESS][DOMAIN_NAME]"
click at [581, 228] on div "Contact" at bounding box center [714, 219] width 618 height 51
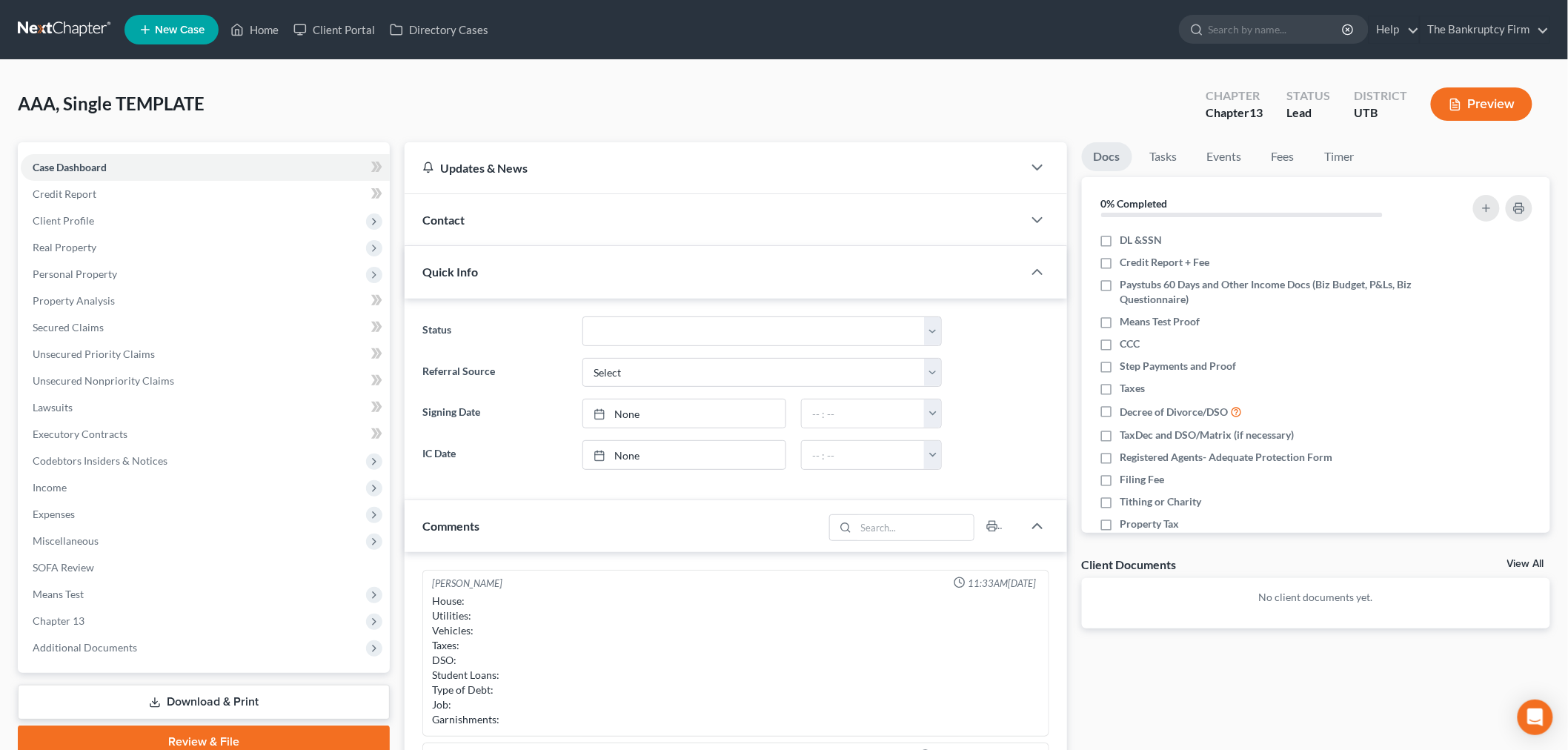
click at [581, 228] on div "Contact" at bounding box center [714, 219] width 618 height 51
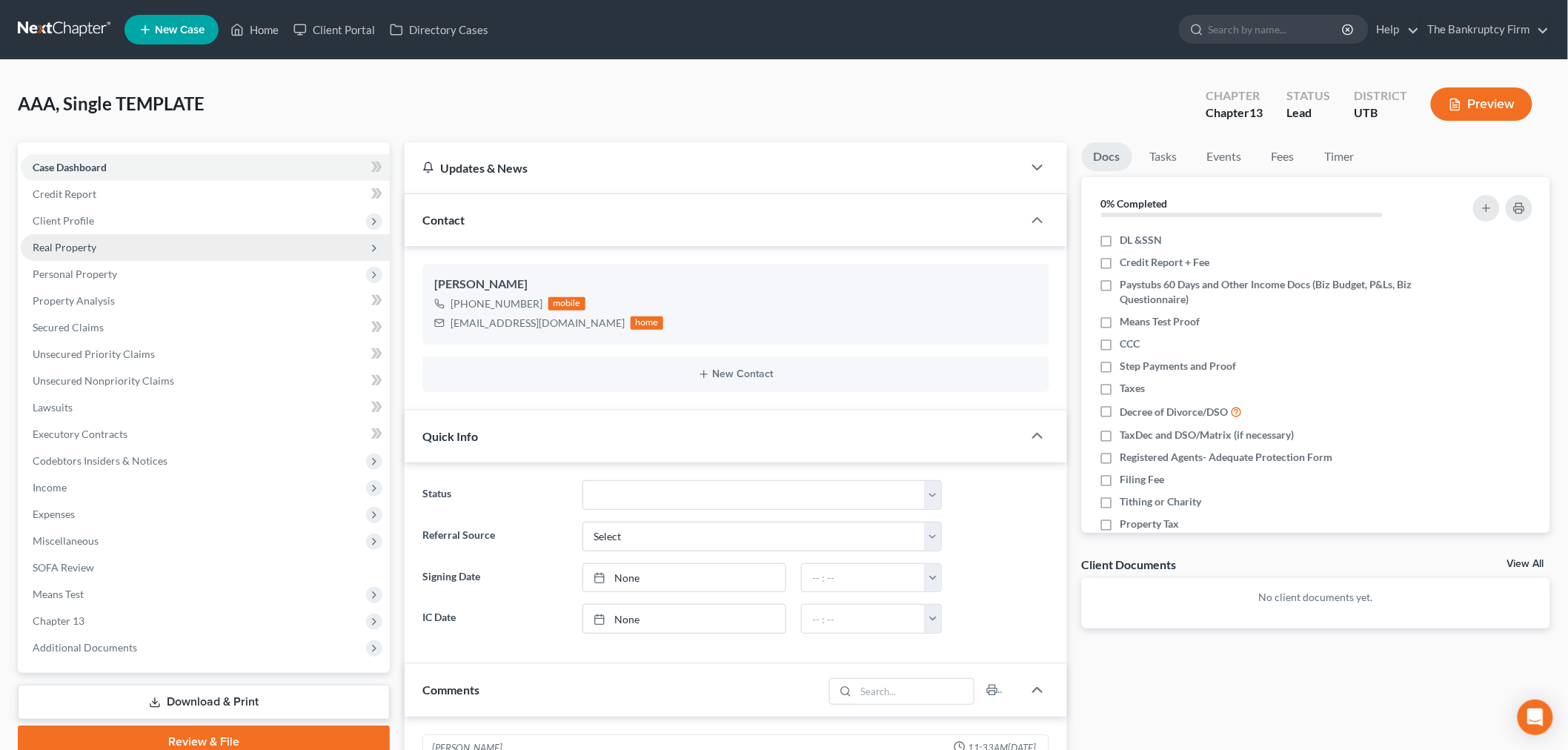
click at [210, 235] on span "Real Property" at bounding box center [206, 248] width 370 height 27
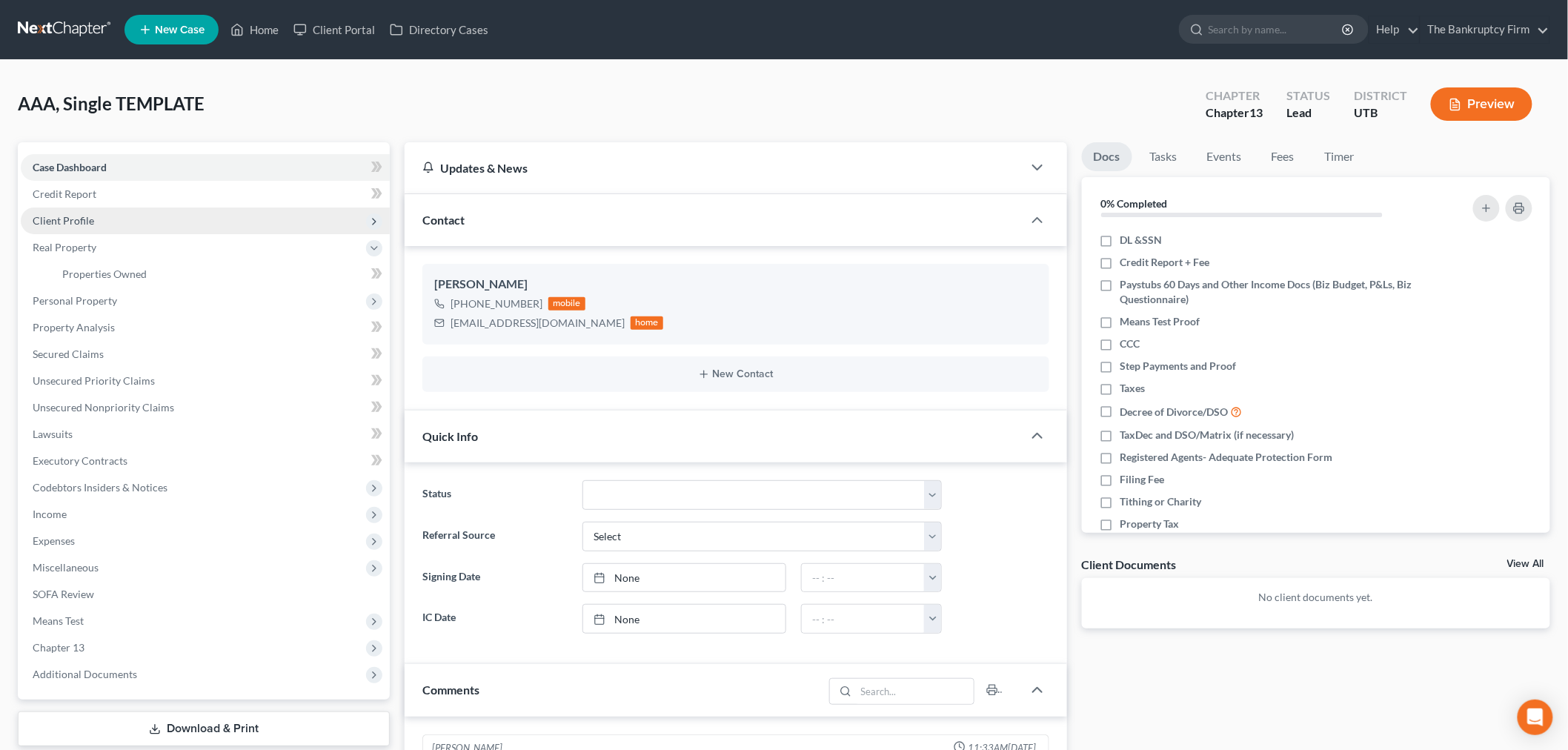
click at [213, 224] on span "Client Profile" at bounding box center [206, 221] width 370 height 27
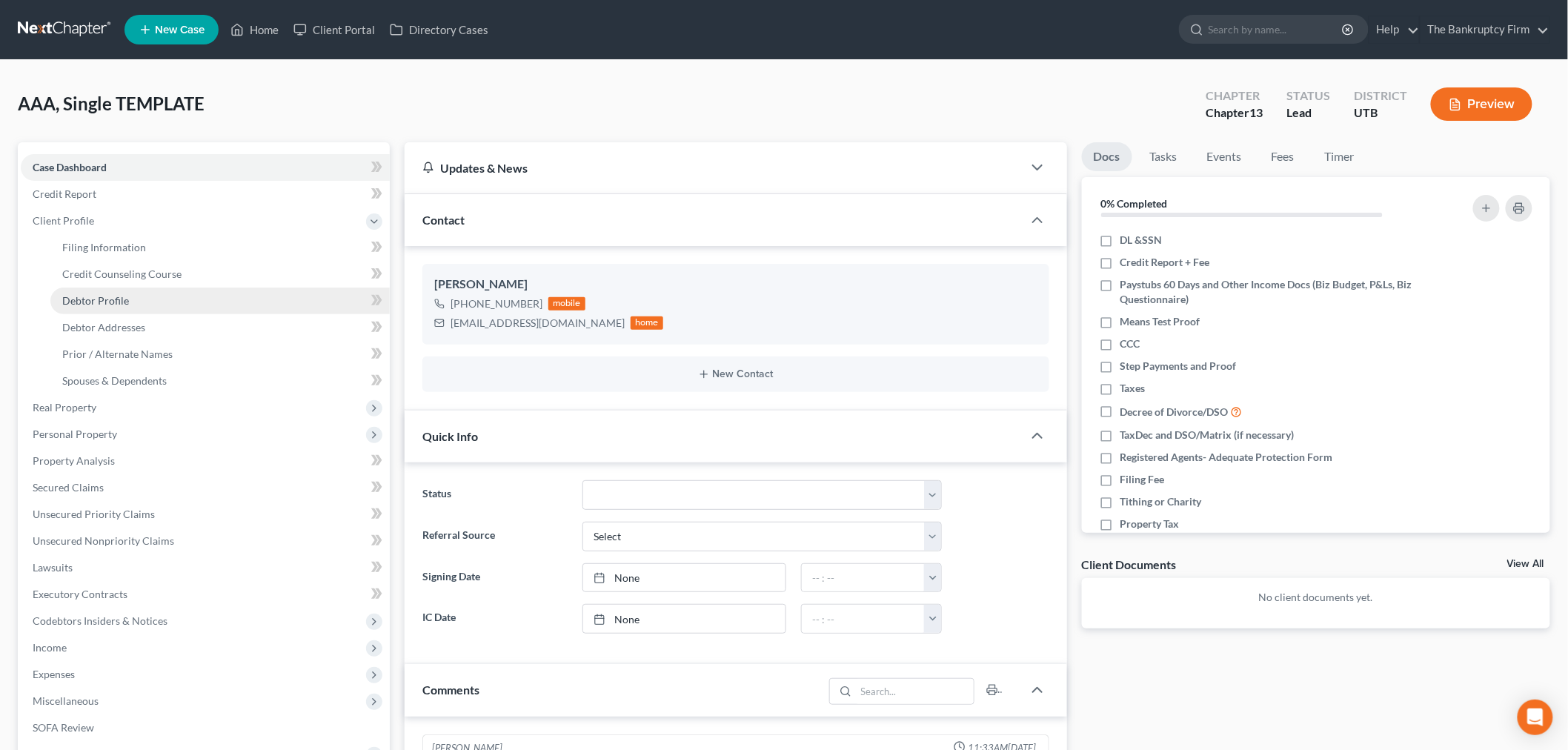
click at [168, 301] on link "Debtor Profile" at bounding box center [220, 301] width 340 height 27
select select "0"
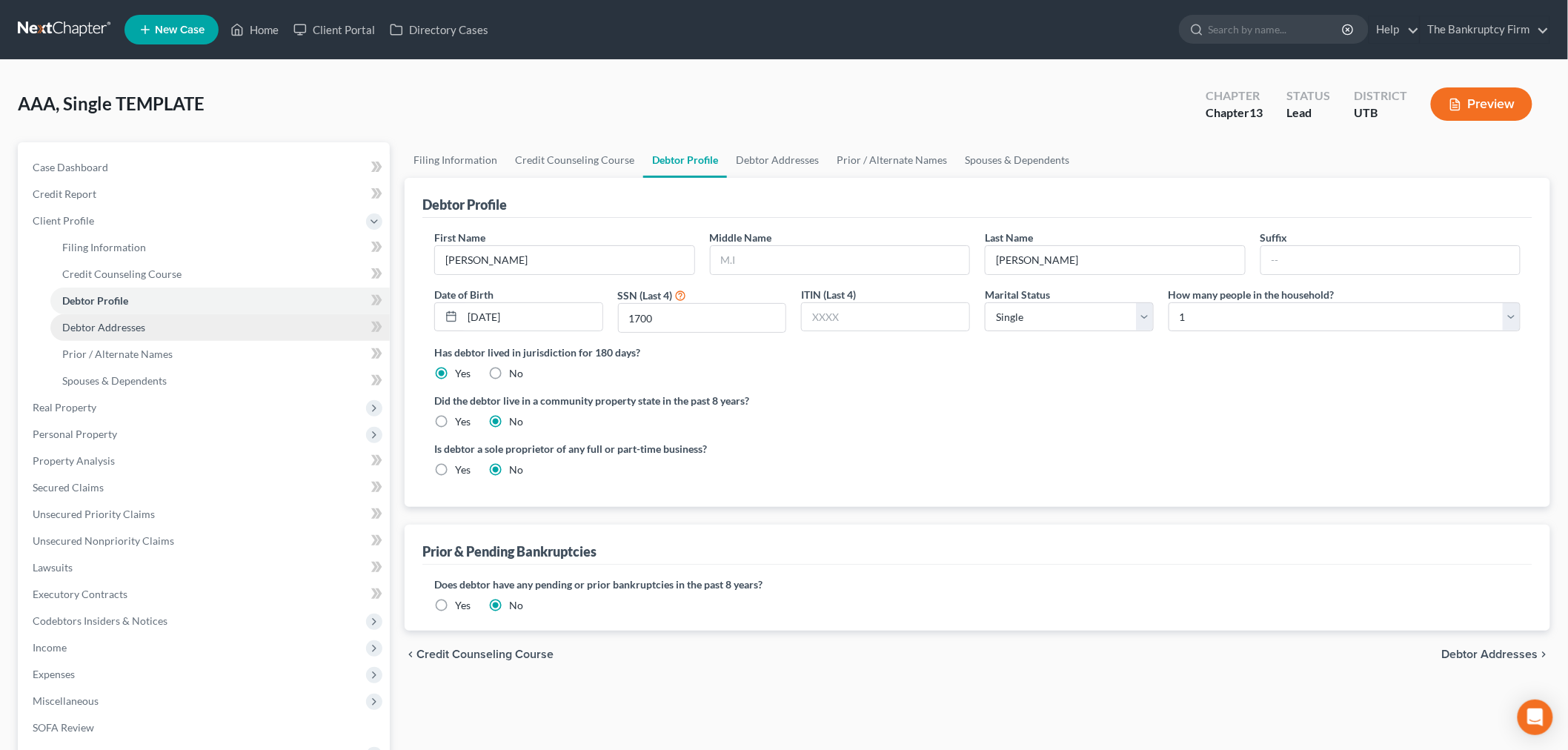
click at [171, 330] on link "Debtor Addresses" at bounding box center [220, 328] width 340 height 27
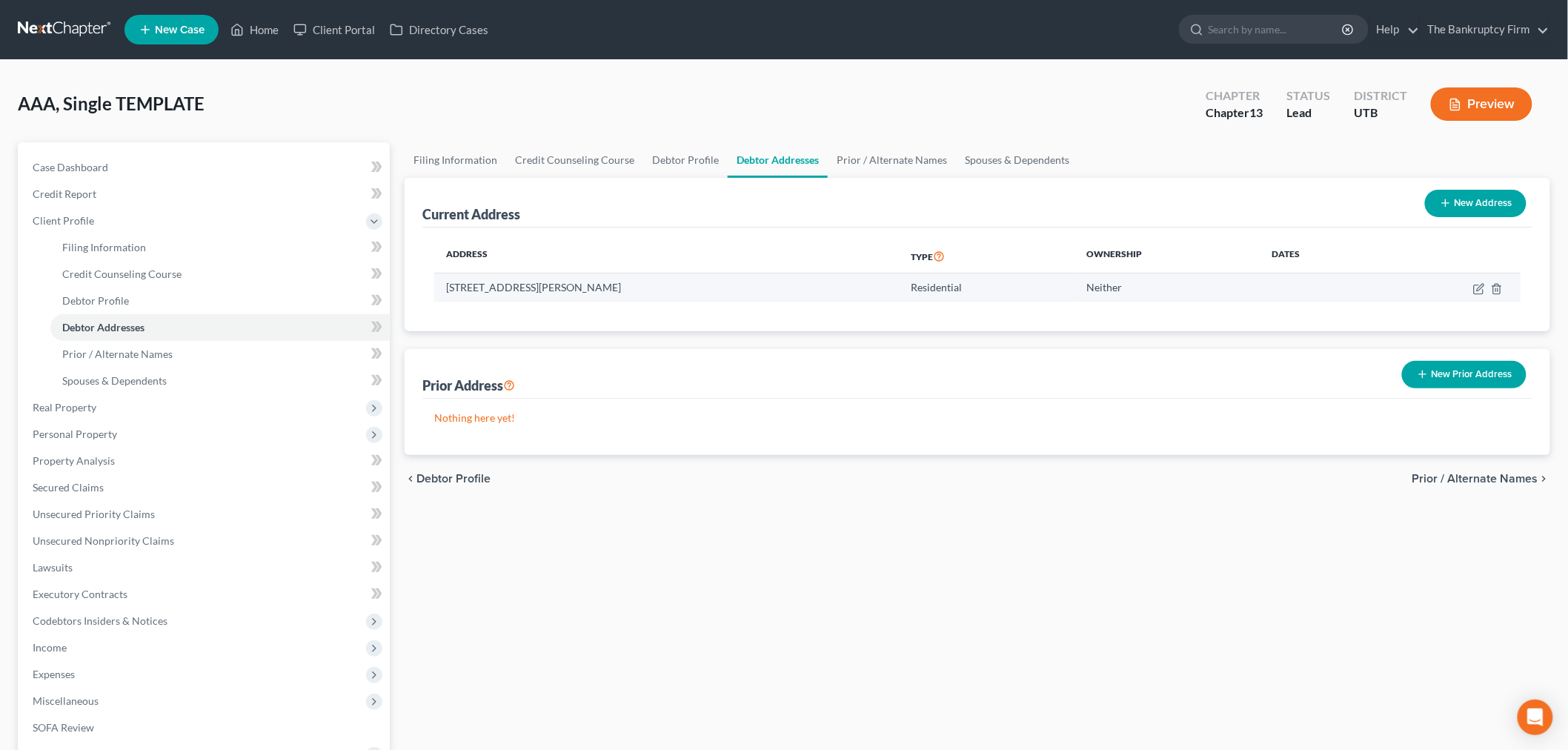
drag, startPoint x: 439, startPoint y: 289, endPoint x: 656, endPoint y: 297, distance: 217.1
click at [656, 297] on td "[STREET_ADDRESS][PERSON_NAME]" at bounding box center [667, 287] width 465 height 28
copy td "[STREET_ADDRESS][PERSON_NAME]"
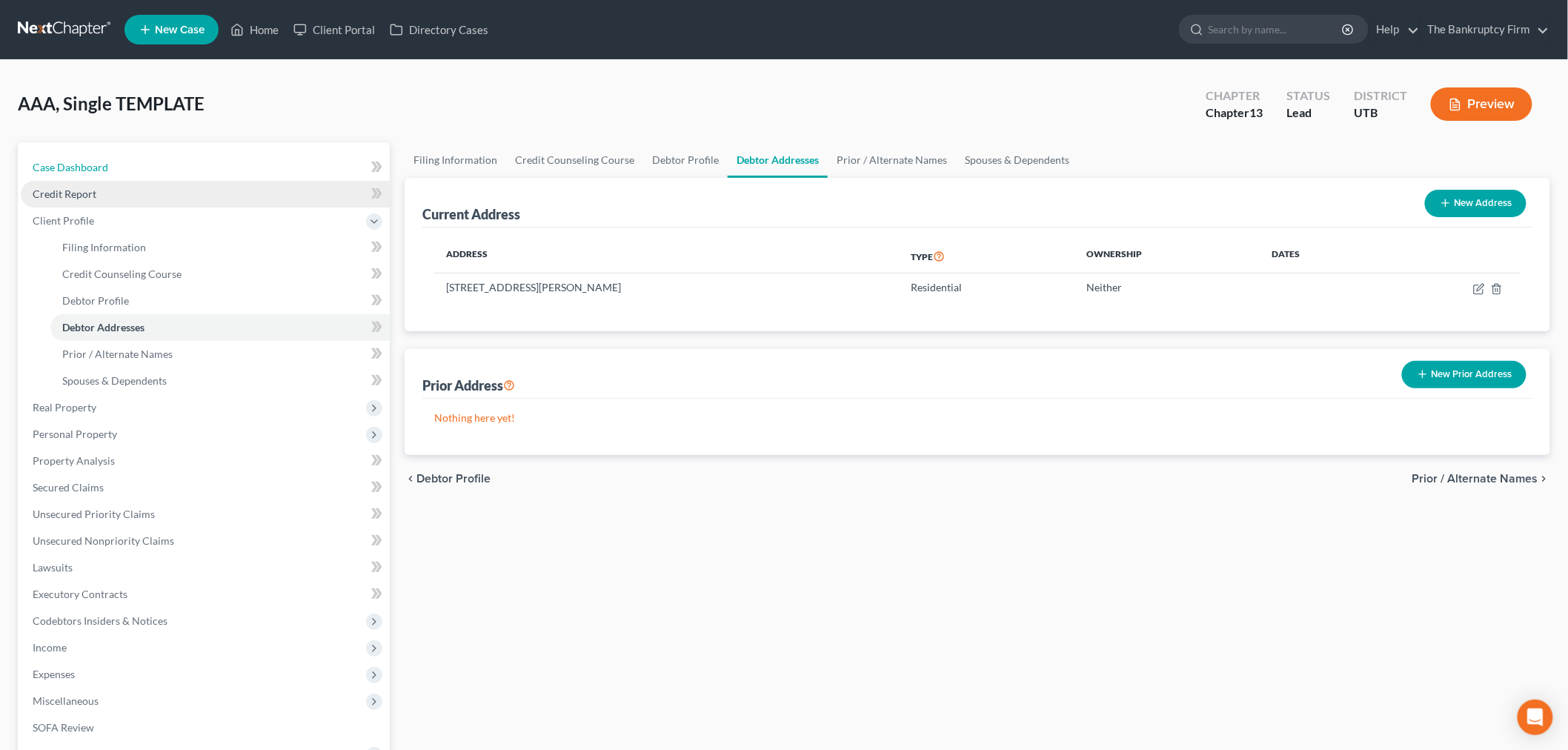
drag, startPoint x: 144, startPoint y: 172, endPoint x: 166, endPoint y: 183, distance: 24.6
click at [144, 172] on link "Case Dashboard" at bounding box center [206, 168] width 370 height 27
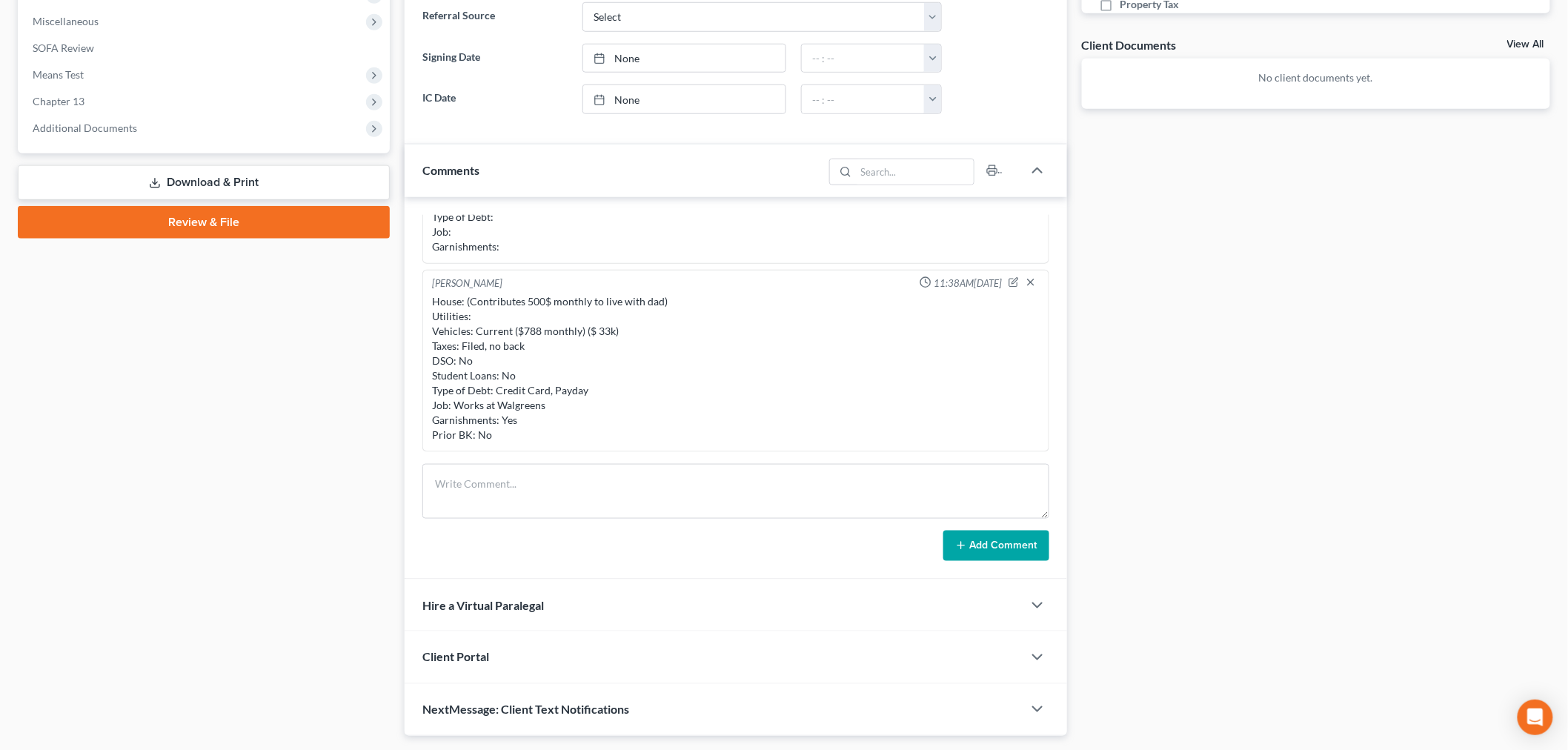
scroll to position [480, 0]
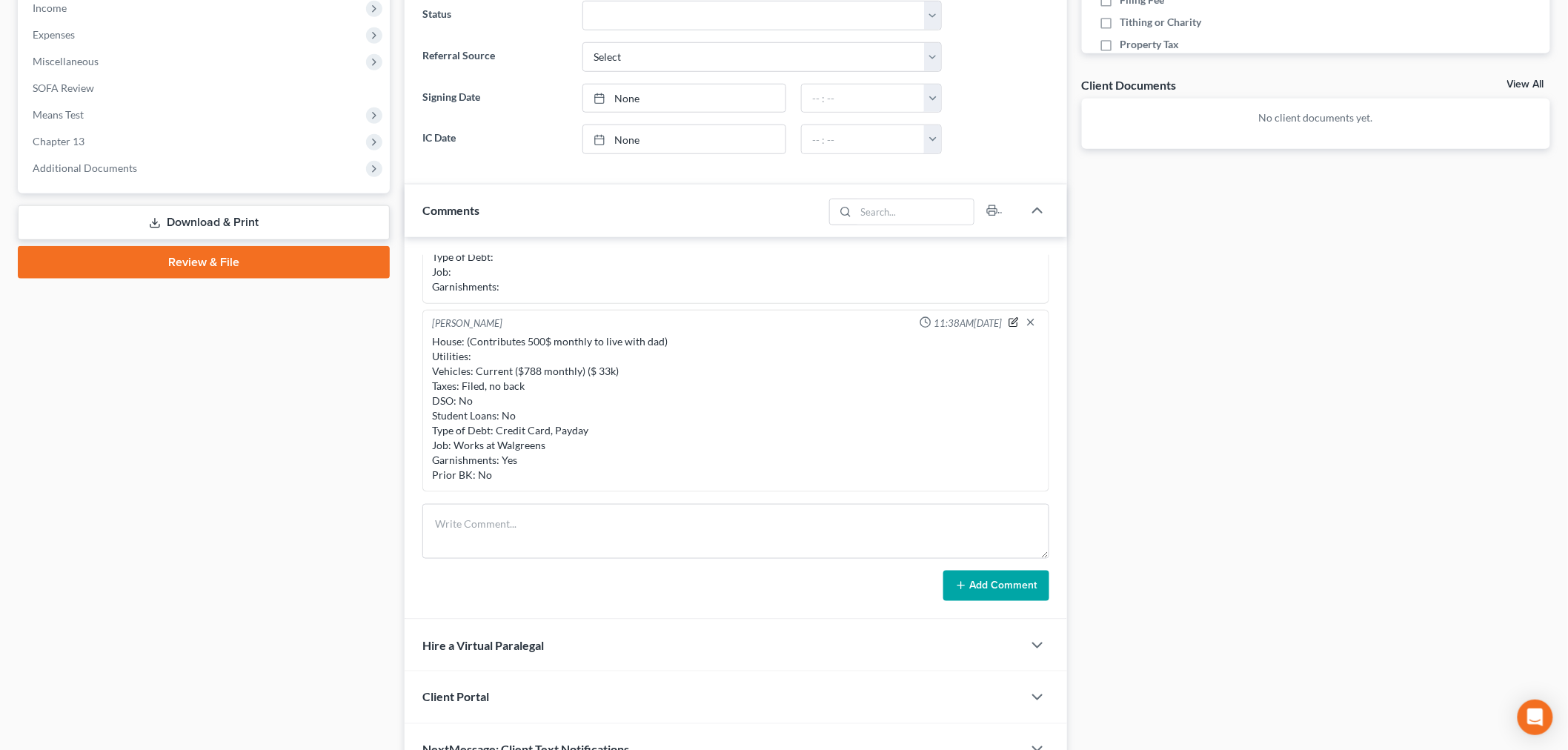
click at [1009, 320] on icon "button" at bounding box center [1014, 322] width 11 height 11
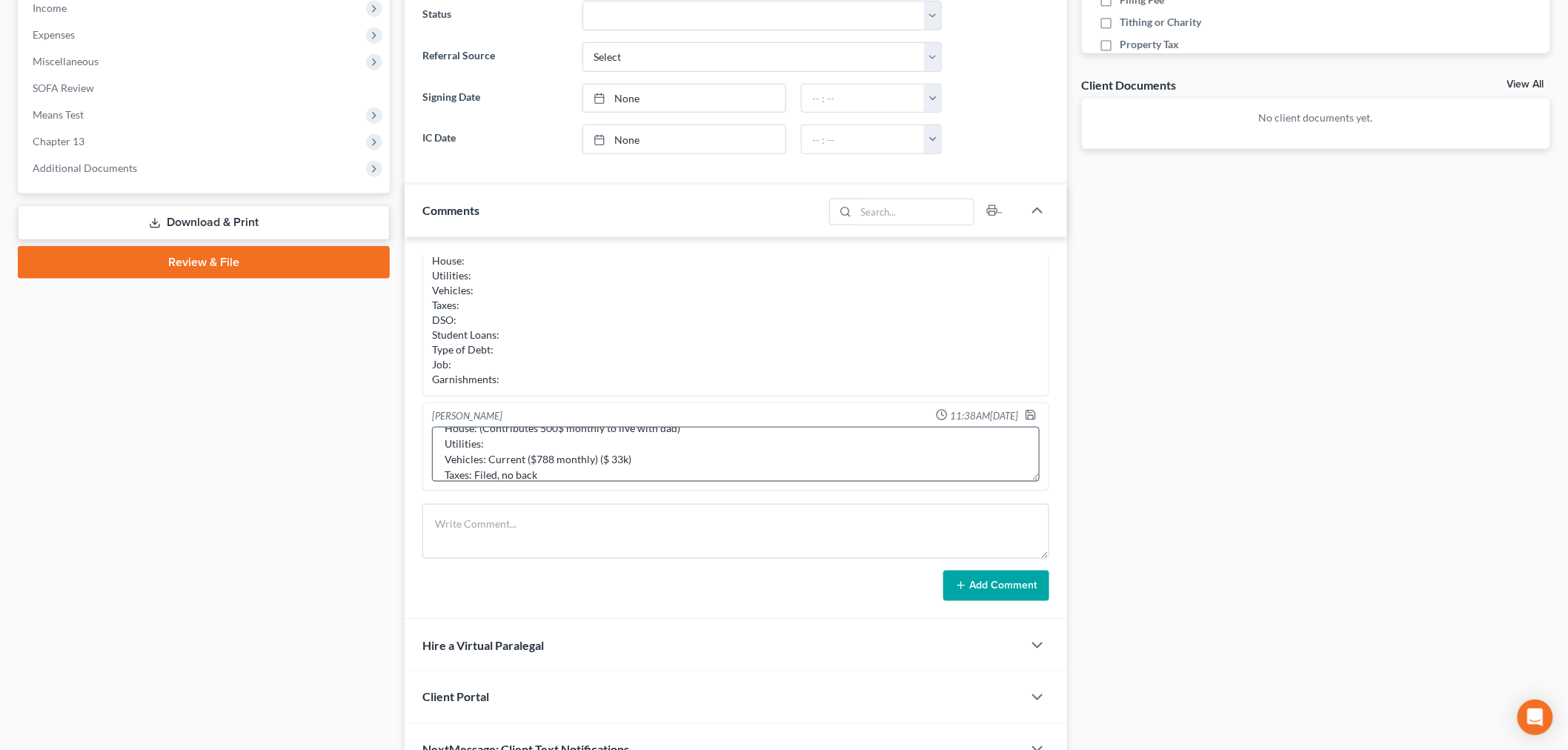
scroll to position [0, 0]
click at [478, 445] on textarea "House: (Contributes 500$ monthly to live with dad) Utilities: Vehicles: Current…" at bounding box center [735, 454] width 608 height 55
click at [523, 477] on textarea "House: (Contributes 500$ monthly to live with dad) Utilities: Vehicles: Current…" at bounding box center [735, 454] width 608 height 55
drag, startPoint x: 714, startPoint y: 476, endPoint x: 741, endPoint y: 447, distance: 39.6
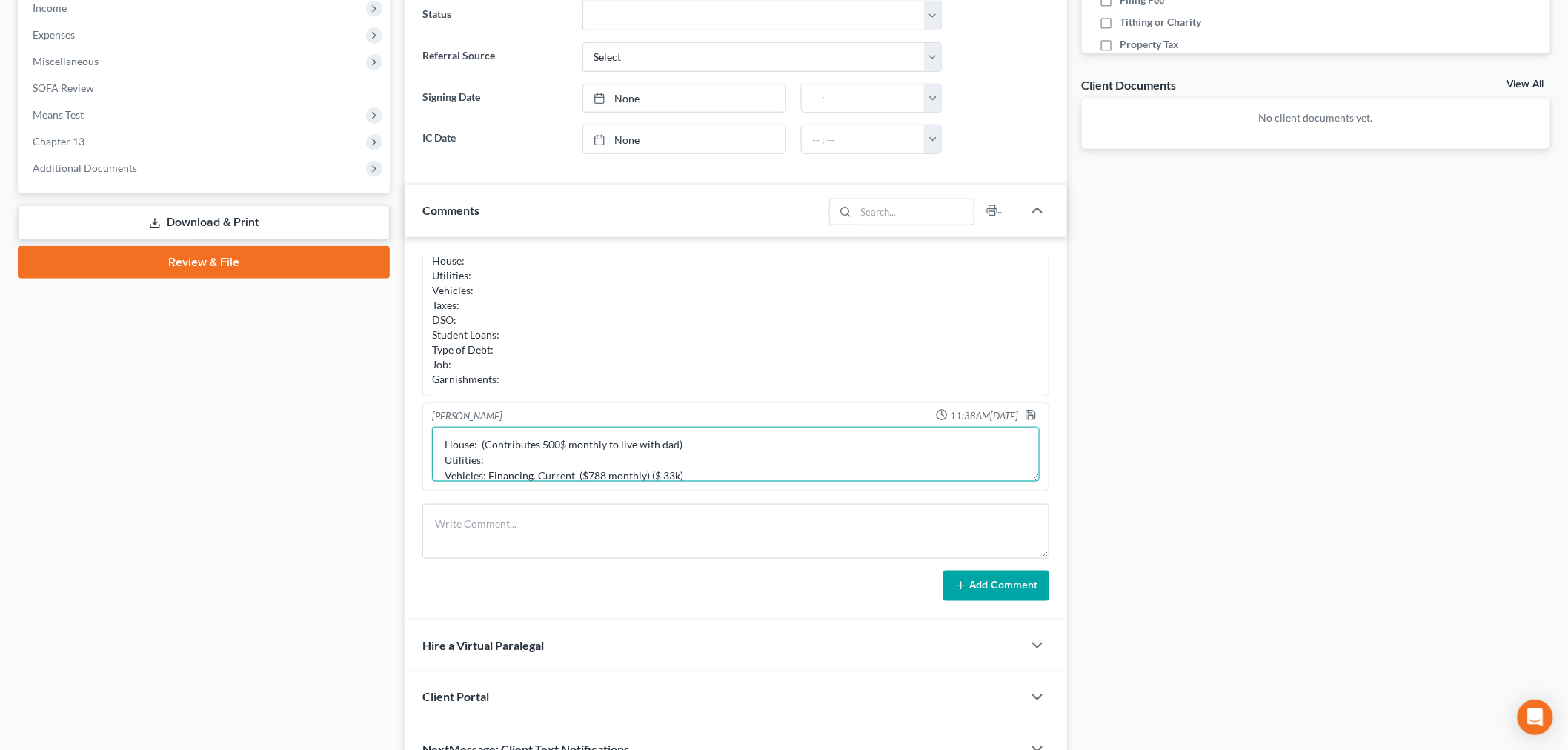
click at [714, 476] on textarea "House: (Contributes 500$ monthly to live with dad) Utilities: Vehicles: Financi…" at bounding box center [735, 454] width 608 height 55
type textarea "House: (Contributes 500$ monthly to live with dad) Utilities: Vehicles: Financi…"
click at [1025, 418] on icon "button" at bounding box center [1031, 415] width 11 height 11
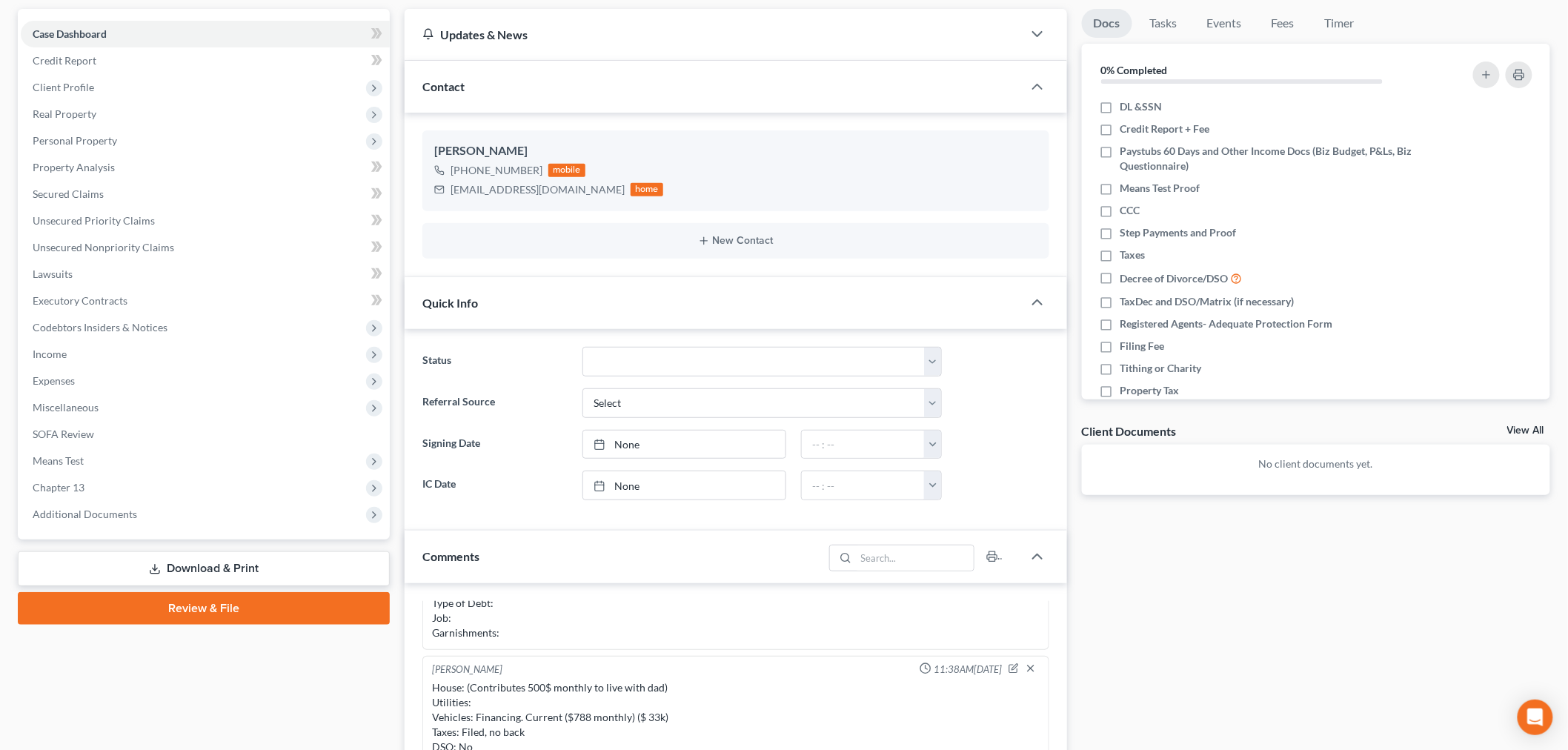
scroll to position [0, 0]
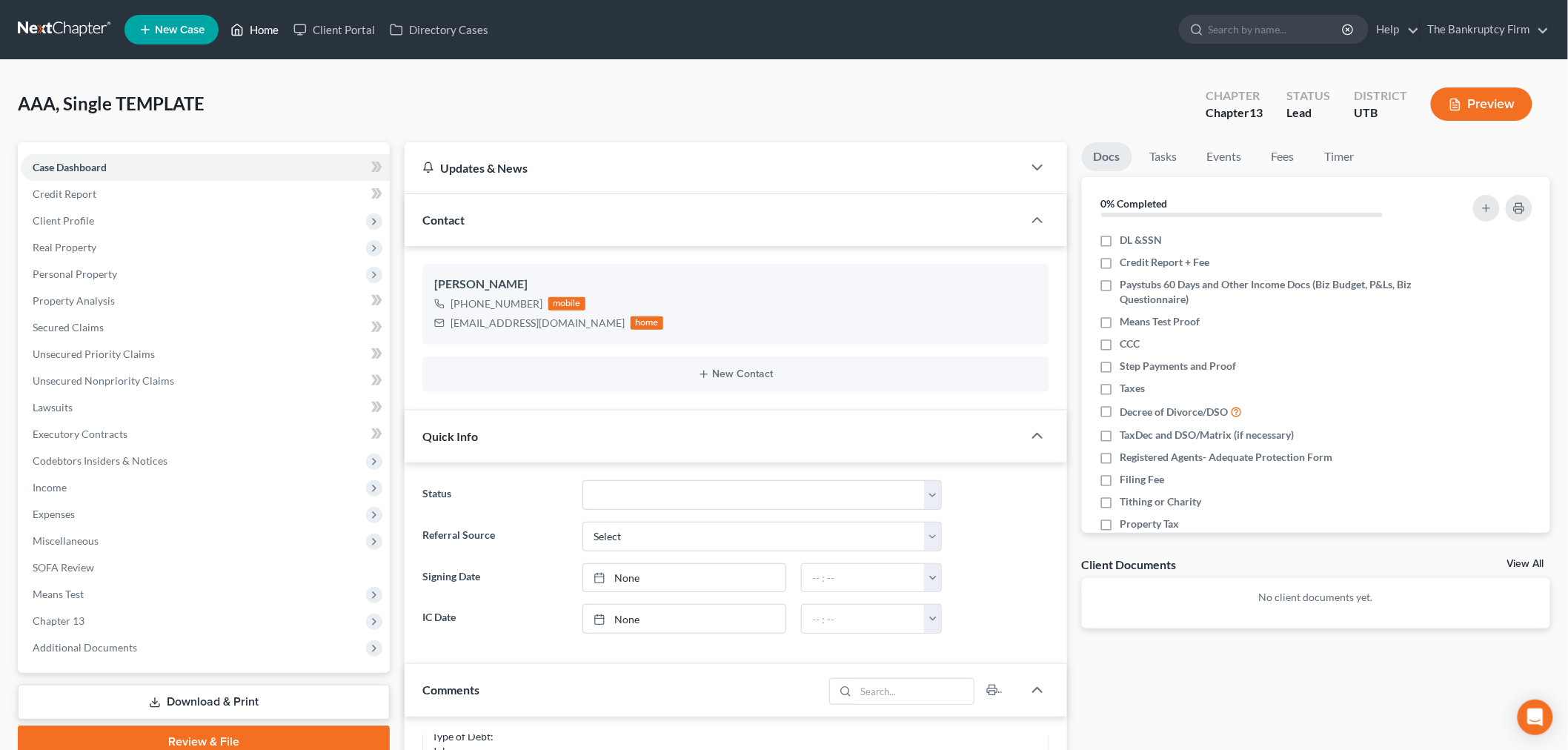
click at [260, 24] on link "Home" at bounding box center [255, 30] width 63 height 27
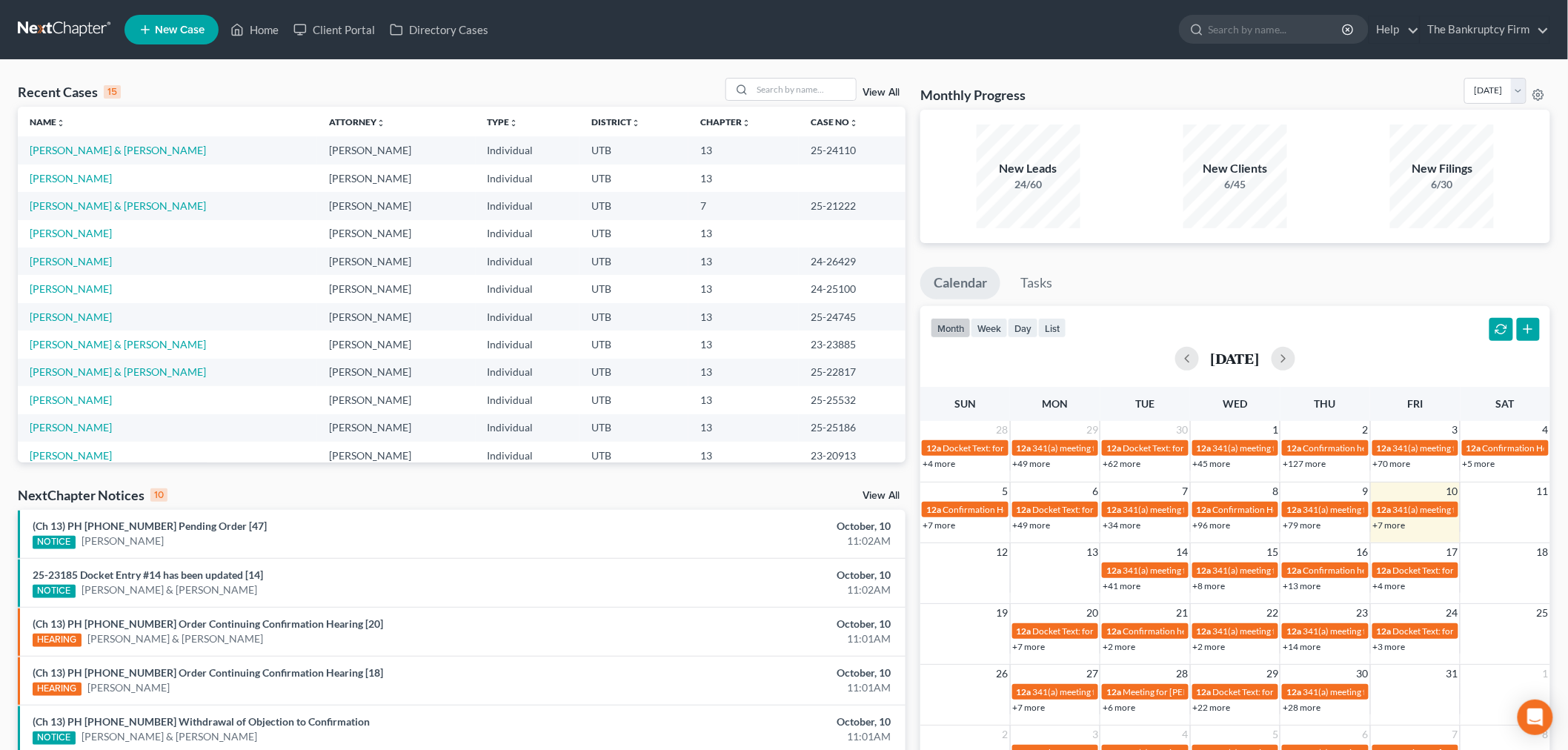
click at [868, 95] on link "View All" at bounding box center [881, 92] width 37 height 11
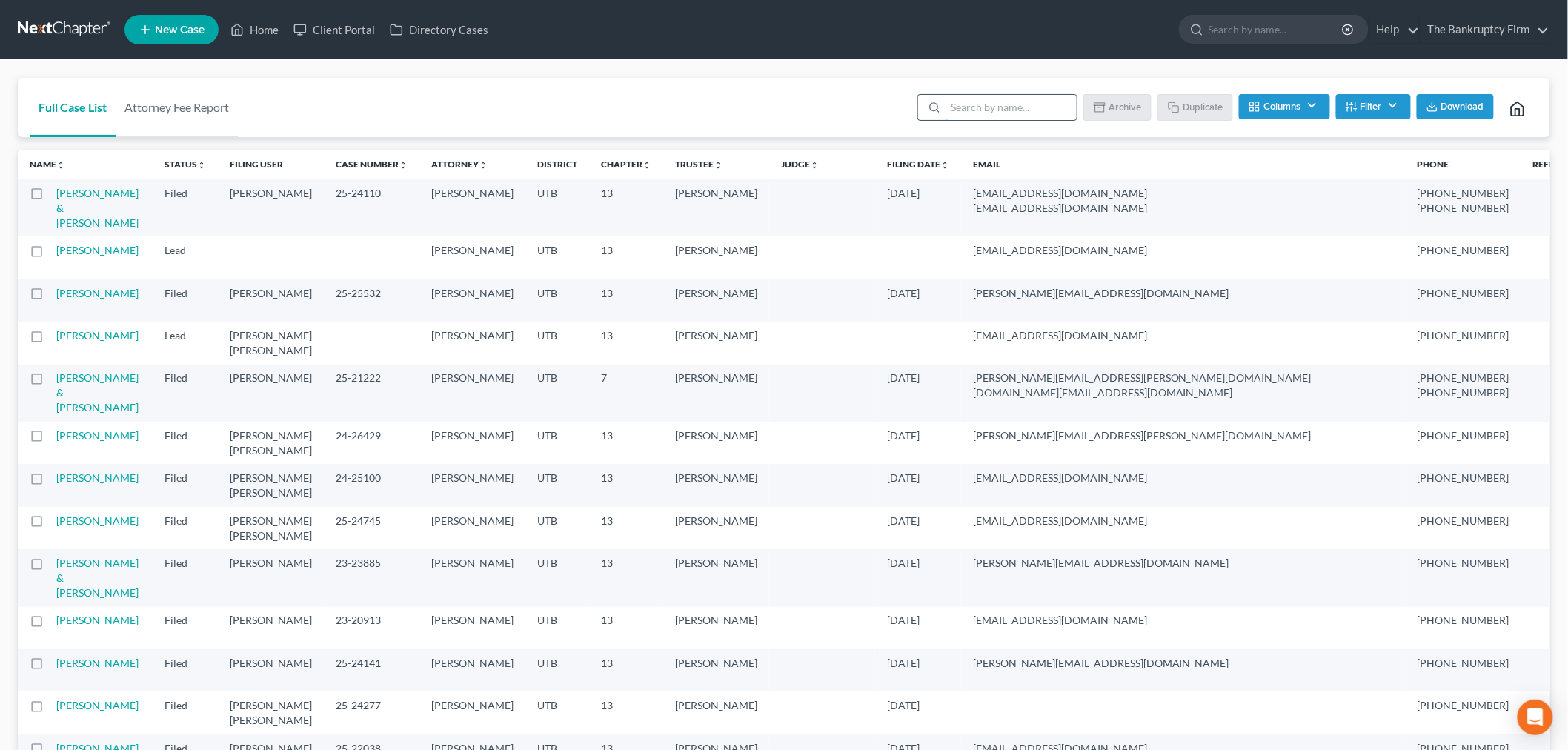
click at [1012, 102] on input "search" at bounding box center [1011, 107] width 131 height 25
paste input "22-23272"
type input "22-23272"
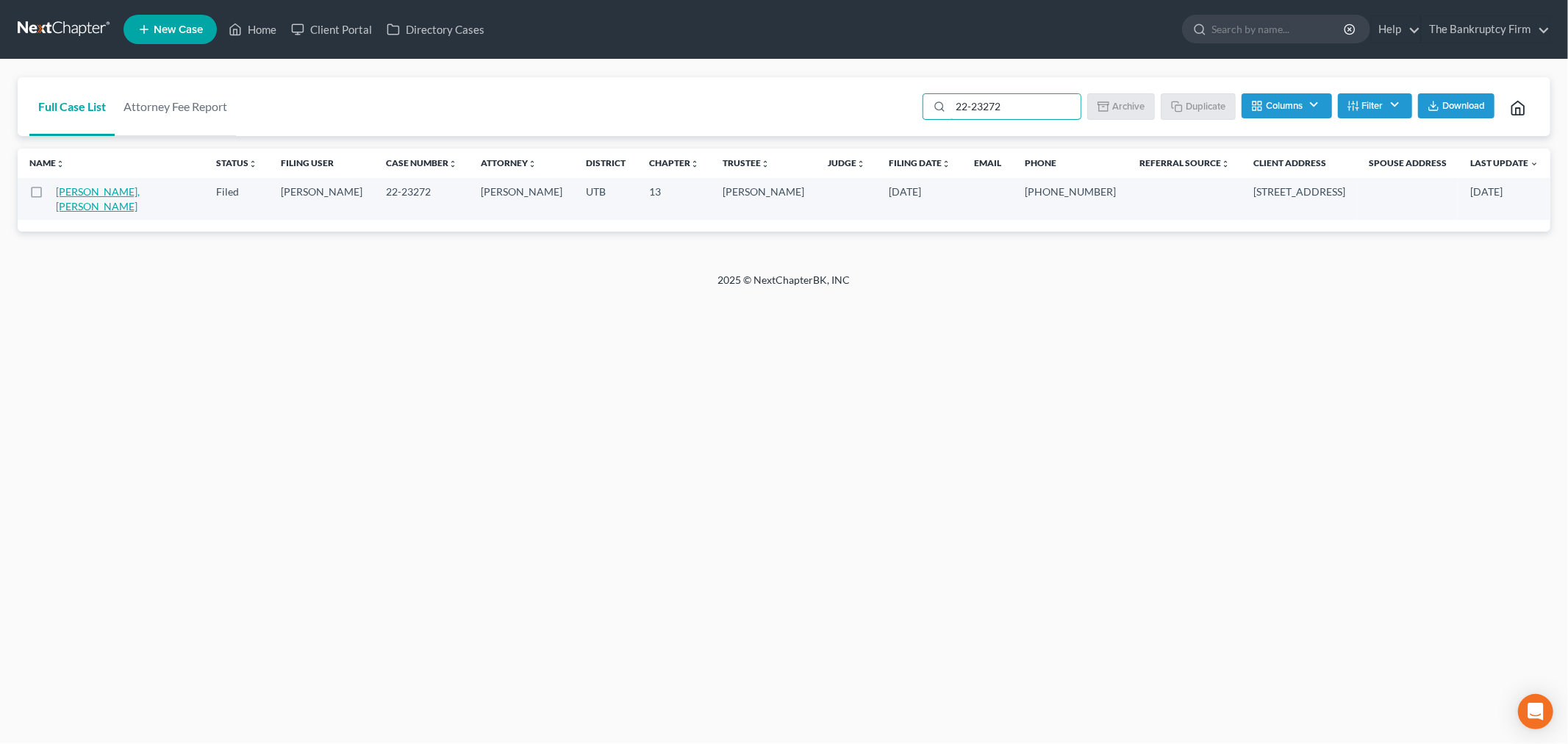
click at [140, 194] on link "[PERSON_NAME], [PERSON_NAME]" at bounding box center [98, 199] width 84 height 28
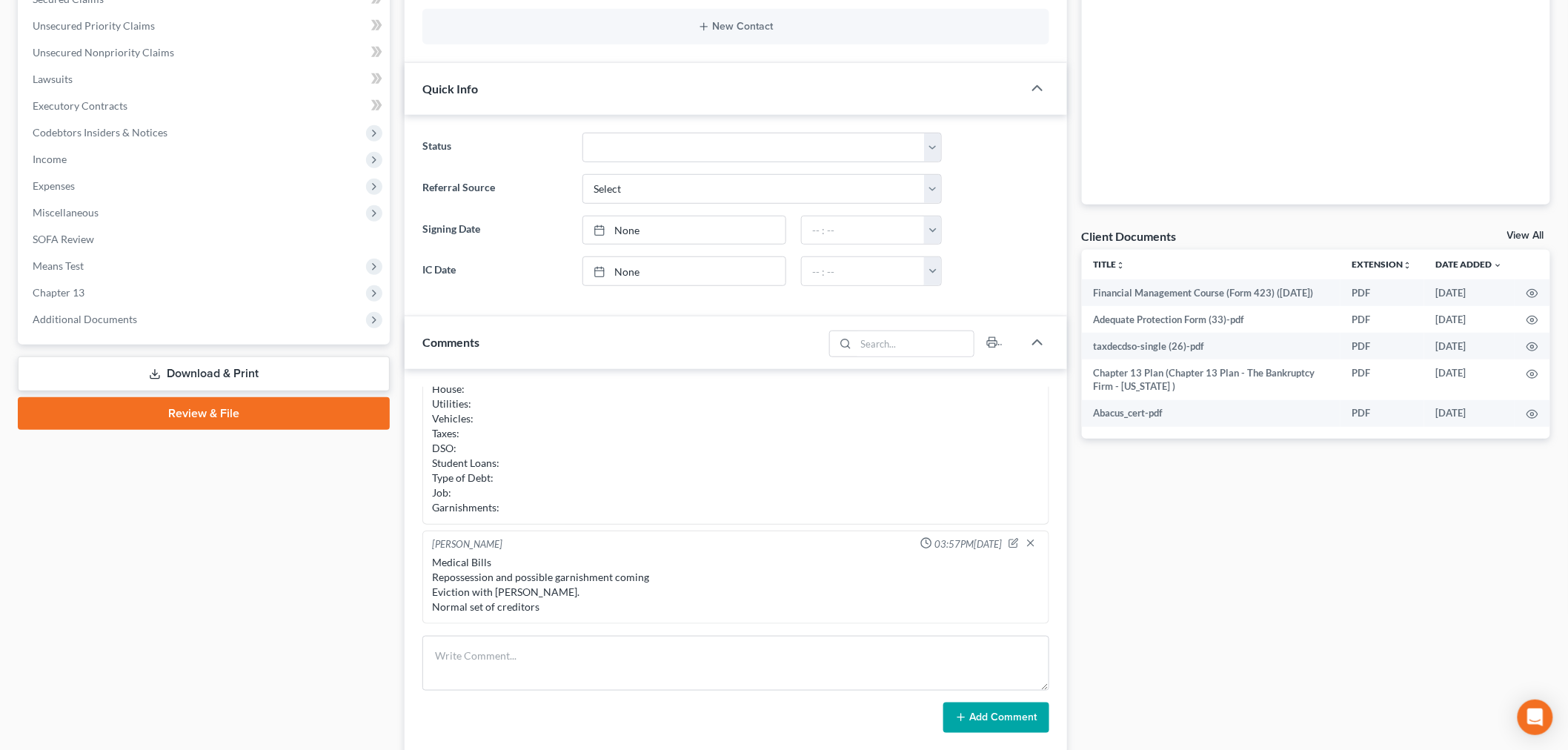
scroll to position [330, 0]
click at [168, 314] on span "Additional Documents" at bounding box center [206, 319] width 370 height 27
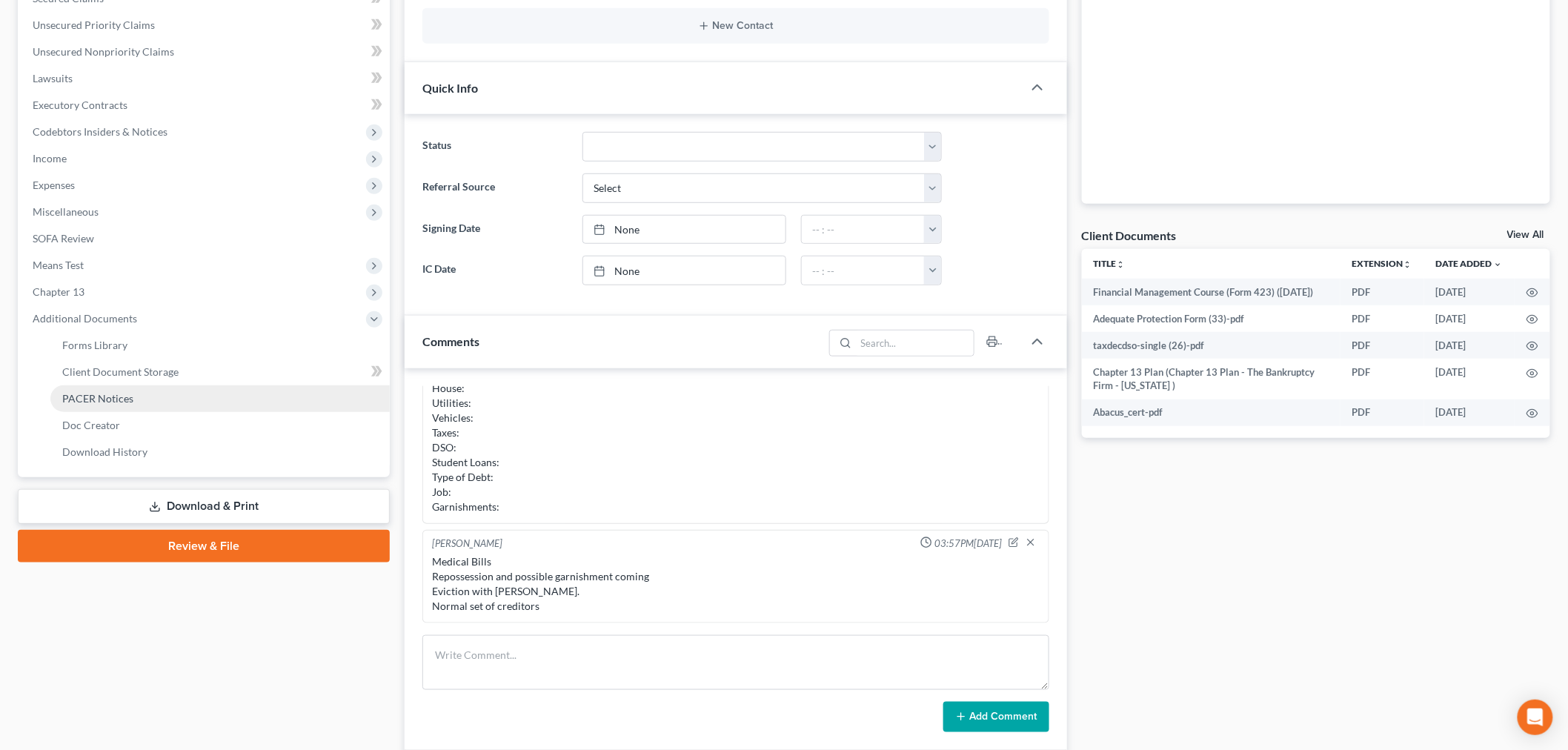
click at [149, 398] on link "PACER Notices" at bounding box center [220, 399] width 340 height 27
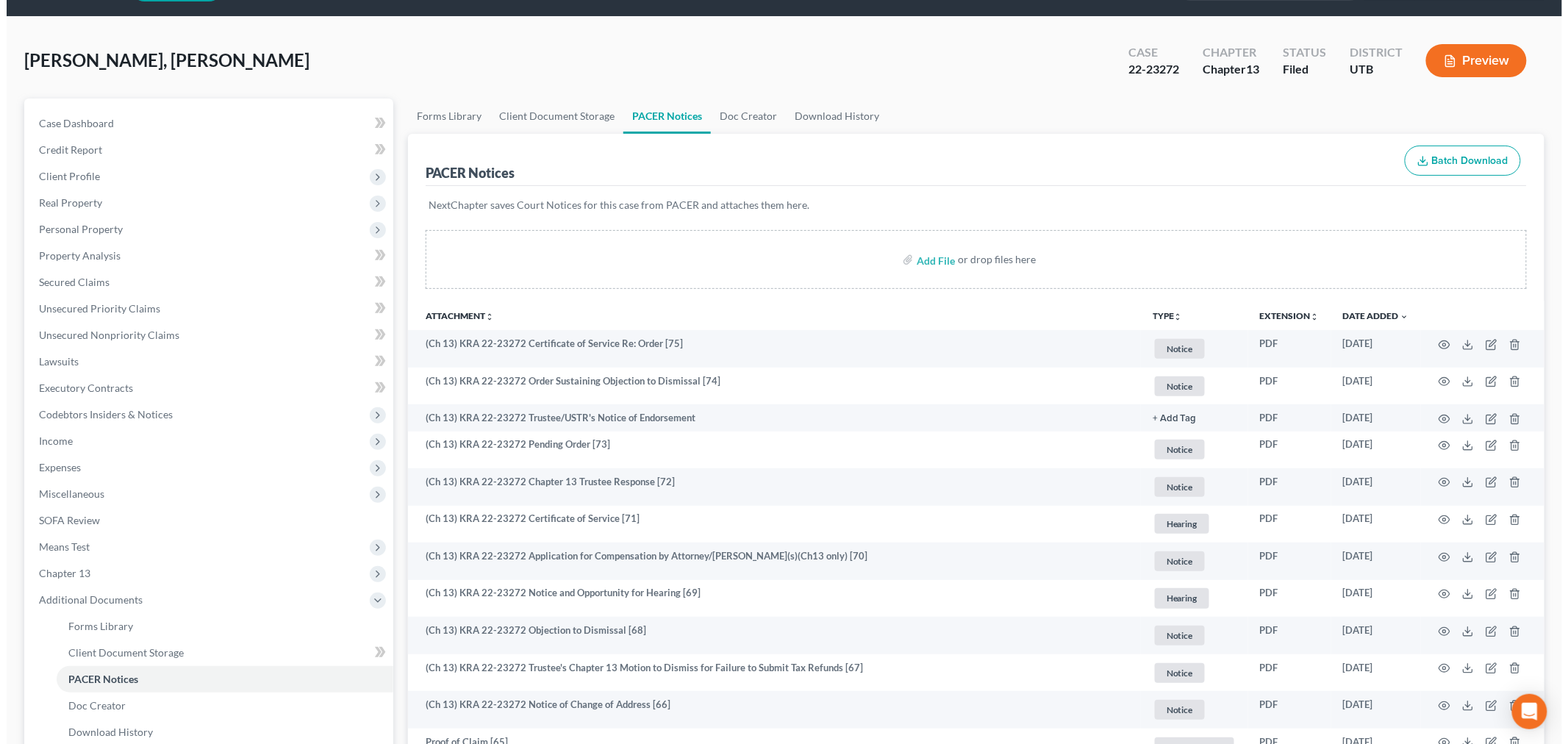
scroll to position [82, 0]
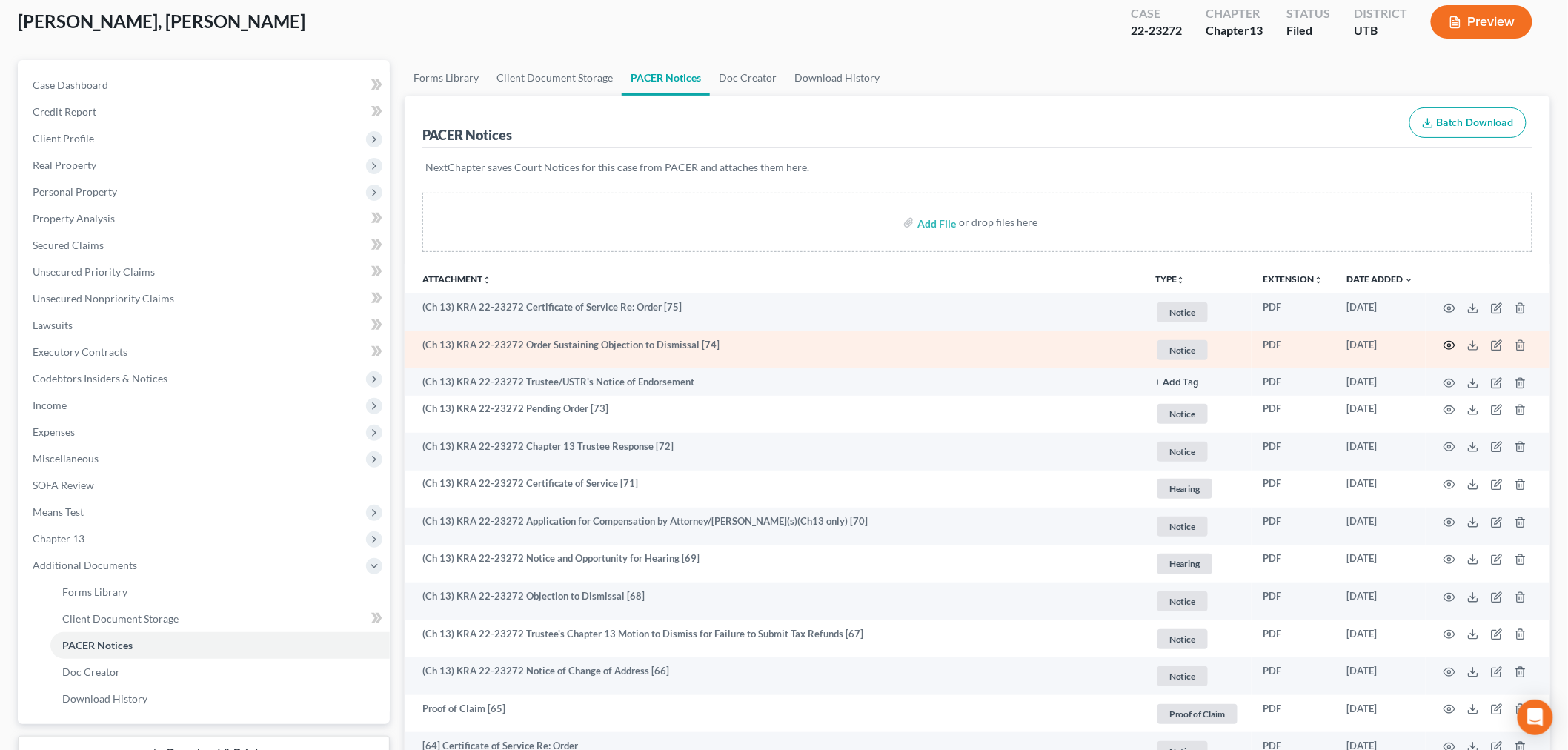
click at [1447, 347] on icon "button" at bounding box center [1449, 346] width 11 height 11
